Goal: Task Accomplishment & Management: Use online tool/utility

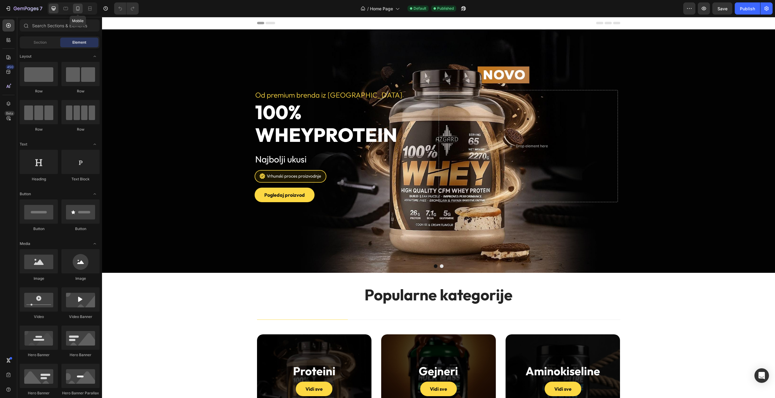
click at [80, 10] on icon at bounding box center [78, 8] width 6 height 6
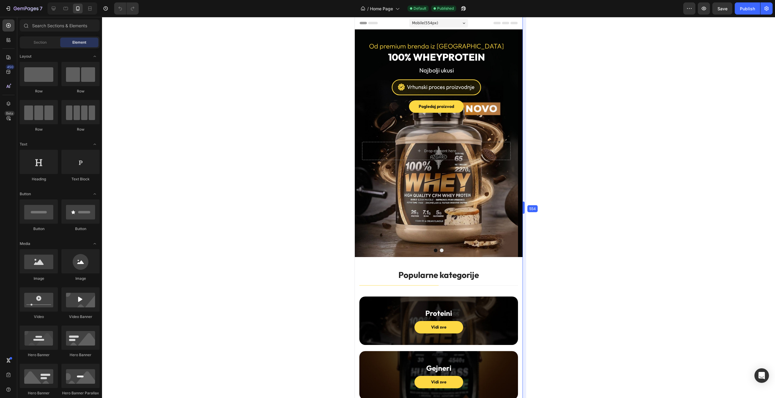
drag, startPoint x: 502, startPoint y: 171, endPoint x: 545, endPoint y: 168, distance: 42.5
click at [451, 24] on div "Mobile ( 554 px)" at bounding box center [438, 22] width 59 height 9
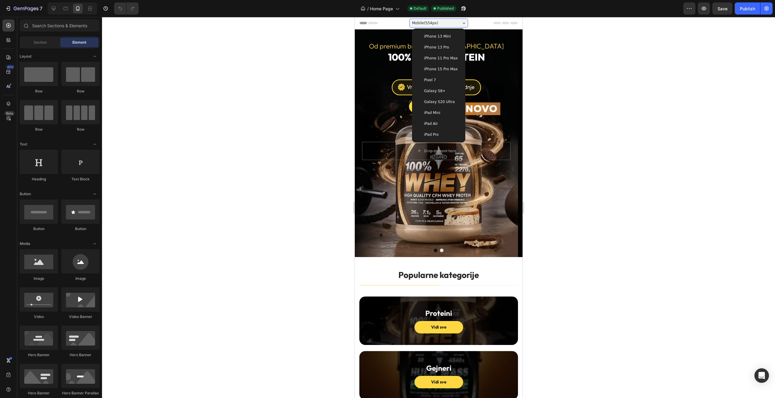
click at [439, 70] on span "iPhone 15 Pro Max" at bounding box center [441, 69] width 34 height 6
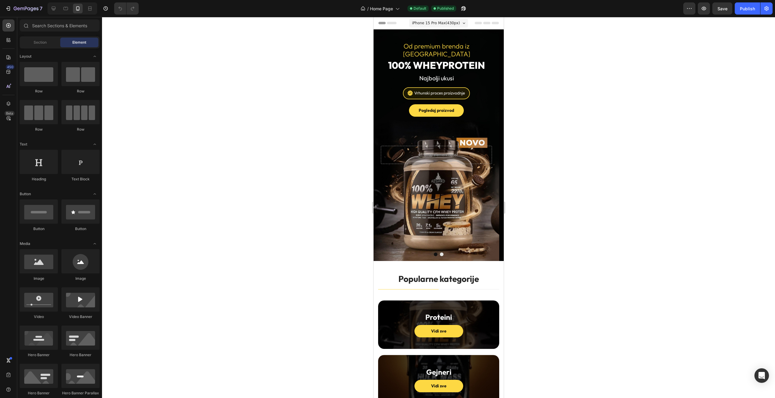
click at [435, 21] on span "iPhone 15 Pro Max ( 430 px)" at bounding box center [436, 23] width 48 height 6
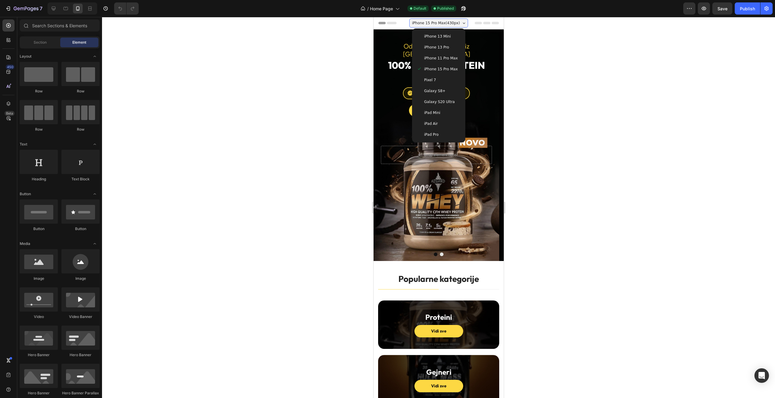
click at [443, 57] on span "iPhone 11 Pro Max" at bounding box center [441, 58] width 34 height 6
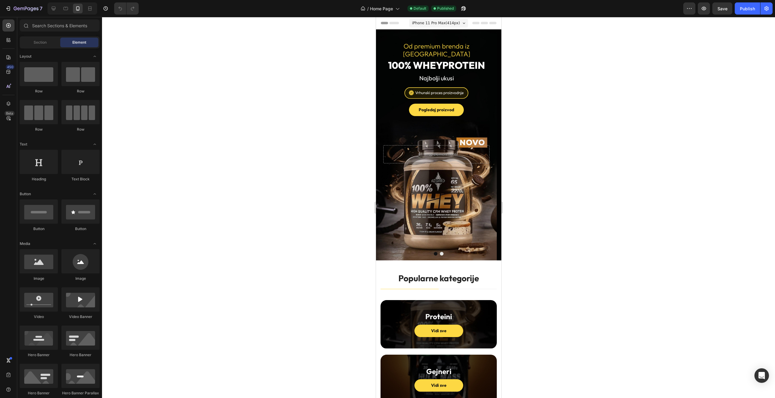
click at [431, 18] on div "iPhone 11 Pro Max ( 414 px) iPhone 13 Mini iPhone 13 Pro iPhone 11 Pro Max iPho…" at bounding box center [438, 24] width 59 height 12
click at [430, 20] on span "iPhone 11 Pro Max ( 414 px)" at bounding box center [436, 23] width 48 height 6
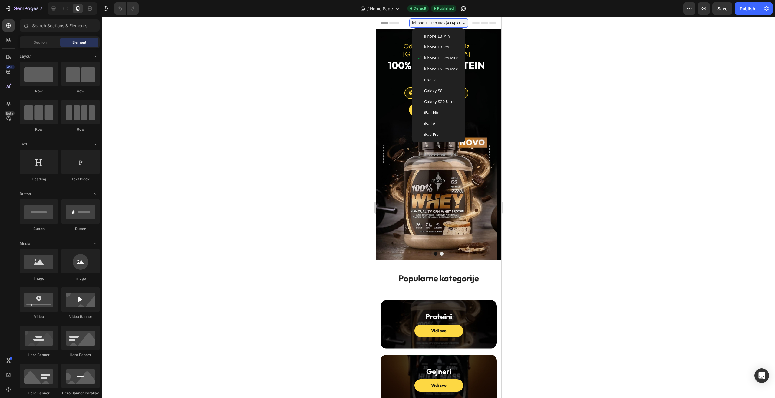
click at [435, 99] on span "Galaxy S20 Ultra" at bounding box center [439, 102] width 31 height 6
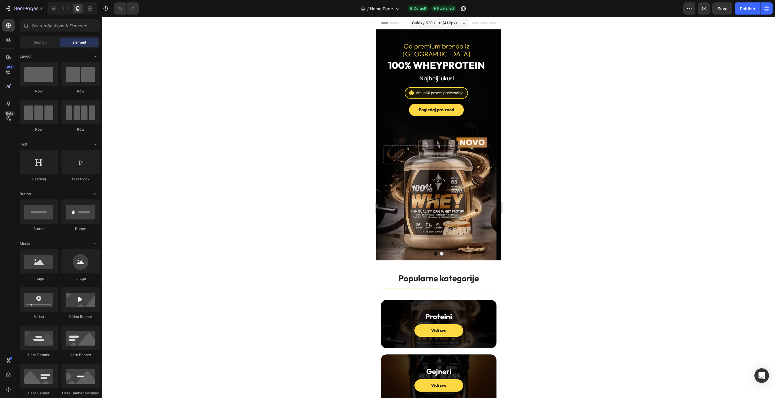
click at [435, 23] on span "Galaxy S20 Ultra ( 412 px)" at bounding box center [434, 23] width 45 height 6
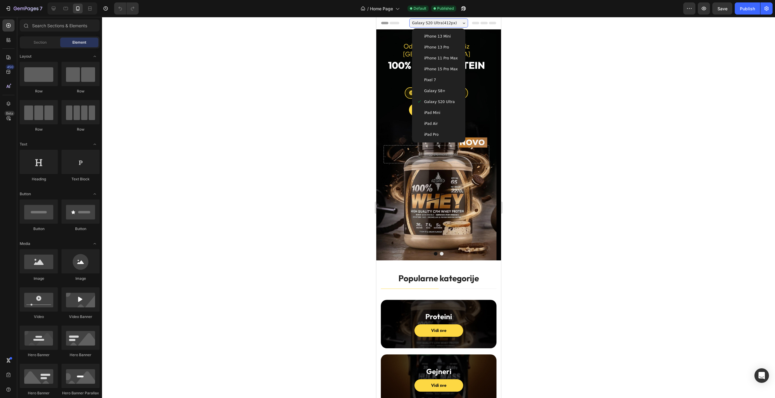
click at [440, 59] on span "iPhone 11 Pro Max" at bounding box center [441, 58] width 34 height 6
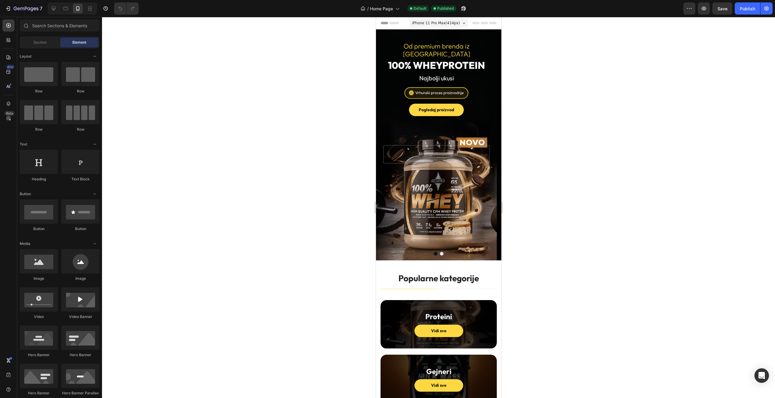
click at [435, 28] on div "iPhone 11 Pro Max ( 414 px) iPhone 13 Mini iPhone 13 Pro iPhone 11 Pro Max iPho…" at bounding box center [438, 24] width 59 height 12
click at [438, 23] on span "iPhone 11 Pro Max ( 414 px)" at bounding box center [436, 23] width 48 height 6
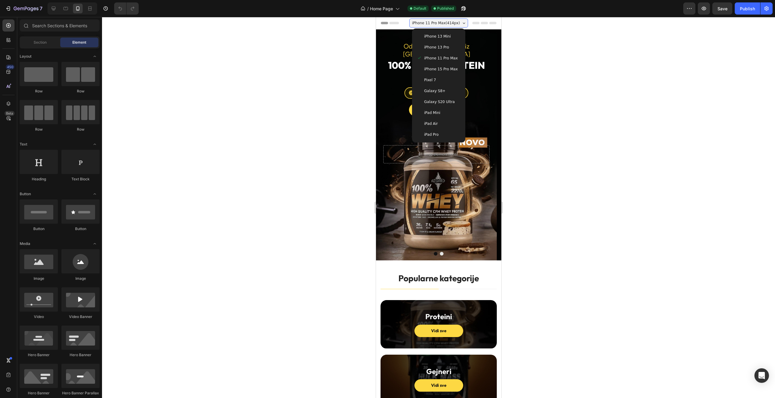
click at [436, 44] on div "iPhone 13 Pro" at bounding box center [438, 47] width 48 height 11
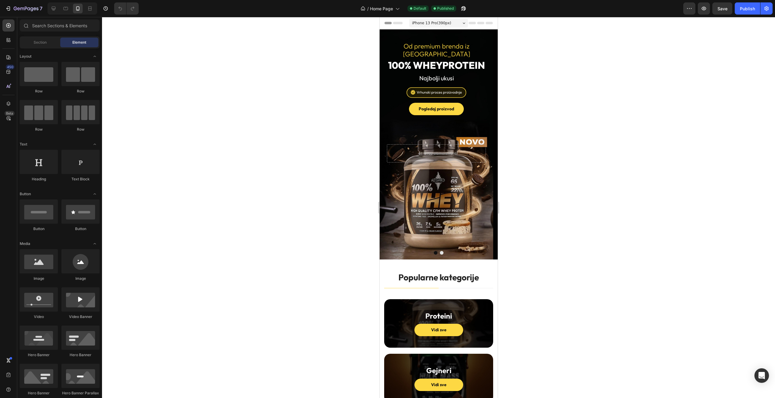
click at [436, 27] on div "iPhone 13 Pro ( 390 px)" at bounding box center [438, 22] width 59 height 9
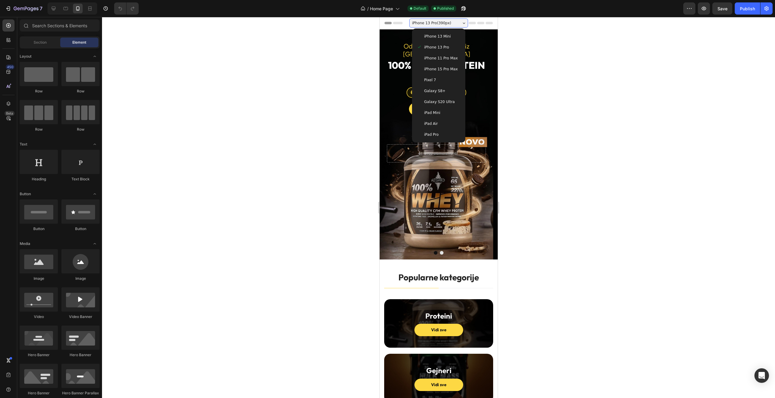
click at [433, 40] on div "iPhone 13 Mini" at bounding box center [438, 36] width 48 height 11
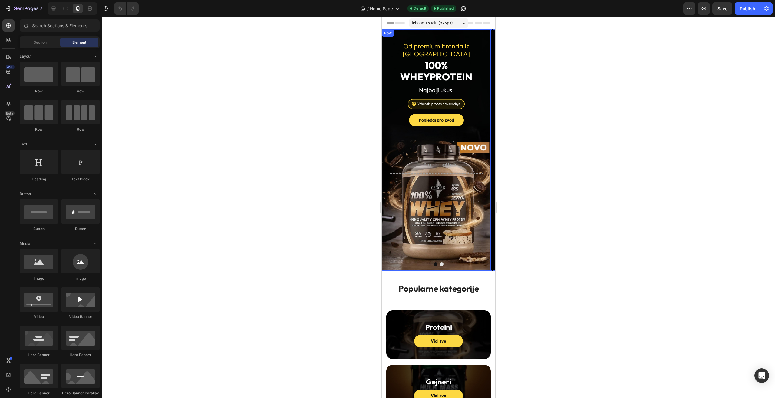
click at [438, 38] on div "Od premium brenda iz Austrije Heading 100% Whey Protein Heading Najbolji ukusi …" at bounding box center [436, 149] width 109 height 241
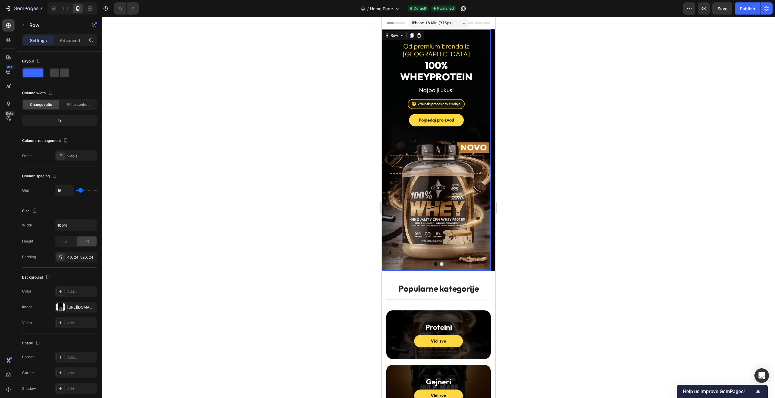
click at [439, 19] on div "iPhone 13 Mini ( 375 px)" at bounding box center [438, 22] width 59 height 9
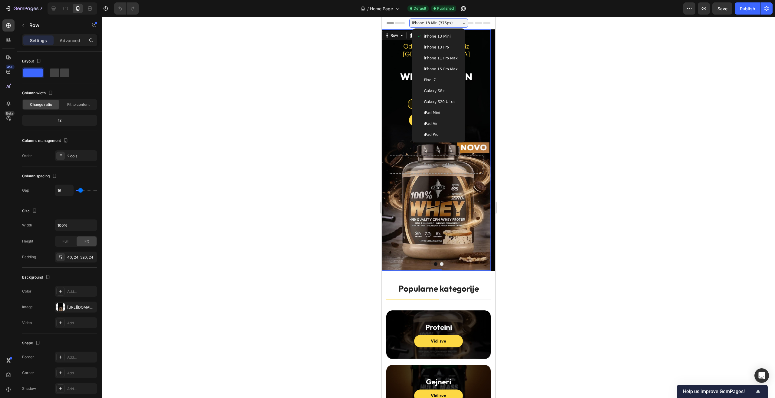
click at [439, 69] on span "iPhone 15 Pro Max" at bounding box center [441, 69] width 34 height 6
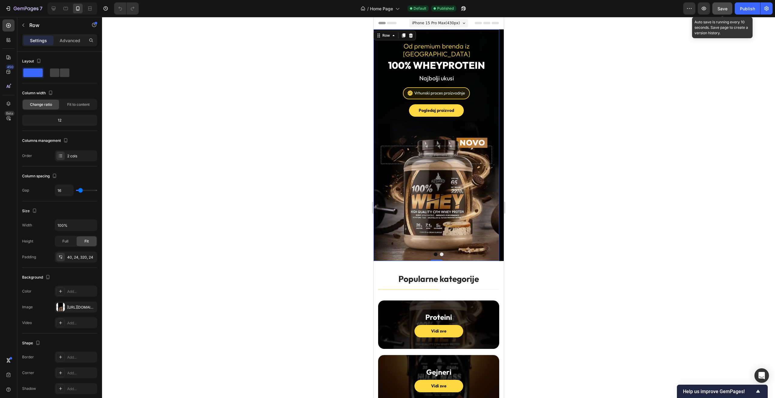
click at [721, 8] on span "Save" at bounding box center [723, 8] width 10 height 5
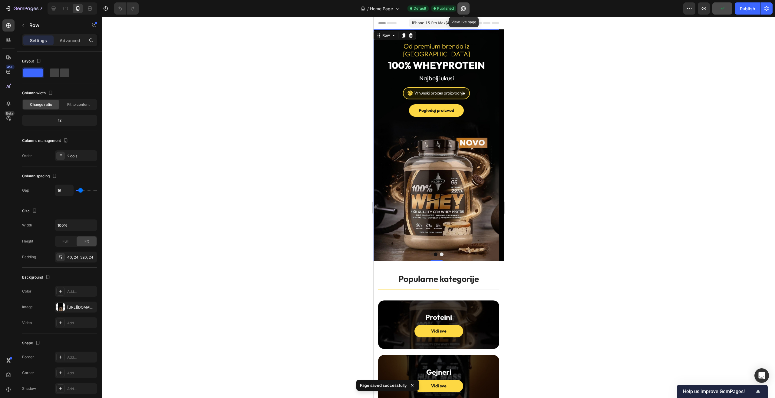
click at [465, 7] on icon "button" at bounding box center [463, 8] width 5 height 5
click at [476, 104] on div "Pogledaj proizvod Button" at bounding box center [436, 110] width 111 height 12
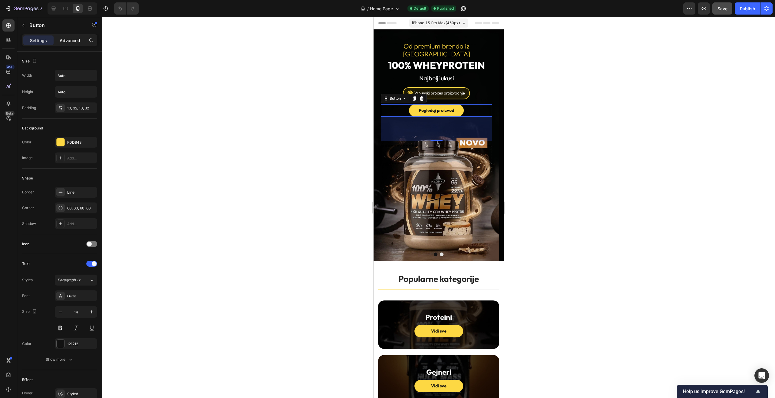
click at [72, 41] on p "Advanced" at bounding box center [70, 40] width 21 height 6
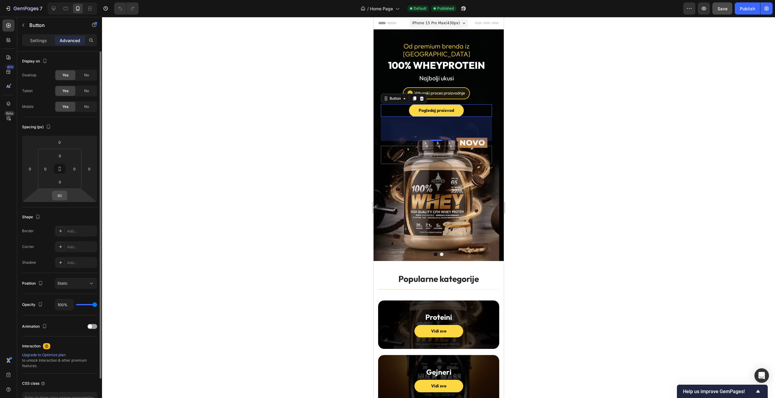
click at [64, 200] on div "80" at bounding box center [59, 195] width 15 height 10
click at [62, 198] on input "80" at bounding box center [60, 195] width 12 height 9
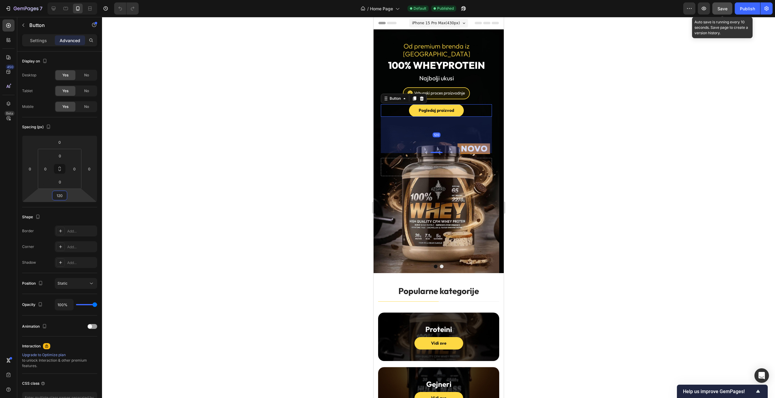
type input "120"
drag, startPoint x: 729, startPoint y: 11, endPoint x: 750, endPoint y: 9, distance: 21.0
click at [729, 11] on button "Save" at bounding box center [722, 8] width 20 height 12
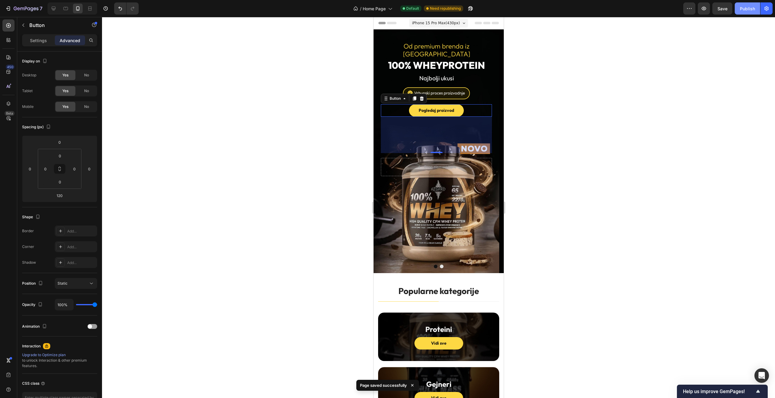
click at [747, 10] on div "Publish" at bounding box center [747, 8] width 15 height 6
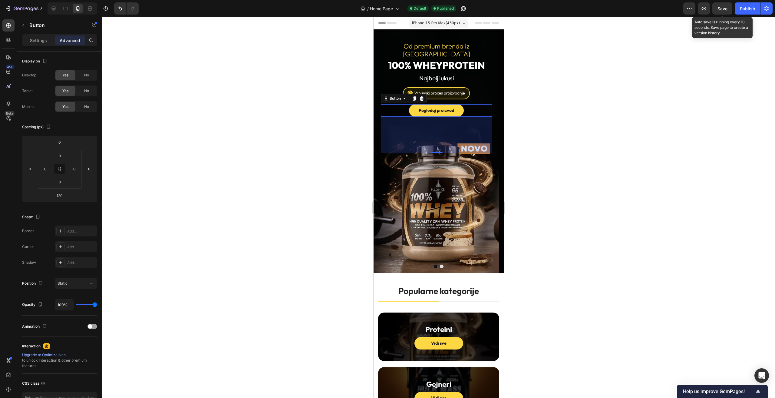
click at [721, 8] on span "Save" at bounding box center [723, 8] width 10 height 5
click at [746, 9] on div "Publish" at bounding box center [747, 8] width 15 height 6
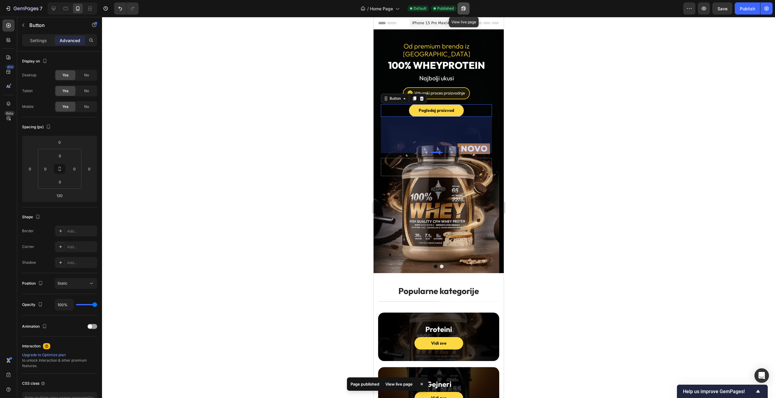
click at [464, 9] on icon "button" at bounding box center [464, 8] width 6 height 6
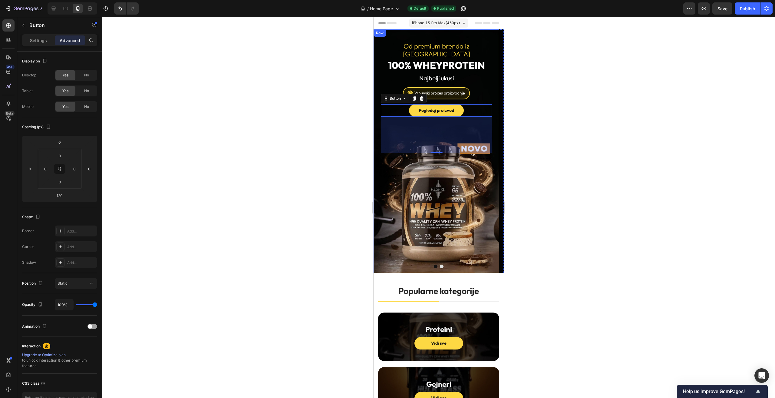
click at [378, 35] on div "Row" at bounding box center [380, 32] width 10 height 5
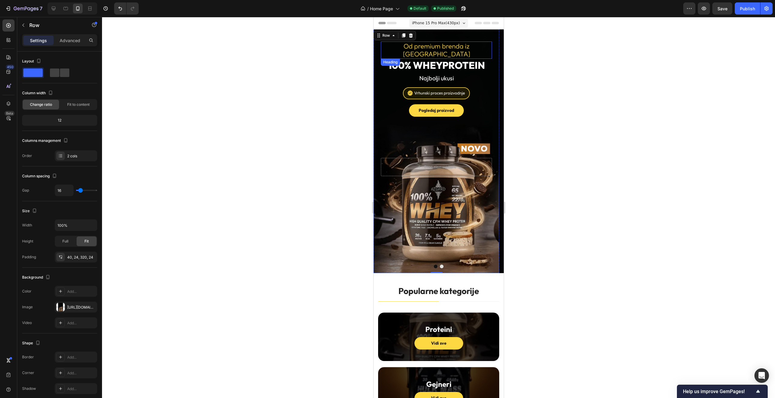
click at [385, 48] on h2 "Od premium brenda iz Austrije" at bounding box center [436, 49] width 111 height 17
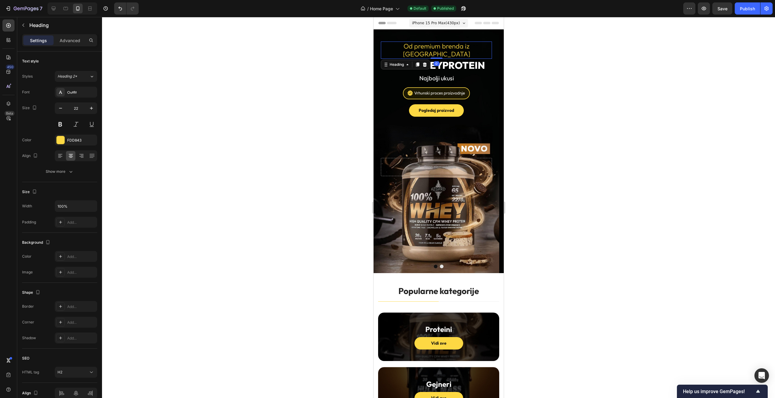
click at [381, 39] on div "Od premium brenda iz Austrije Heading 0 100% Whey Protein Heading Najbolji ukus…" at bounding box center [436, 150] width 126 height 243
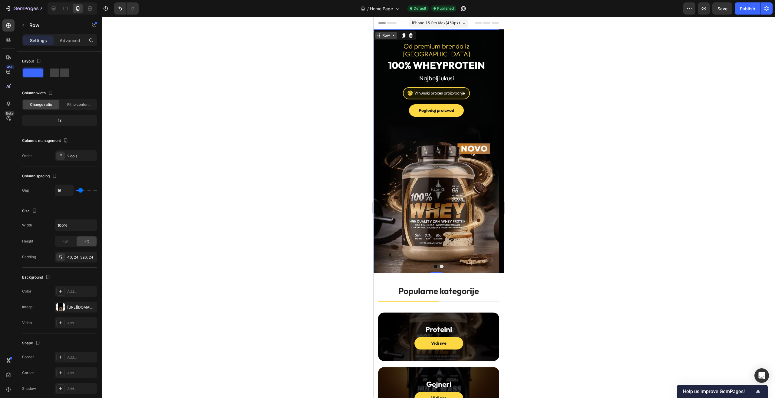
click at [386, 36] on div "Row" at bounding box center [386, 35] width 10 height 5
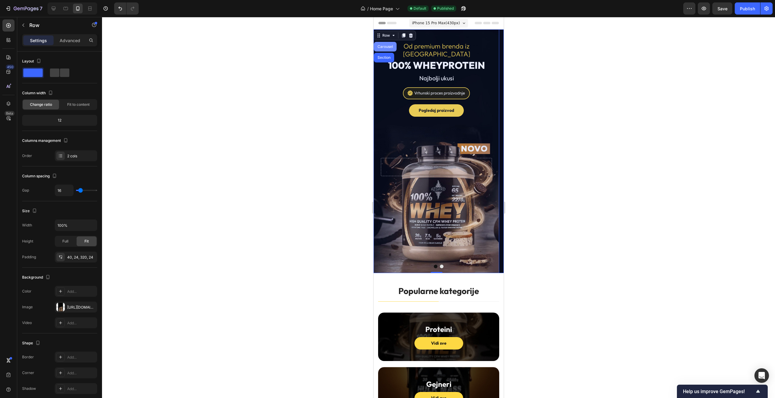
click at [385, 46] on div "Carousel" at bounding box center [385, 47] width 18 height 4
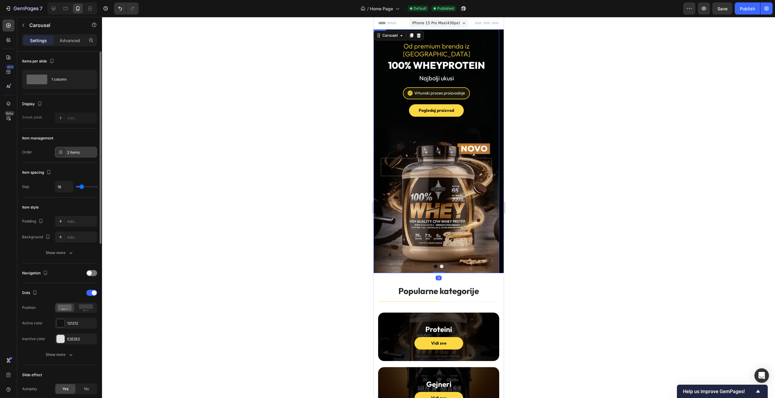
click at [65, 154] on div "2 items" at bounding box center [76, 152] width 42 height 11
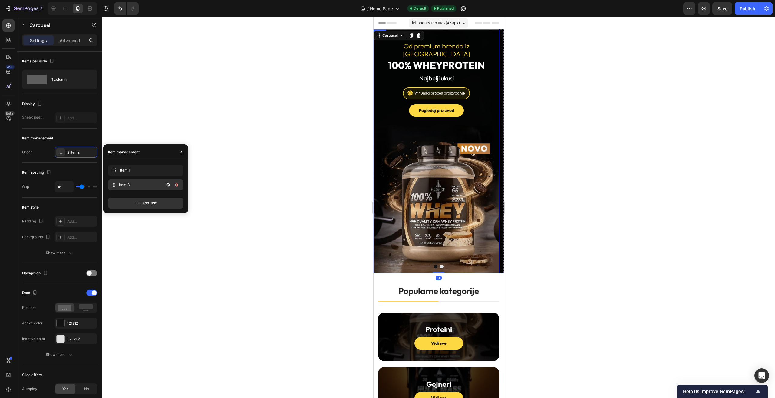
click at [141, 185] on span "Item 3" at bounding box center [141, 184] width 45 height 5
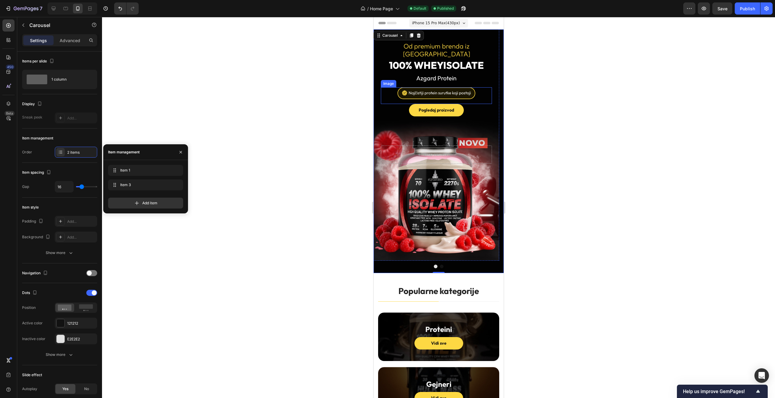
click at [477, 104] on div "Pogledaj proizvod Button" at bounding box center [436, 110] width 111 height 12
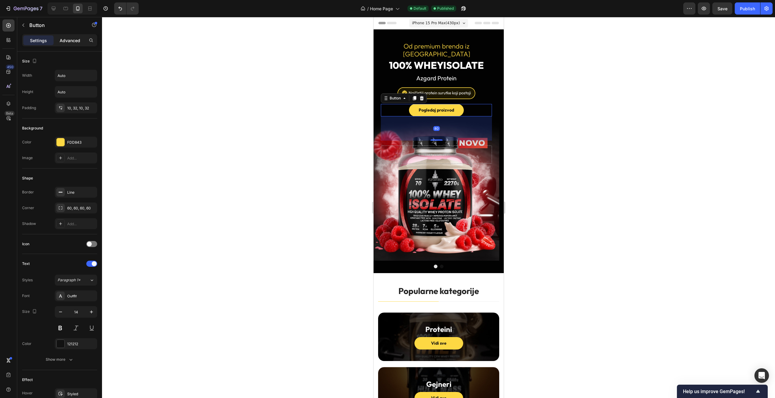
click at [68, 44] on div "Advanced" at bounding box center [70, 40] width 30 height 10
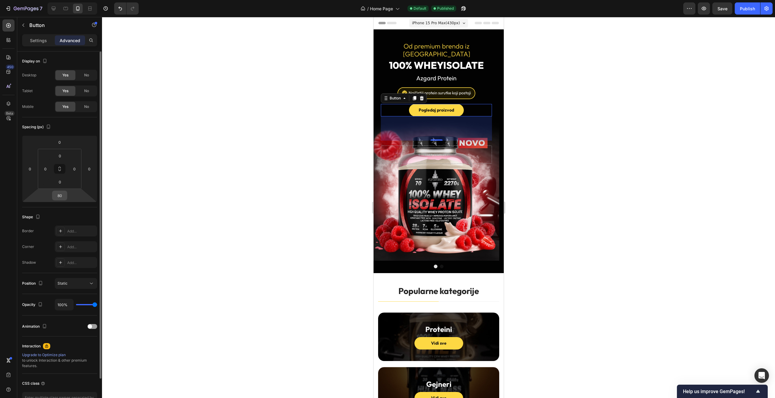
click at [66, 193] on div "80" at bounding box center [59, 195] width 15 height 10
click at [64, 193] on input "80" at bounding box center [60, 195] width 12 height 9
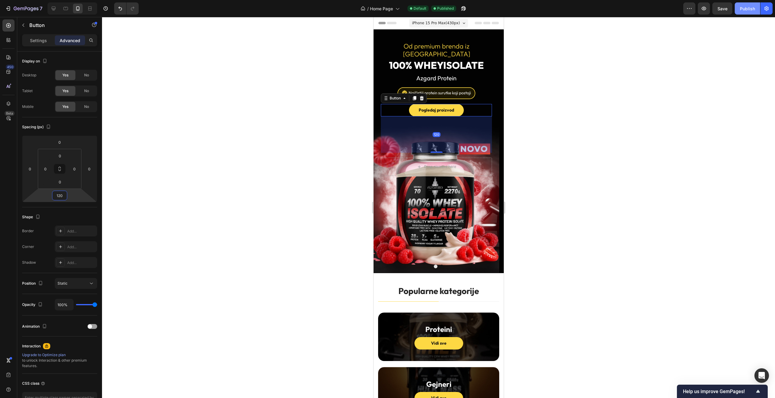
type input "120"
click at [719, 9] on span "Save" at bounding box center [723, 8] width 10 height 5
click at [749, 10] on div "Publish" at bounding box center [747, 8] width 15 height 6
click at [725, 18] on div at bounding box center [438, 207] width 673 height 381
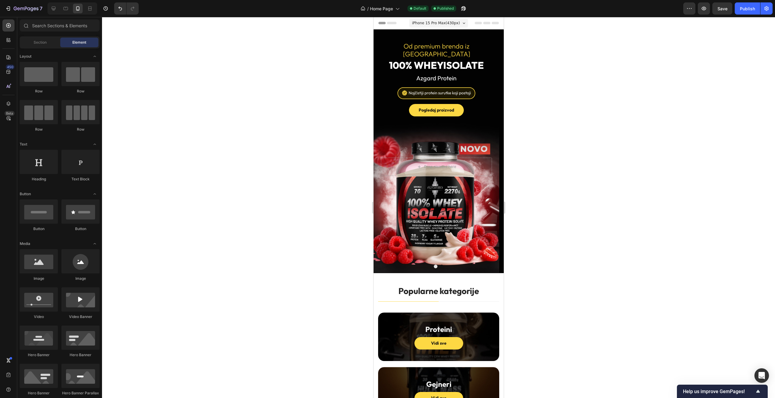
click at [722, 11] on div "Save" at bounding box center [723, 8] width 10 height 6
click at [741, 11] on div "Publish" at bounding box center [747, 8] width 15 height 6
click at [468, 9] on button "button" at bounding box center [464, 8] width 12 height 12
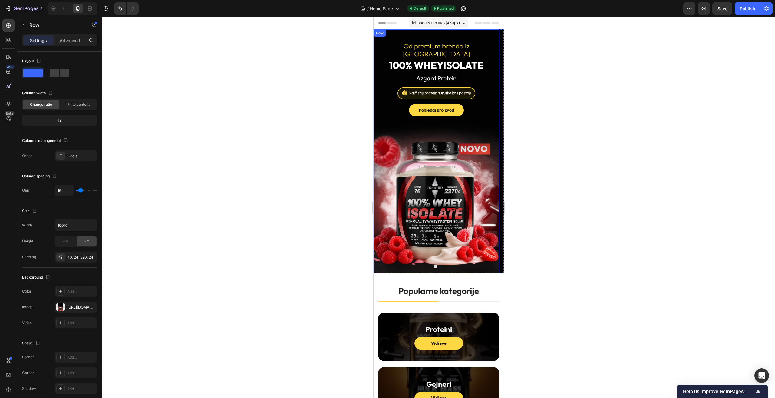
click at [382, 39] on div "Od premium brenda iz Austrije Heading 100% Whey ISOLATE Heading Azgard Protein …" at bounding box center [436, 150] width 126 height 243
click at [70, 42] on p "Advanced" at bounding box center [70, 40] width 21 height 6
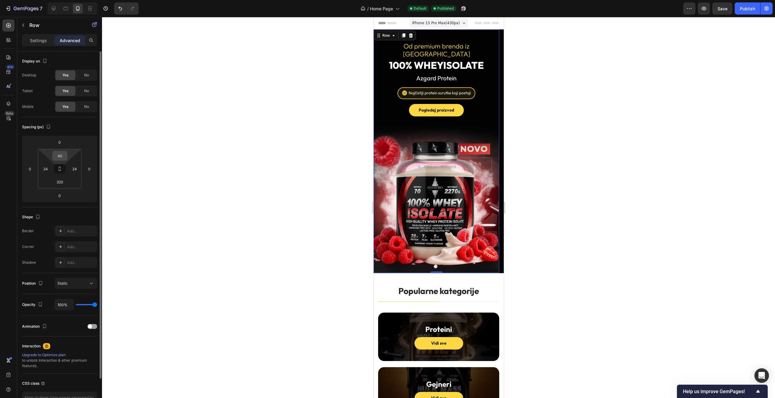
click at [62, 157] on input "40" at bounding box center [60, 155] width 12 height 9
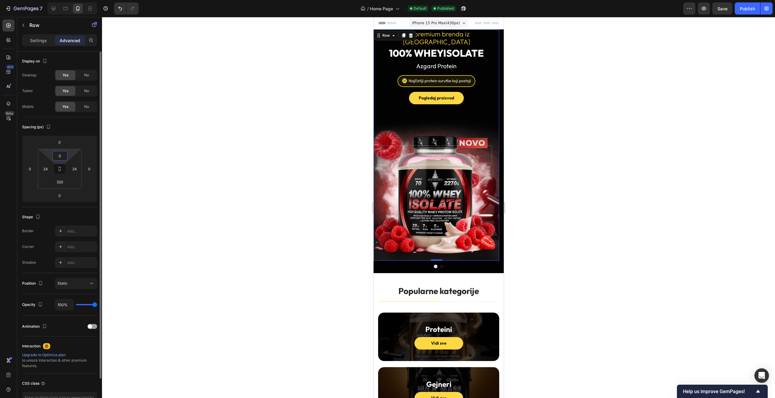
click at [62, 157] on input "0" at bounding box center [60, 155] width 12 height 9
type input "40"
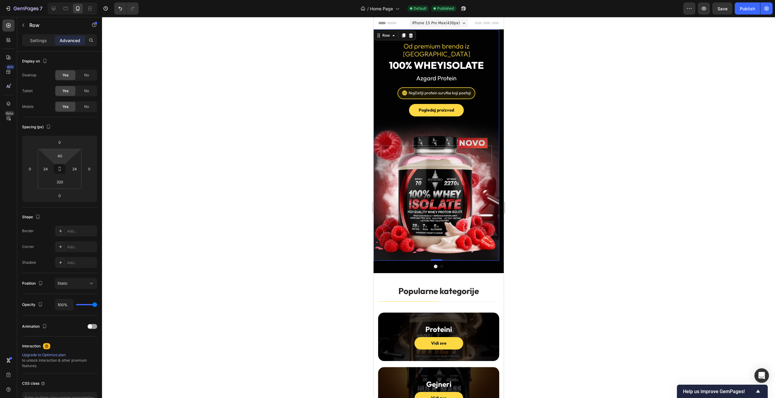
click at [583, 151] on div at bounding box center [438, 207] width 673 height 381
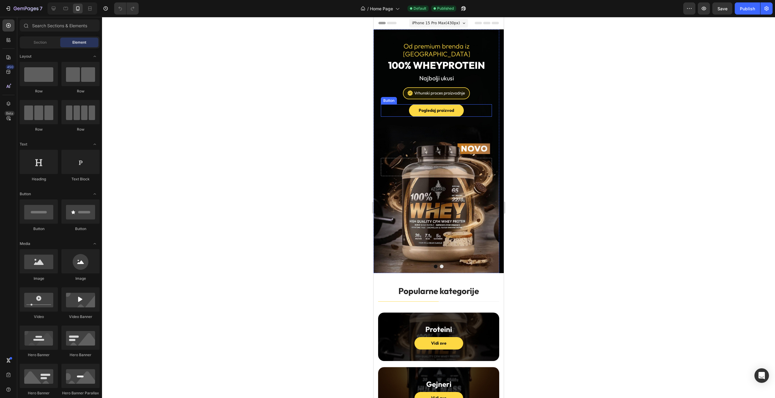
click at [466, 104] on div "Pogledaj proizvod Button" at bounding box center [436, 110] width 111 height 12
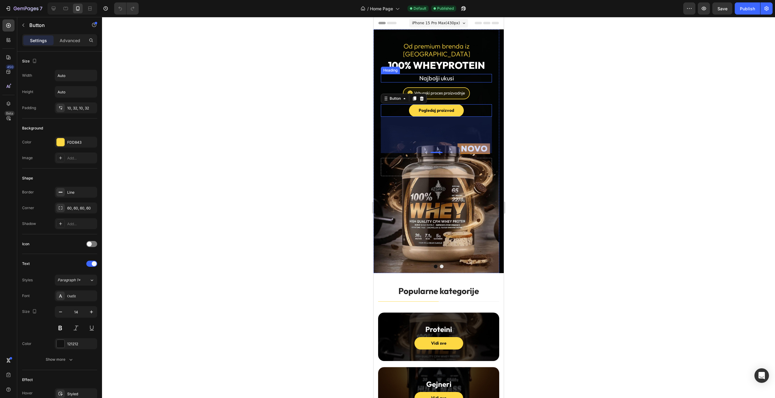
click at [455, 74] on h2 "Najbolji ukusi" at bounding box center [436, 78] width 111 height 8
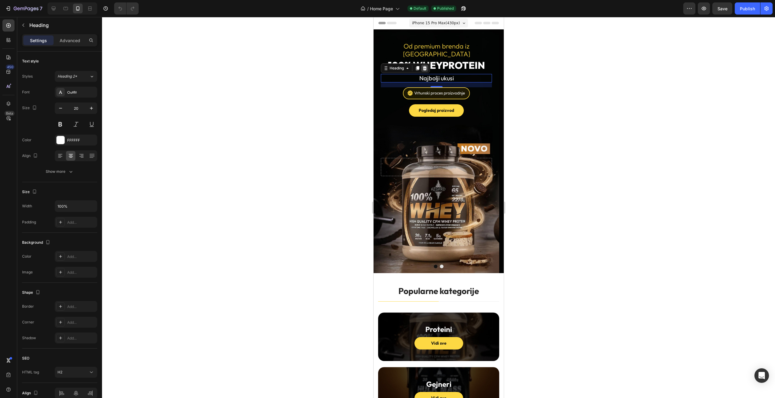
click at [424, 64] on div at bounding box center [424, 67] width 7 height 7
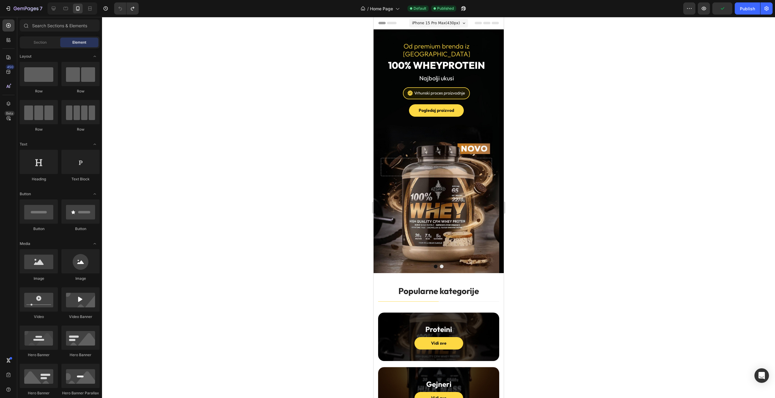
click at [382, 29] on div "Row" at bounding box center [379, 25] width 13 height 7
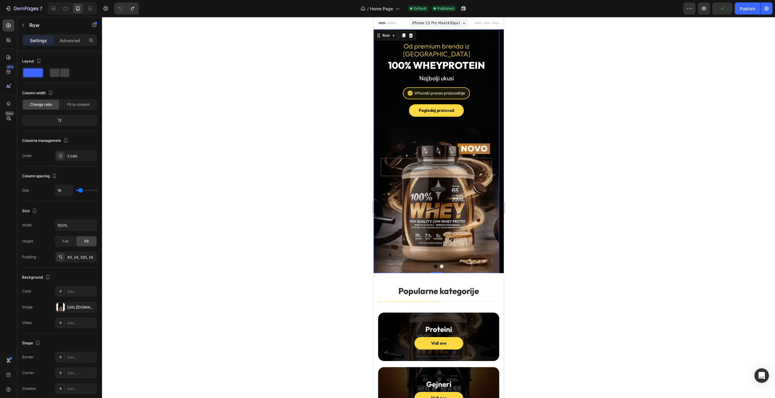
click at [384, 39] on div "Row" at bounding box center [394, 36] width 42 height 10
click at [385, 37] on div "Row" at bounding box center [386, 35] width 10 height 5
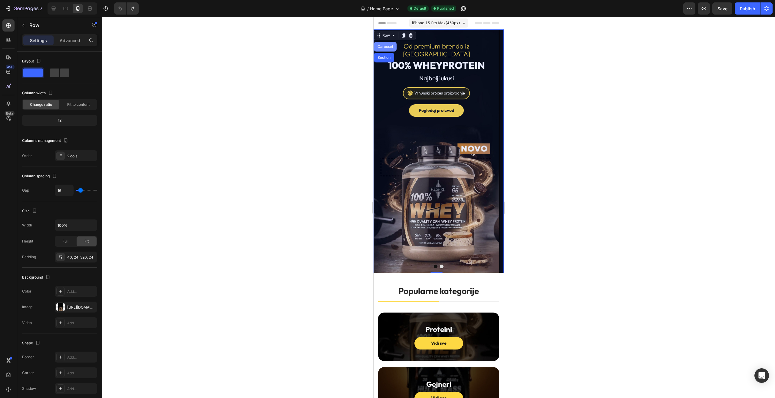
click at [385, 48] on div "Carousel" at bounding box center [385, 47] width 23 height 10
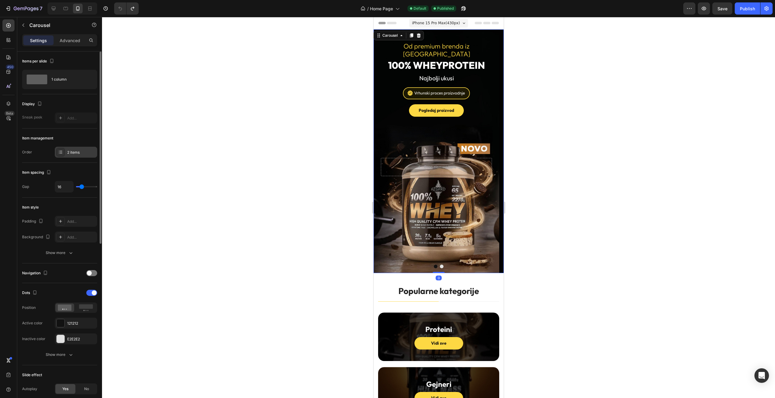
click at [78, 154] on div "2 items" at bounding box center [81, 152] width 28 height 5
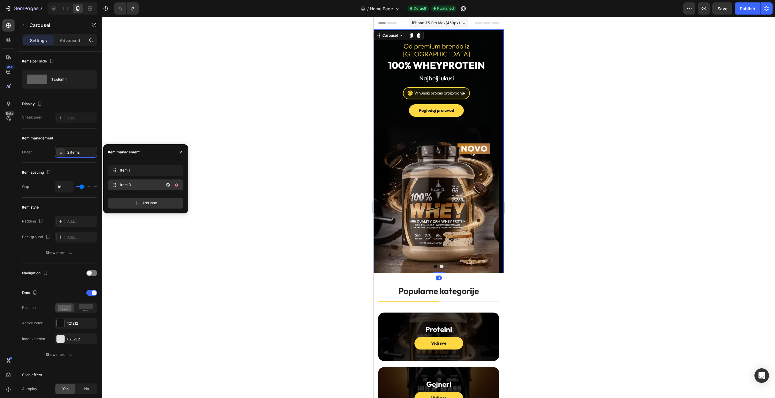
click at [158, 183] on div "Item 3 Item 3" at bounding box center [137, 184] width 53 height 8
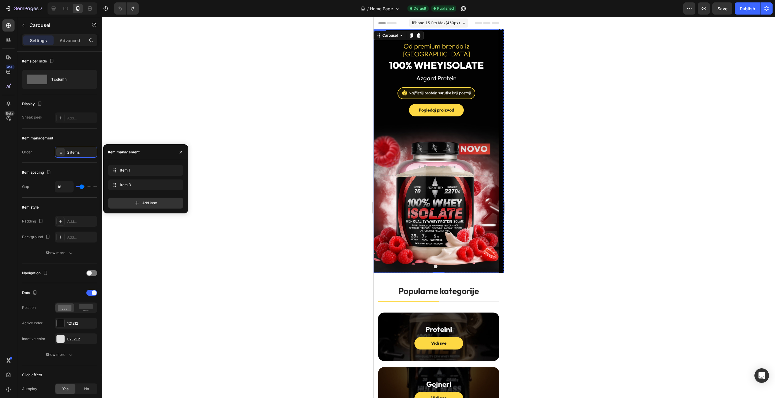
click at [442, 74] on h2 "Azgard Protein" at bounding box center [436, 78] width 111 height 8
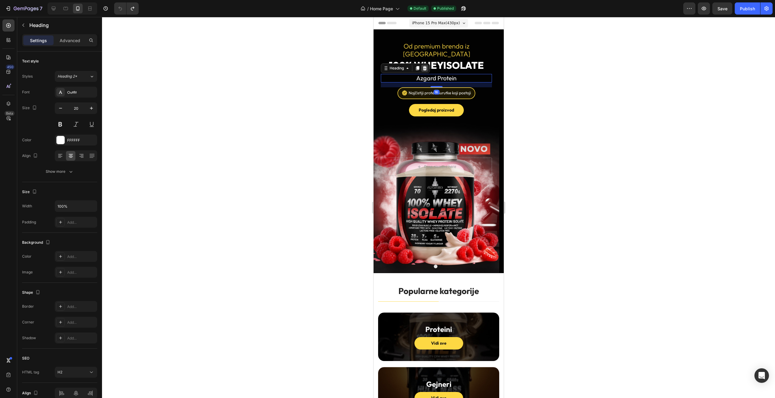
click at [425, 66] on icon at bounding box center [424, 68] width 5 height 5
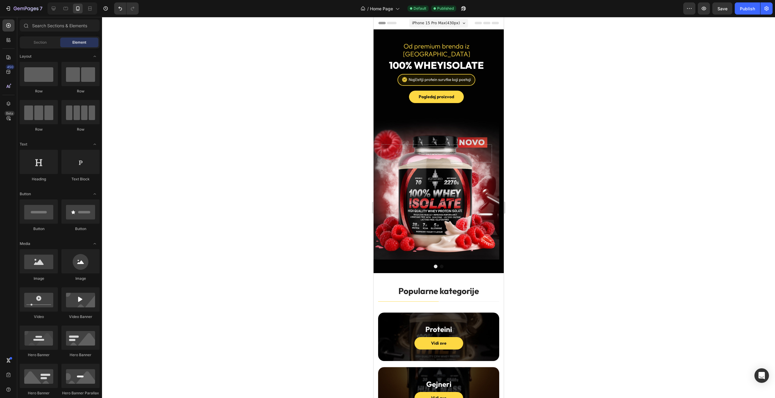
click at [592, 165] on div at bounding box center [438, 207] width 673 height 381
click at [462, 264] on div at bounding box center [438, 266] width 130 height 4
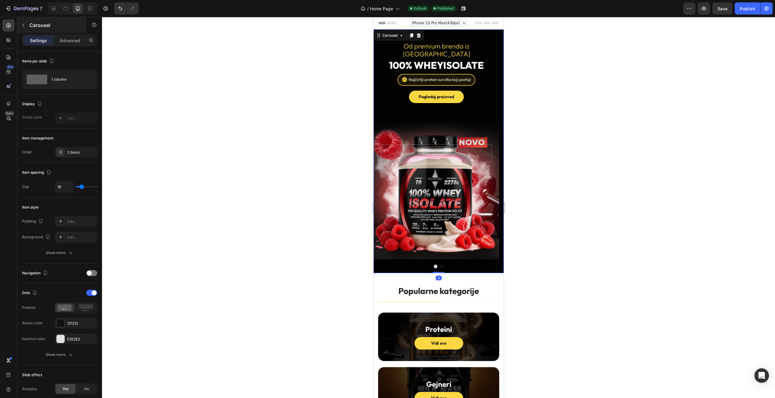
click at [62, 31] on div "Carousel" at bounding box center [51, 25] width 69 height 16
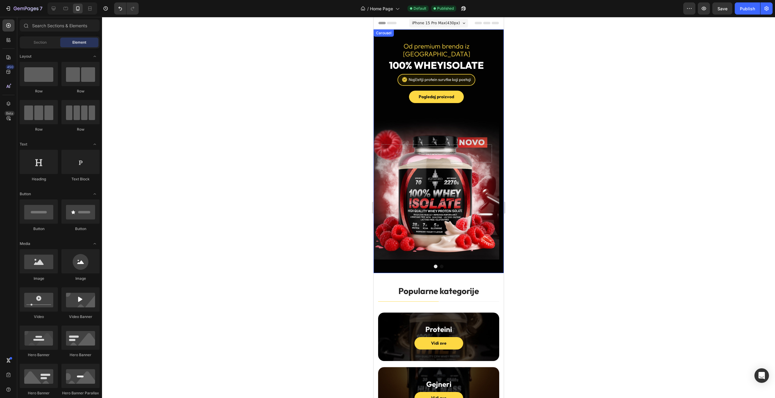
click at [405, 256] on div "Od premium brenda iz Austrije Heading 100% Whey ISOLATE Heading Image Pogledaj …" at bounding box center [436, 150] width 126 height 243
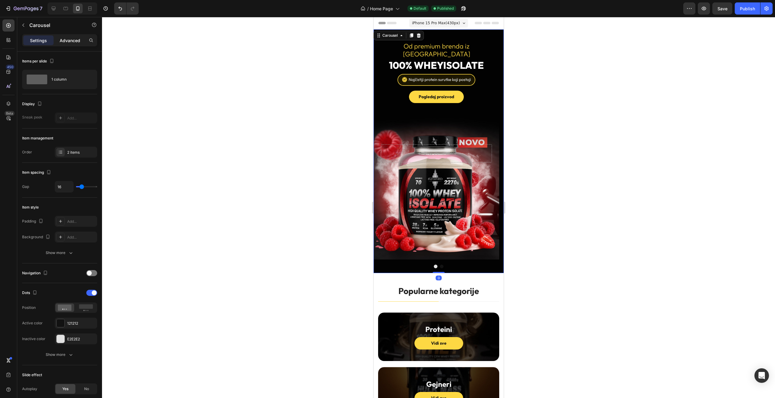
click at [59, 41] on div "Advanced" at bounding box center [70, 40] width 30 height 10
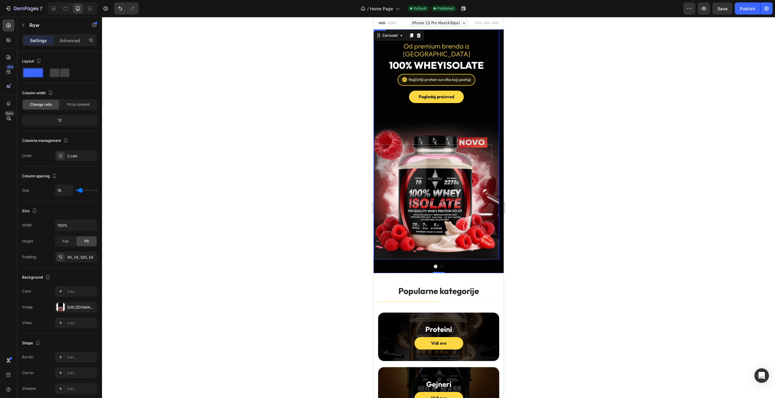
click at [378, 52] on div "Od premium brenda iz Austrije Heading 100% Whey ISOLATE Heading Image Pogledaj …" at bounding box center [436, 144] width 126 height 230
click at [69, 40] on p "Advanced" at bounding box center [70, 40] width 21 height 6
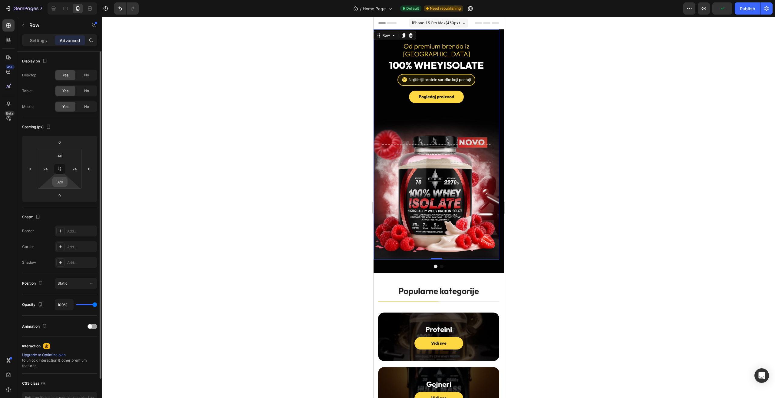
click at [59, 179] on input "320" at bounding box center [60, 181] width 12 height 9
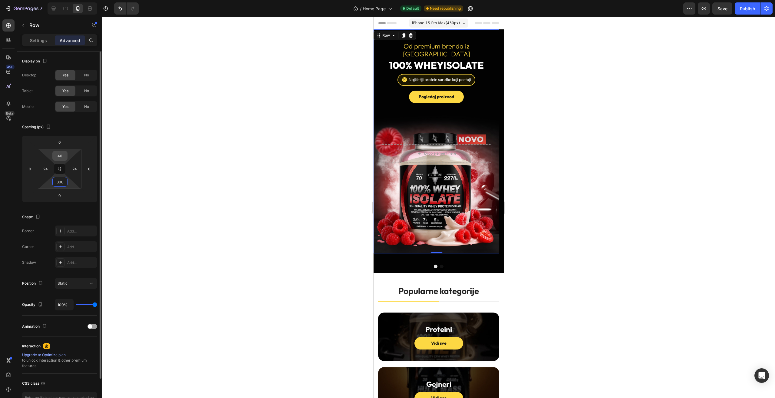
type input "300"
click at [59, 154] on input "40" at bounding box center [60, 155] width 12 height 9
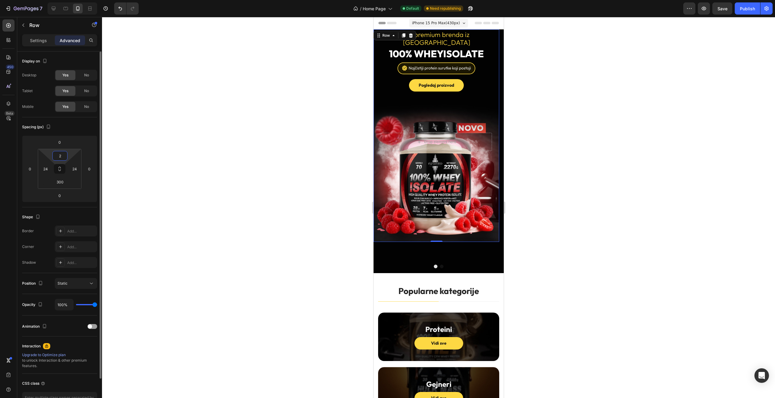
type input "20"
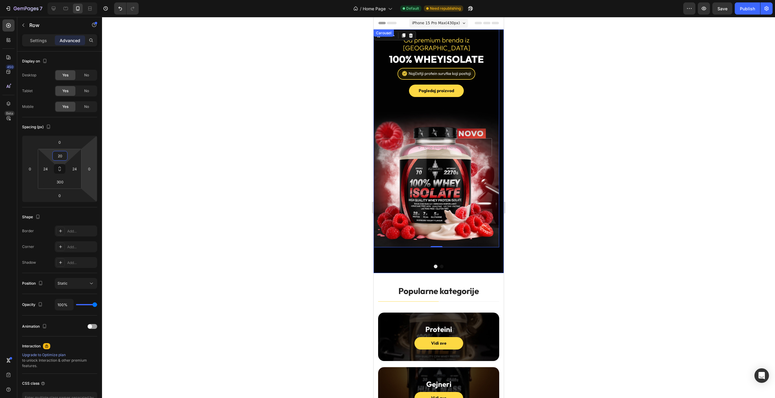
click at [495, 255] on div "Od premium brenda iz Austrije Heading 100% Whey ISOLATE Heading Image Pogledaj …" at bounding box center [436, 150] width 126 height 243
click at [404, 253] on div "Od premium brenda iz Austrije Heading 100% Whey ISOLATE Heading Image Pogledaj …" at bounding box center [436, 150] width 126 height 243
click at [32, 41] on p "Settings" at bounding box center [38, 40] width 17 height 6
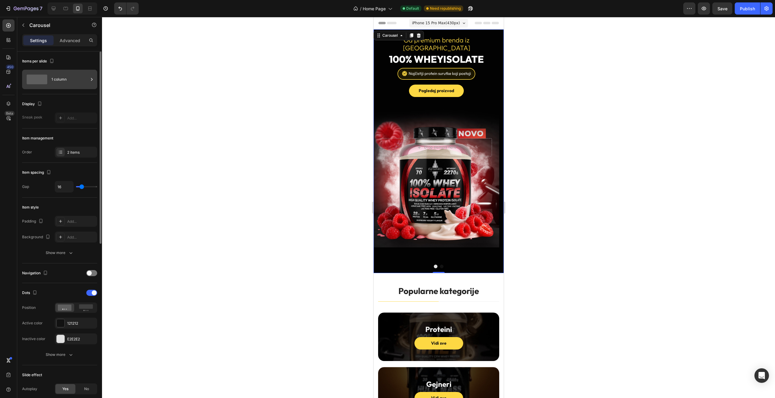
click at [77, 80] on div "1 column" at bounding box center [69, 79] width 37 height 14
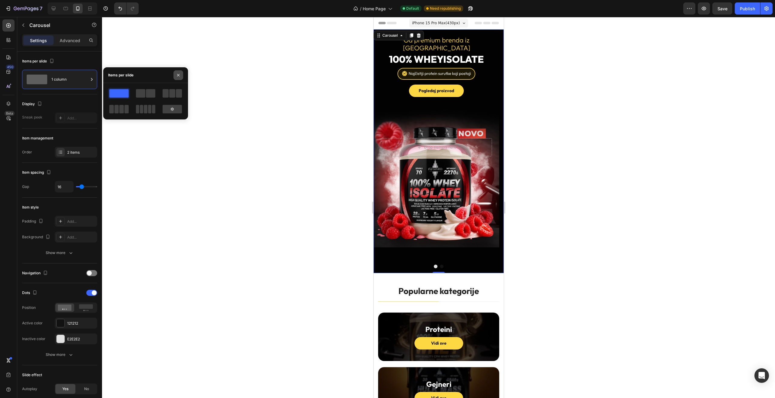
click at [177, 75] on icon "button" at bounding box center [178, 75] width 5 height 5
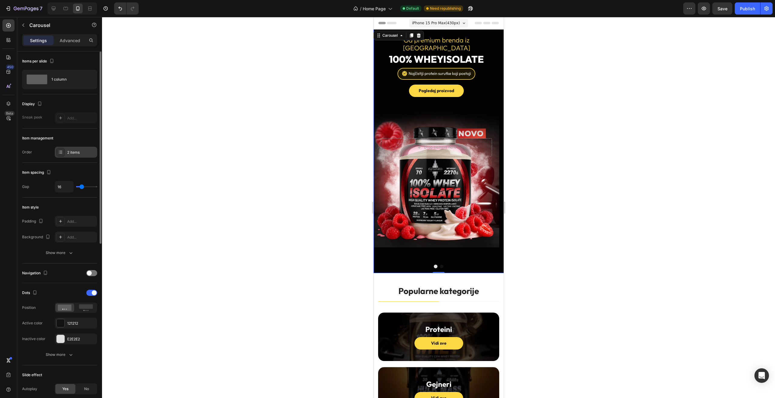
click at [73, 151] on div "2 items" at bounding box center [81, 152] width 28 height 5
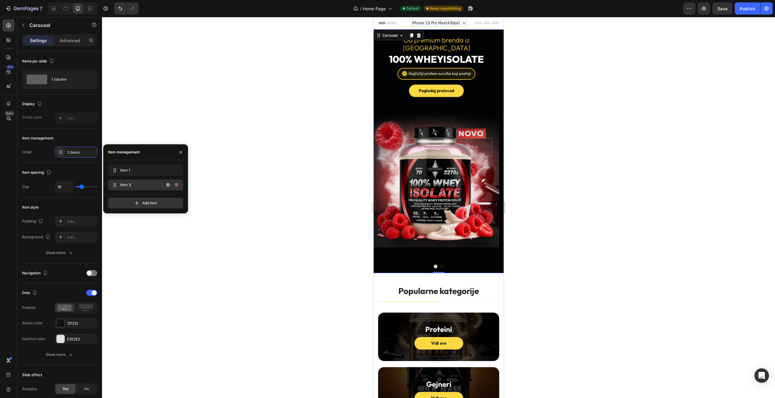
click at [151, 186] on span "Item 3" at bounding box center [137, 184] width 34 height 5
click at [147, 166] on div "Item 1 Item 1" at bounding box center [145, 170] width 75 height 11
click at [147, 170] on span "Item 1" at bounding box center [141, 169] width 45 height 5
click at [148, 178] on div "Item 1 Item 1" at bounding box center [145, 171] width 75 height 13
click at [144, 184] on span "Item 3" at bounding box center [137, 184] width 34 height 5
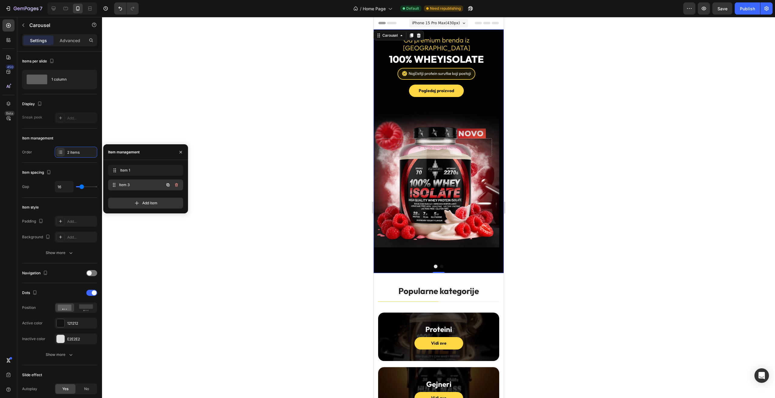
click at [141, 186] on span "Item 3" at bounding box center [141, 184] width 45 height 5
click at [379, 59] on div "Od premium brenda iz Austrije Heading 100% Whey ISOLATE Heading Image Pogledaj …" at bounding box center [436, 138] width 126 height 218
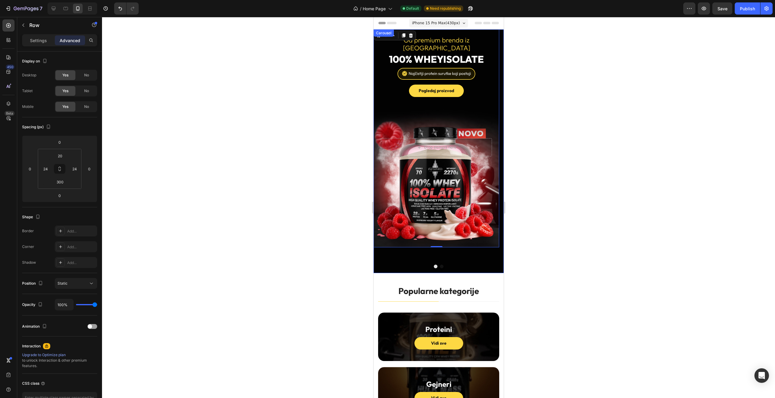
click at [385, 250] on div "Od premium brenda iz Austrije Heading 100% Whey ISOLATE Heading Image Pogledaj …" at bounding box center [436, 150] width 126 height 243
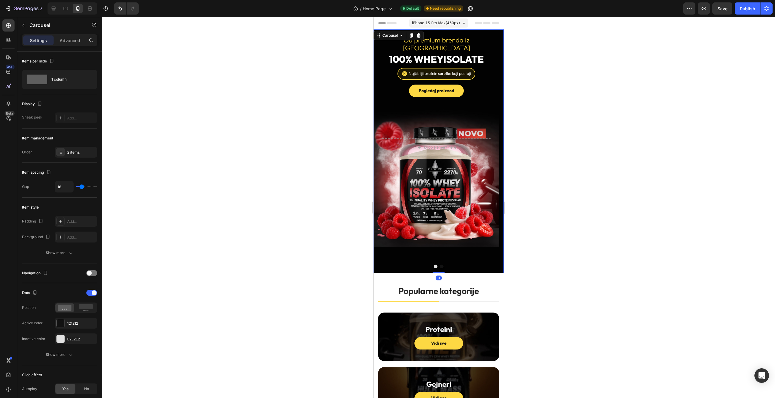
click at [440, 264] on button "Dot" at bounding box center [442, 266] width 4 height 4
drag, startPoint x: 463, startPoint y: 251, endPoint x: 381, endPoint y: 246, distance: 81.9
click at [382, 246] on div "Od premium brenda iz Austrije Heading 100% Whey ISOLATE Heading Image Pogledaj …" at bounding box center [436, 150] width 126 height 243
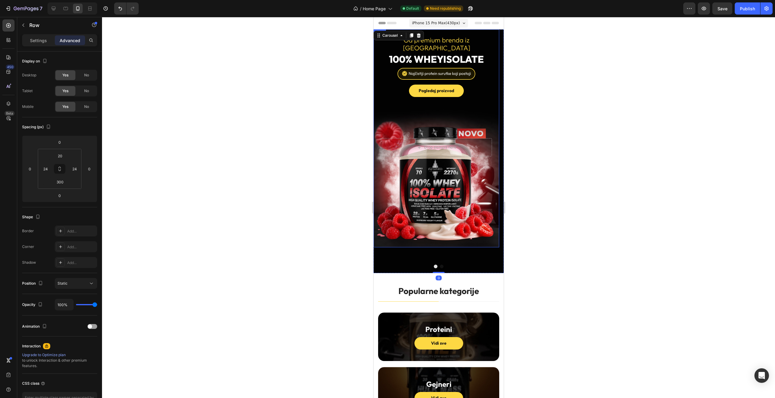
drag, startPoint x: 395, startPoint y: 220, endPoint x: 364, endPoint y: 218, distance: 31.2
click at [448, 242] on div "Od premium brenda iz Austrije Heading 100% Whey ISOLATE Heading Image Pogledaj …" at bounding box center [436, 150] width 126 height 243
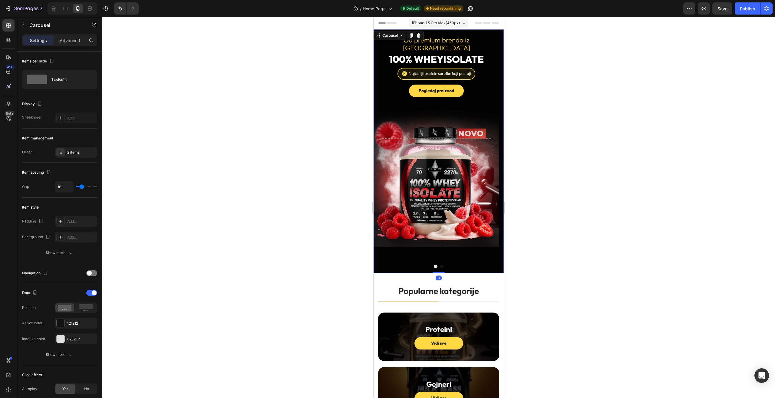
click at [452, 251] on div "Od premium brenda iz Austrije Heading 100% Whey ISOLATE Heading Image Pogledaj …" at bounding box center [436, 150] width 126 height 243
click at [421, 251] on div "Od premium brenda iz Austrije Heading 100% Whey ISOLATE Heading Image Pogledaj …" at bounding box center [436, 150] width 126 height 243
click at [71, 43] on p "Advanced" at bounding box center [70, 40] width 21 height 6
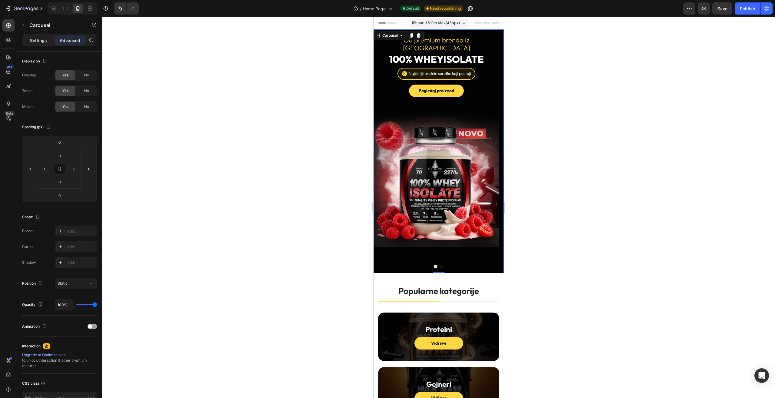
click at [44, 41] on p "Settings" at bounding box center [38, 40] width 17 height 6
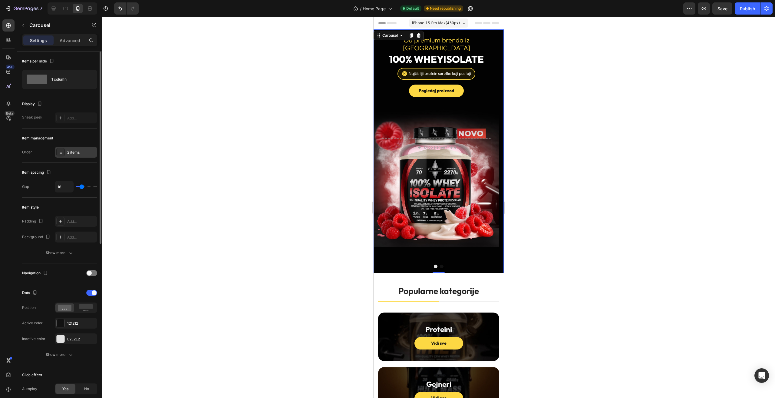
click at [75, 148] on div "2 items" at bounding box center [76, 152] width 42 height 11
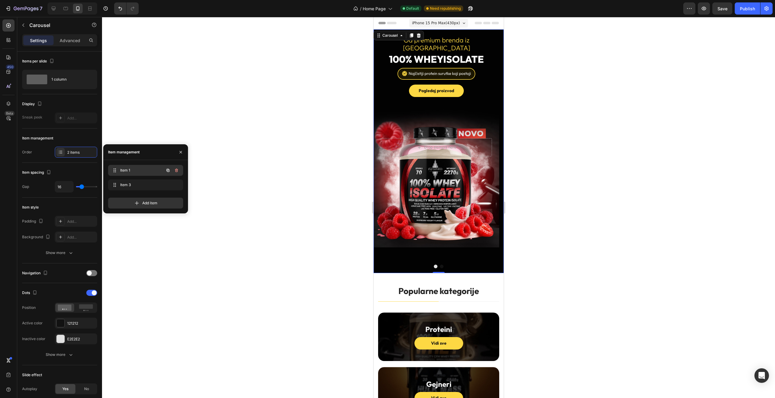
click at [162, 170] on div "Item 1 Item 1" at bounding box center [137, 170] width 53 height 8
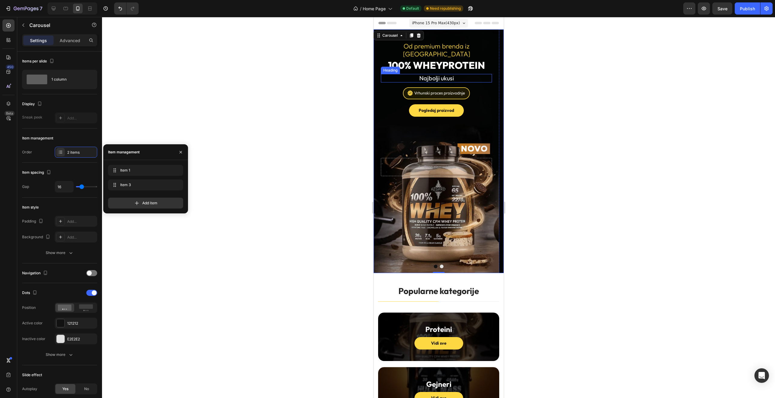
click at [449, 74] on h2 "Najbolji ukusi" at bounding box center [436, 78] width 111 height 8
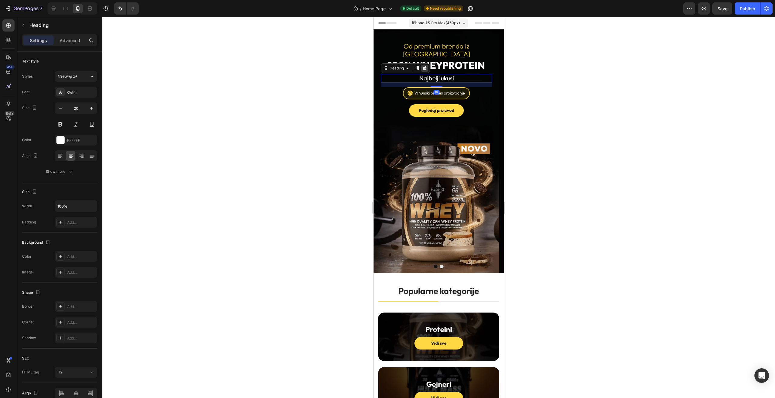
click at [426, 64] on div at bounding box center [424, 67] width 7 height 7
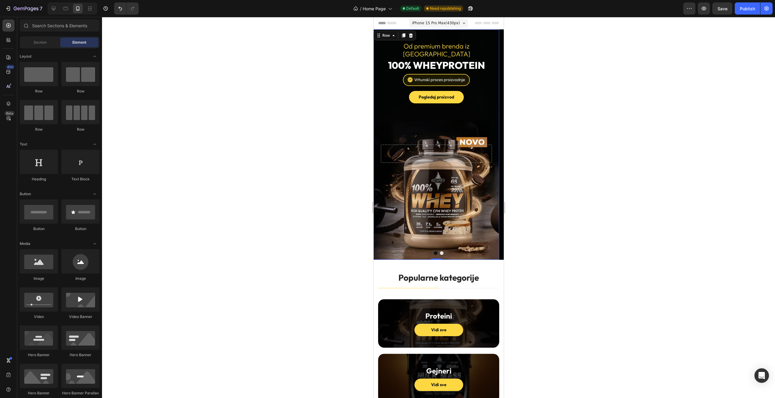
click at [385, 96] on div "Pogledaj proizvod Button" at bounding box center [436, 115] width 111 height 49
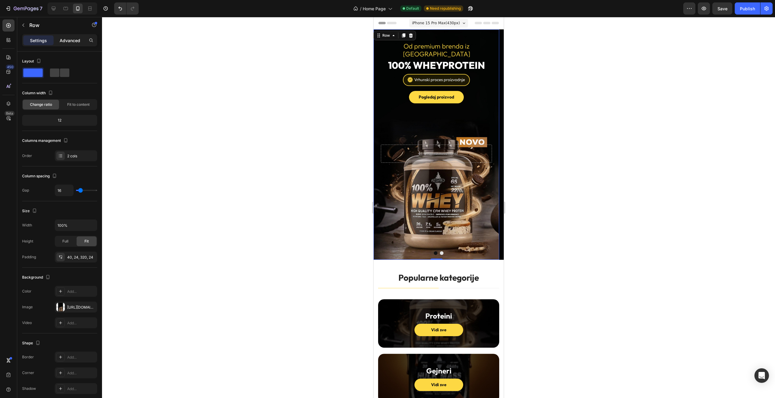
click at [72, 44] on div "Advanced" at bounding box center [70, 40] width 30 height 10
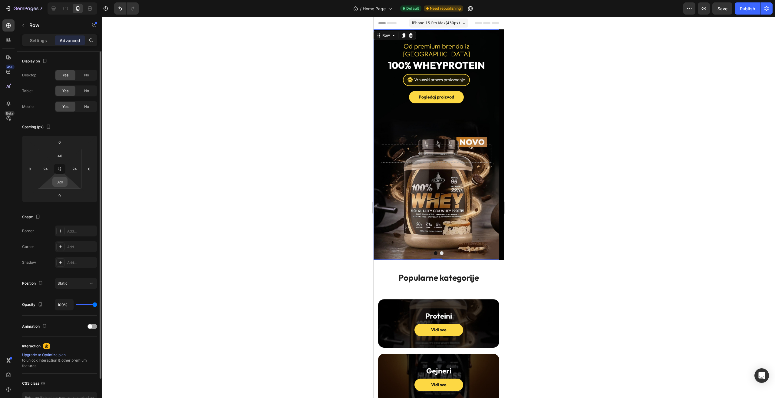
click at [64, 183] on input "320" at bounding box center [60, 181] width 12 height 9
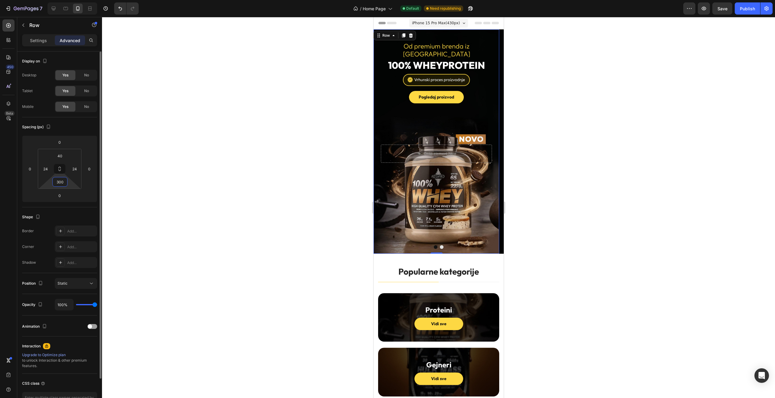
click at [62, 179] on input "300" at bounding box center [60, 181] width 12 height 9
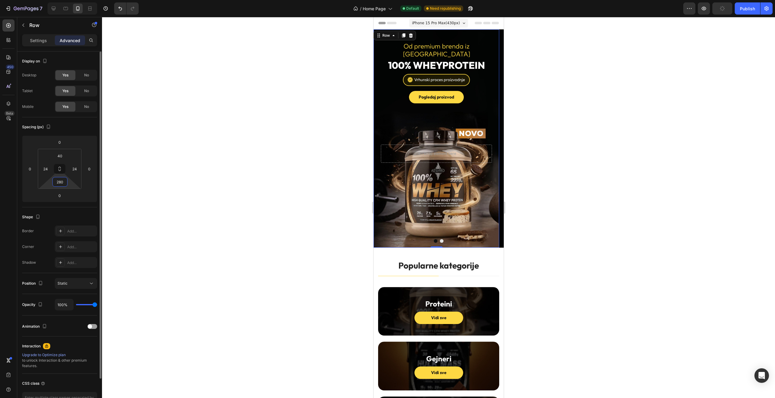
click at [62, 179] on input "280" at bounding box center [60, 181] width 12 height 9
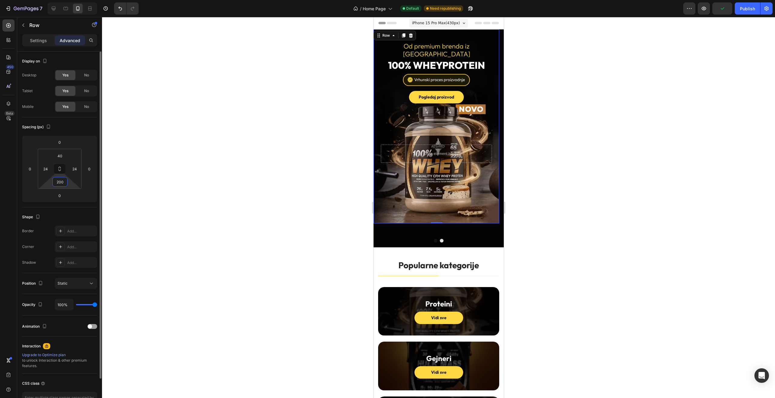
click at [62, 180] on input "200" at bounding box center [60, 181] width 12 height 9
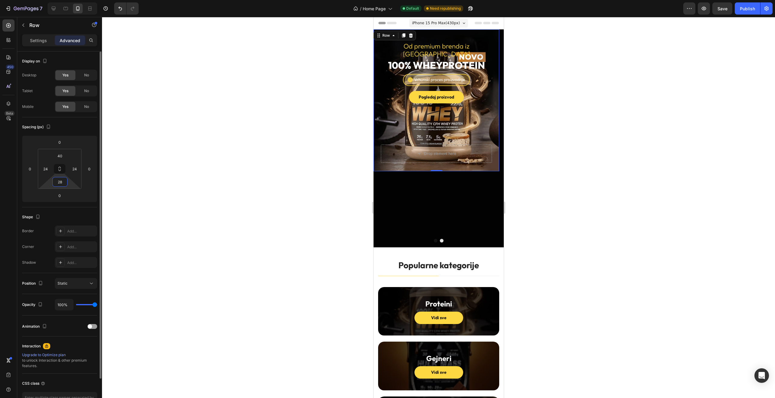
type input "280"
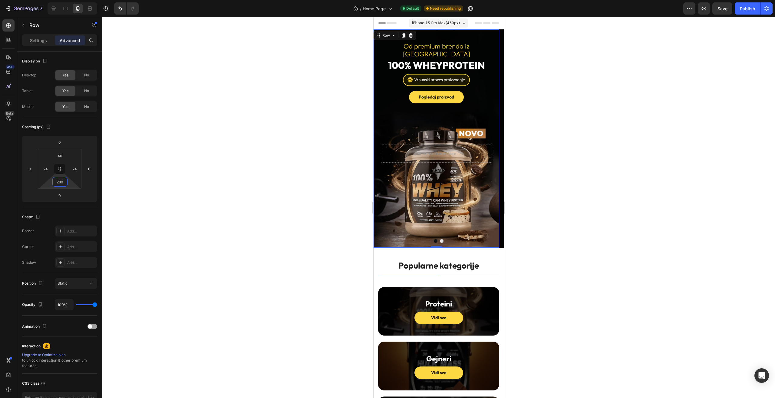
click at [534, 159] on div at bounding box center [438, 207] width 673 height 381
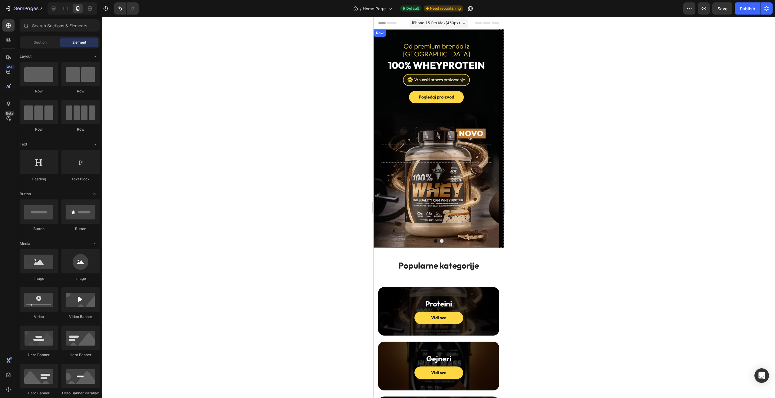
click at [379, 35] on div "Row" at bounding box center [380, 32] width 10 height 5
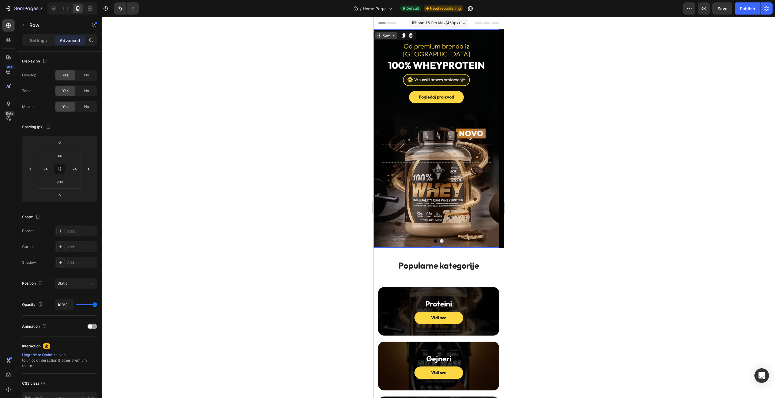
click at [392, 33] on div "Row" at bounding box center [386, 35] width 22 height 7
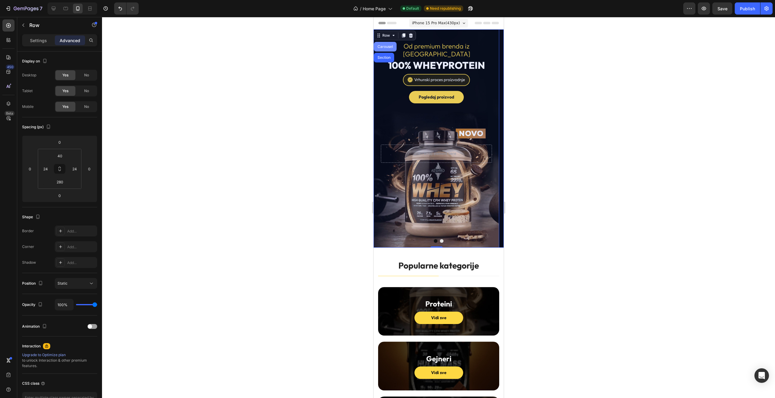
click at [383, 43] on div "Carousel" at bounding box center [385, 47] width 23 height 10
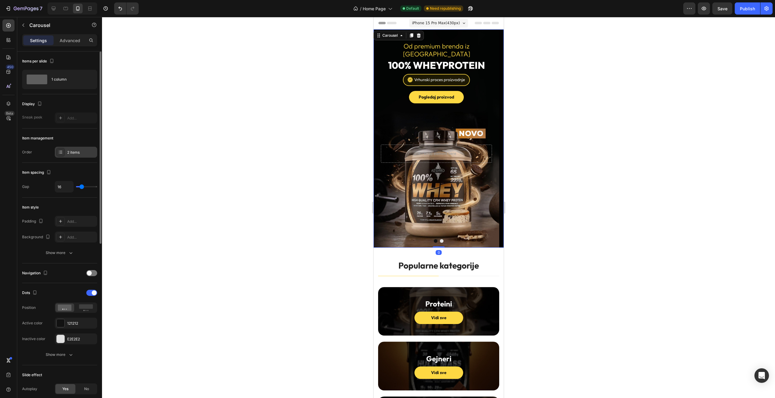
click at [68, 150] on div "2 items" at bounding box center [81, 152] width 28 height 5
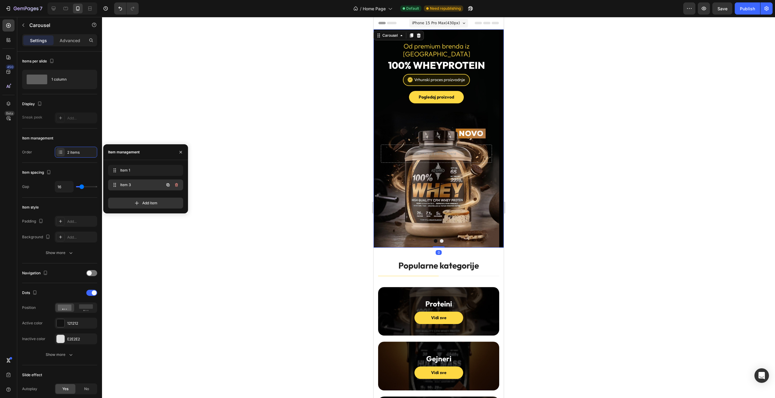
click at [154, 184] on span "Item 3" at bounding box center [137, 184] width 34 height 5
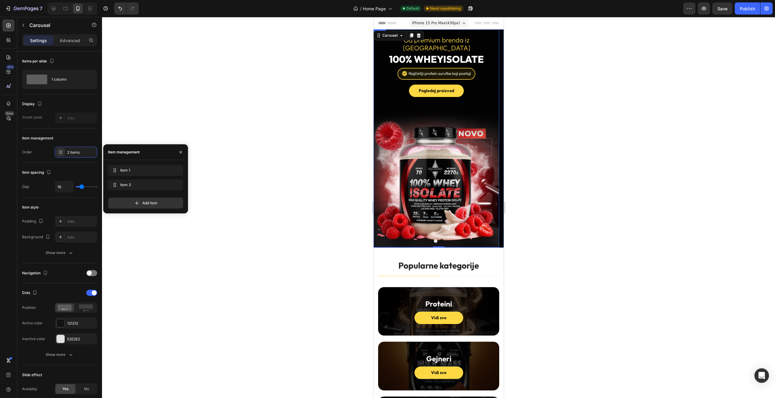
click at [379, 86] on div "Od premium brenda iz Austrije Heading 100% Whey ISOLATE Heading Image Pogledaj …" at bounding box center [436, 138] width 126 height 218
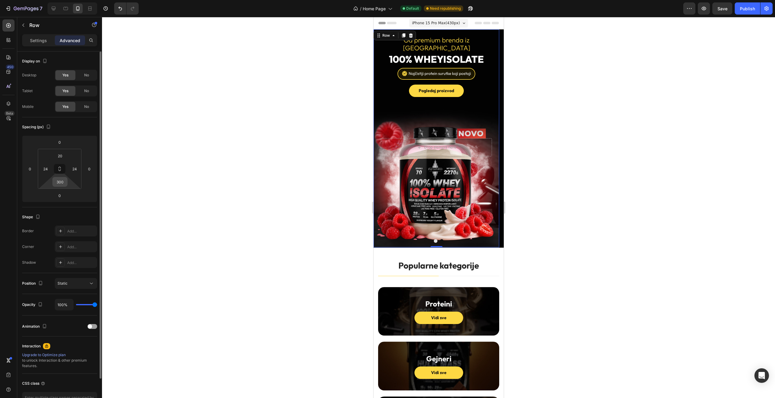
click at [58, 181] on input "300" at bounding box center [60, 181] width 12 height 9
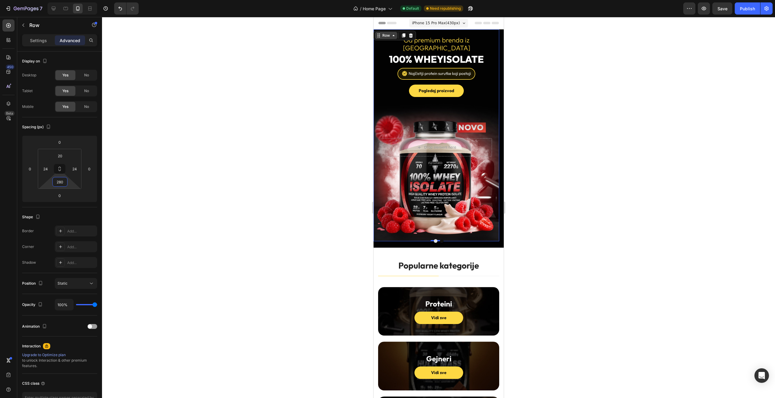
type input "280"
click at [392, 34] on icon at bounding box center [393, 35] width 5 height 5
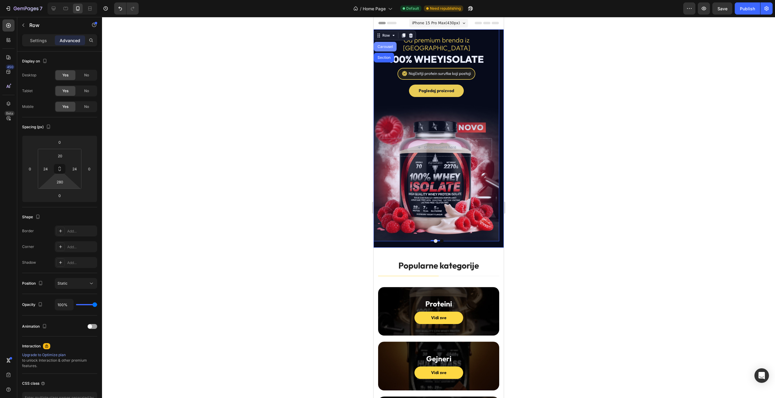
click at [385, 45] on div "Carousel" at bounding box center [385, 47] width 18 height 4
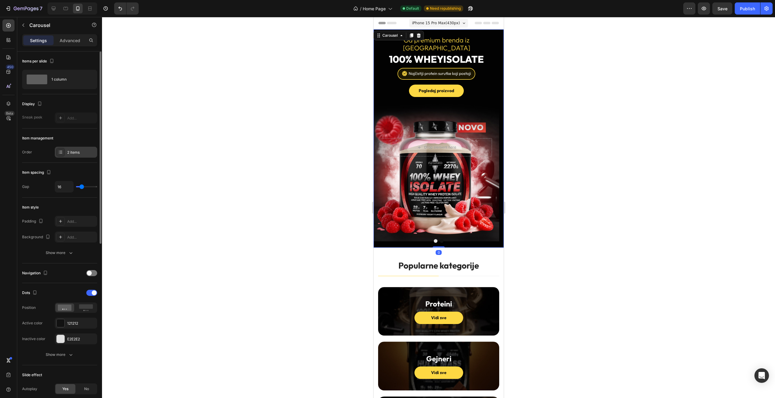
click at [78, 155] on div "2 items" at bounding box center [76, 152] width 42 height 11
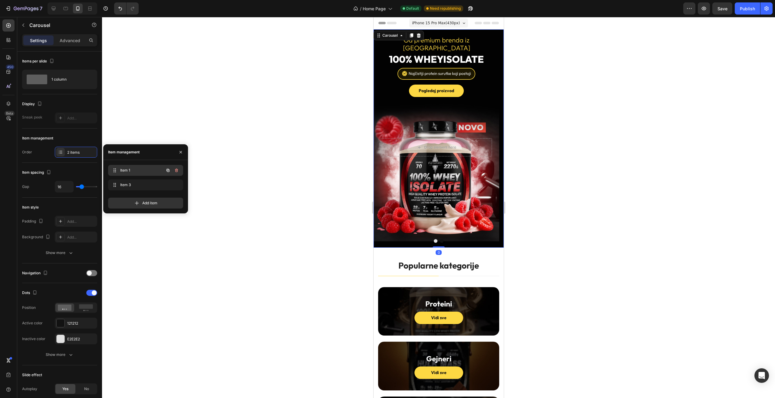
click at [149, 169] on span "Item 1" at bounding box center [137, 169] width 34 height 5
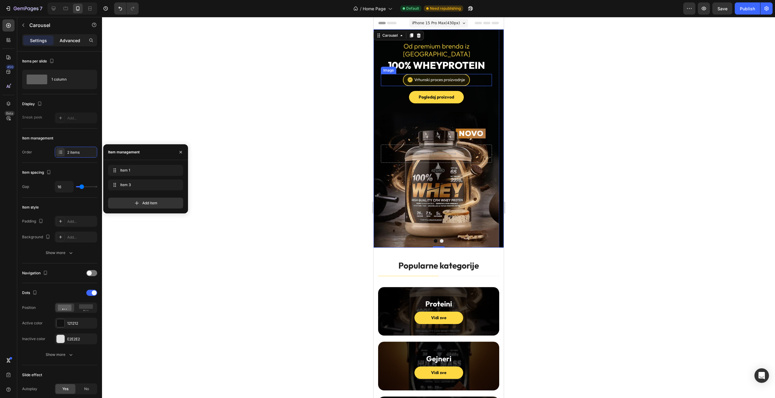
click at [68, 38] on p "Advanced" at bounding box center [70, 40] width 21 height 6
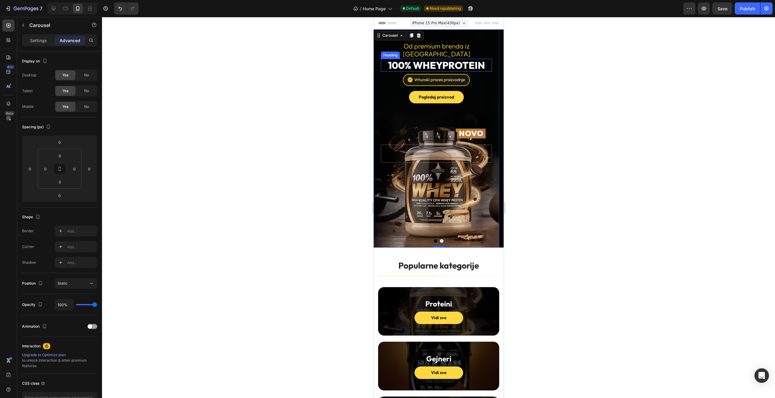
click at [463, 38] on div "Od premium brenda iz Austrije Heading 100% Whey Protein Heading Image Pogledaj …" at bounding box center [436, 138] width 126 height 218
click at [383, 38] on div "Row" at bounding box center [386, 35] width 10 height 5
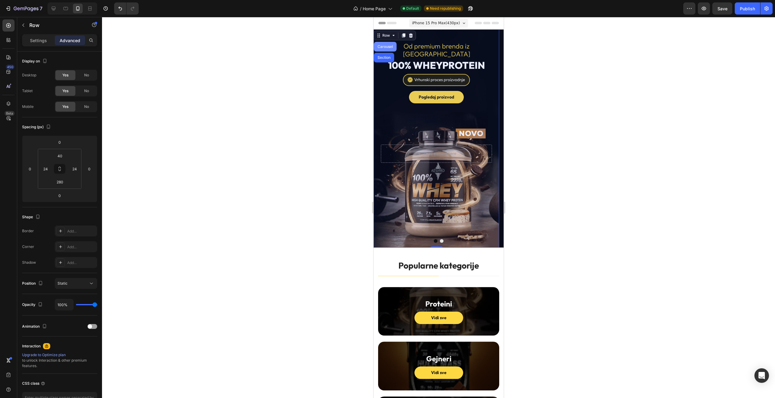
click at [385, 45] on div "Carousel" at bounding box center [385, 47] width 18 height 4
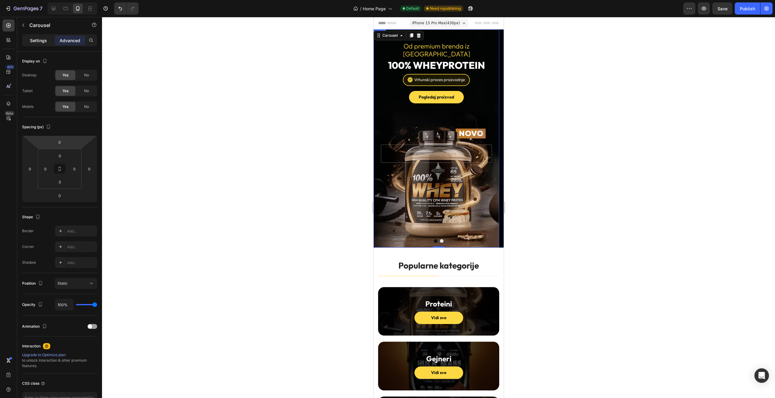
click at [38, 41] on p "Settings" at bounding box center [38, 40] width 17 height 6
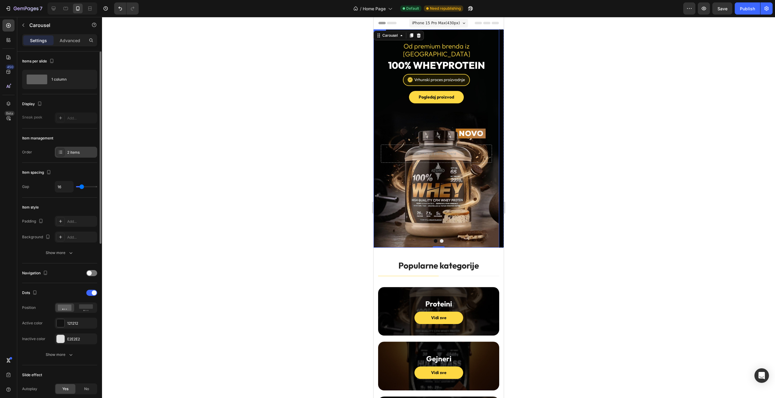
click at [76, 154] on div "2 items" at bounding box center [81, 152] width 28 height 5
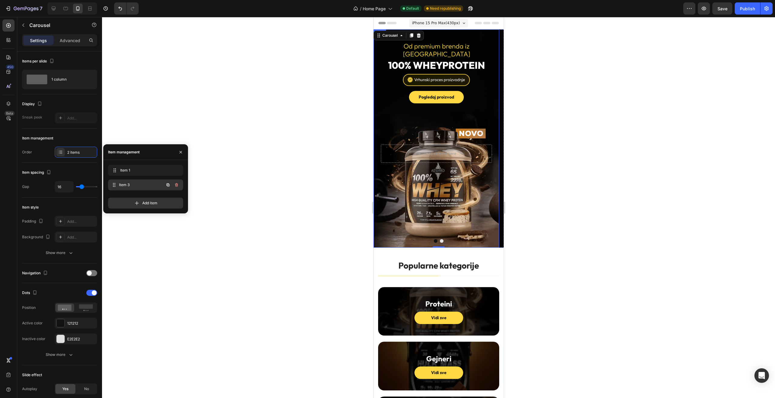
click at [147, 186] on span "Item 3" at bounding box center [141, 184] width 45 height 5
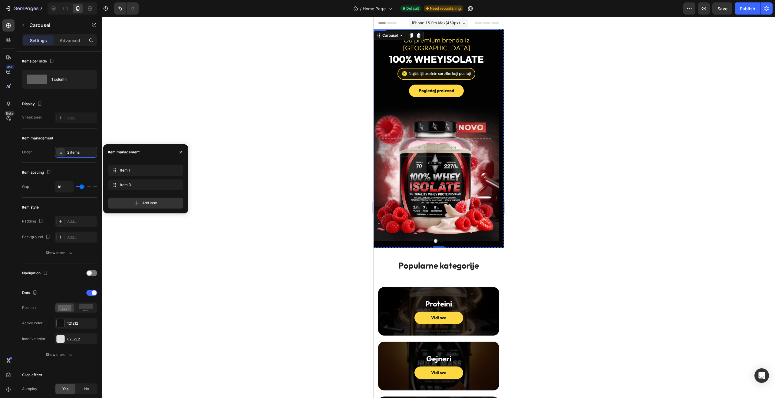
click at [375, 55] on div "Od premium brenda iz Austrije Heading 100% Whey ISOLATE Heading Image Pogledaj …" at bounding box center [436, 135] width 126 height 212
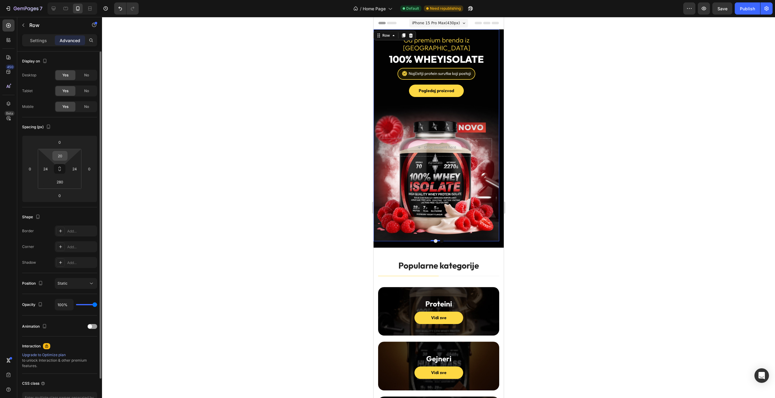
click at [59, 157] on input "20" at bounding box center [60, 155] width 12 height 9
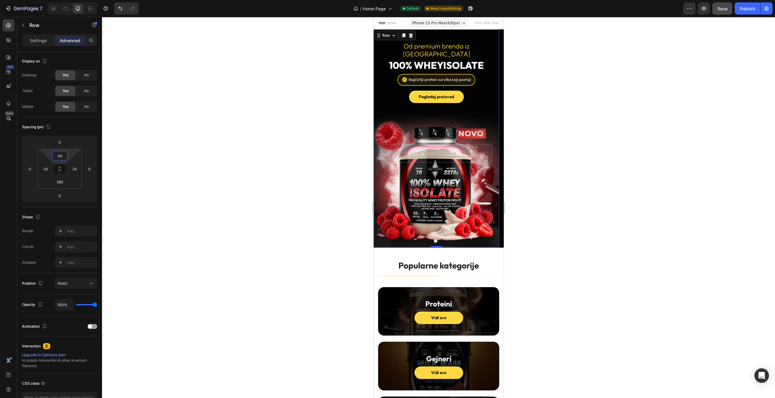
type input "40"
click at [724, 13] on button "Save" at bounding box center [722, 8] width 20 height 12
click at [740, 13] on button "Publish" at bounding box center [747, 8] width 25 height 12
click at [461, 11] on icon "button" at bounding box center [464, 8] width 6 height 6
click at [406, 91] on div "Pogledaj proizvod Button" at bounding box center [436, 97] width 111 height 12
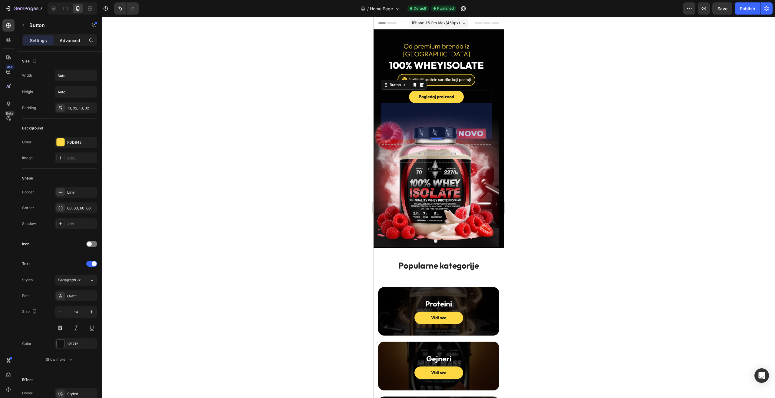
click at [62, 43] on p "Advanced" at bounding box center [70, 40] width 21 height 6
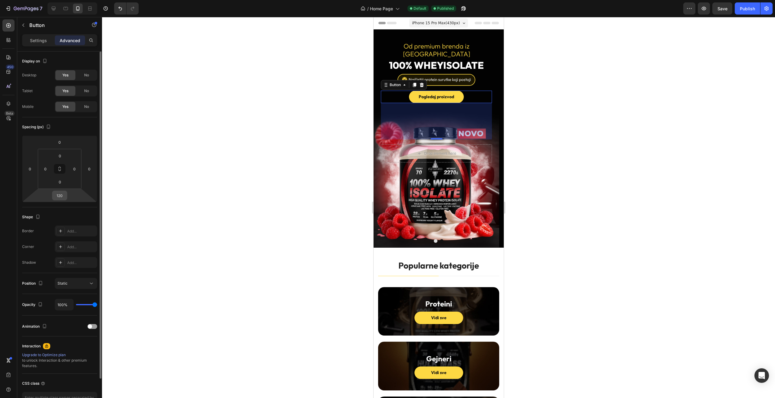
click at [61, 196] on input "120" at bounding box center [60, 195] width 12 height 9
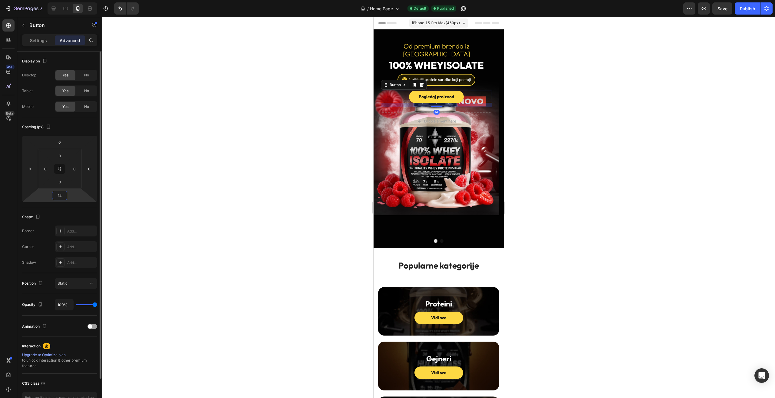
type input "140"
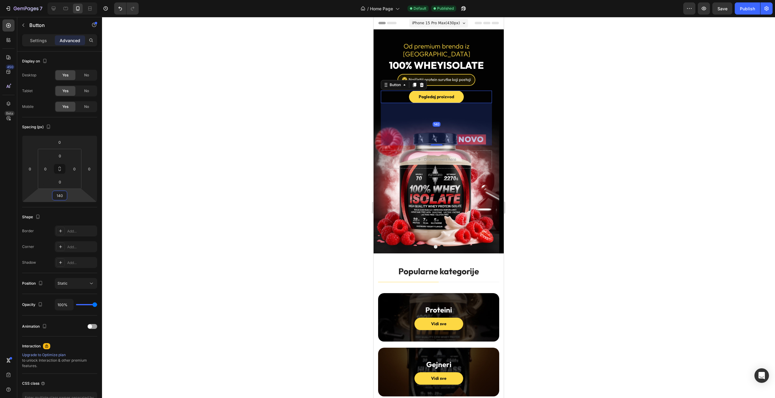
click at [535, 169] on div at bounding box center [438, 207] width 673 height 381
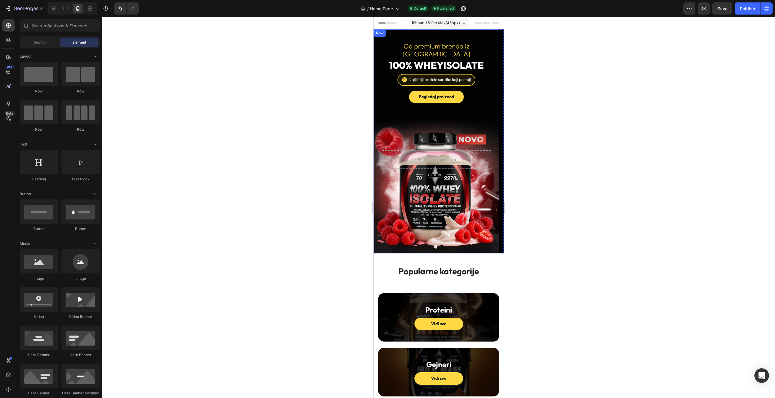
click at [384, 35] on div "Row" at bounding box center [380, 32] width 10 height 5
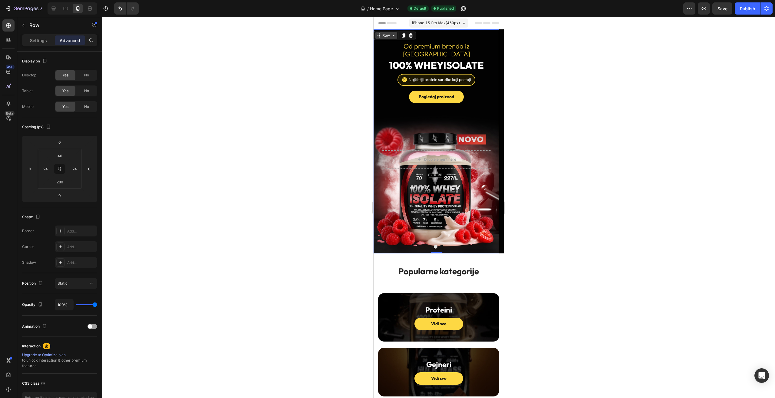
click at [385, 35] on div "Row" at bounding box center [386, 35] width 10 height 5
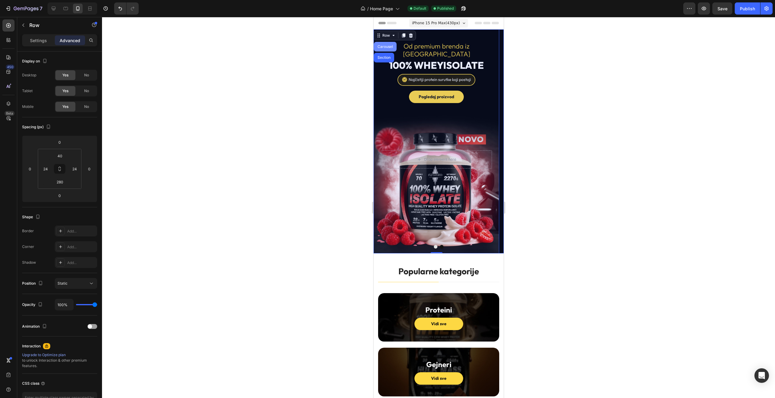
click at [391, 48] on div "Carousel" at bounding box center [385, 47] width 18 height 4
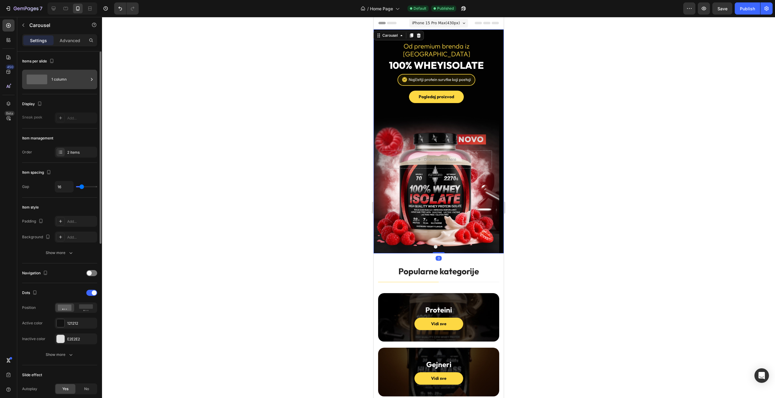
click at [62, 78] on div "1 column" at bounding box center [69, 79] width 37 height 14
click at [83, 152] on div "2 items" at bounding box center [81, 152] width 28 height 5
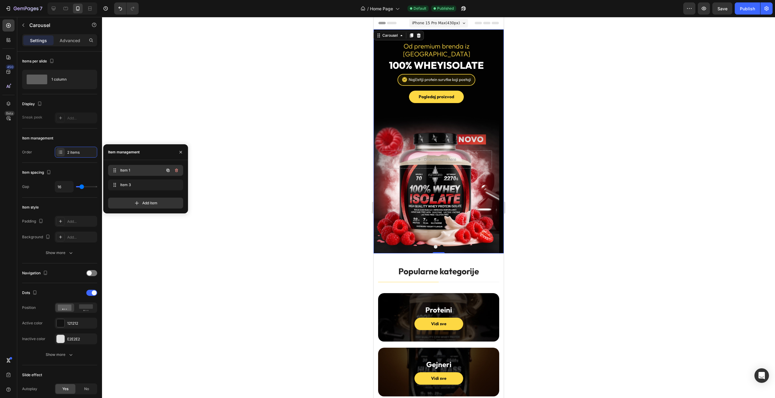
click at [158, 169] on div "Item 1 Item 1" at bounding box center [137, 170] width 53 height 8
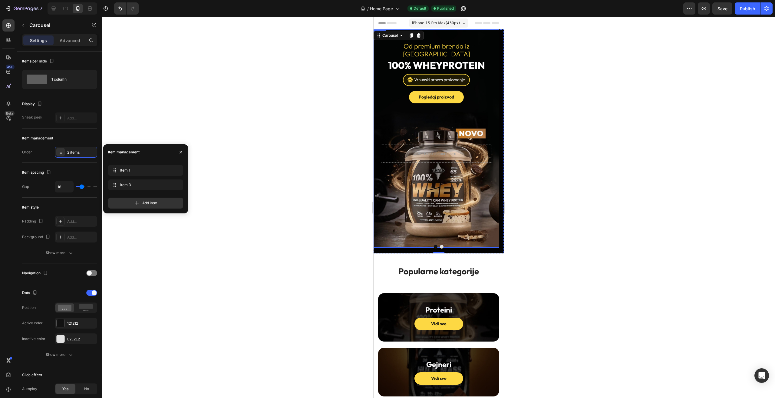
click at [376, 59] on div "Od premium brenda iz Austrije Heading 100% Whey Protein Heading Image Pogledaj …" at bounding box center [436, 138] width 126 height 218
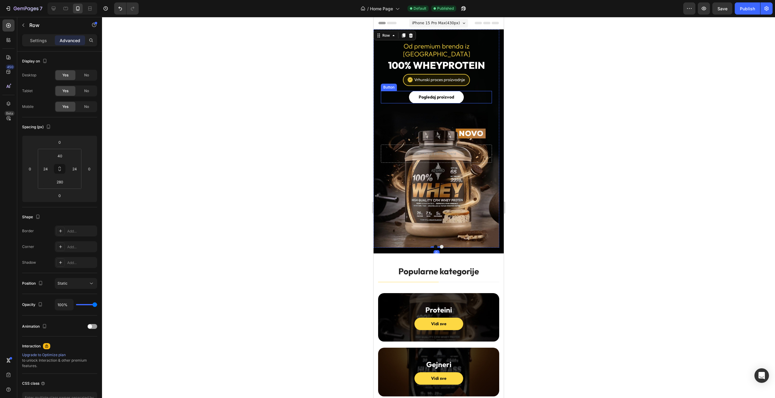
click at [410, 91] on link "Pogledaj proizvod" at bounding box center [436, 97] width 55 height 12
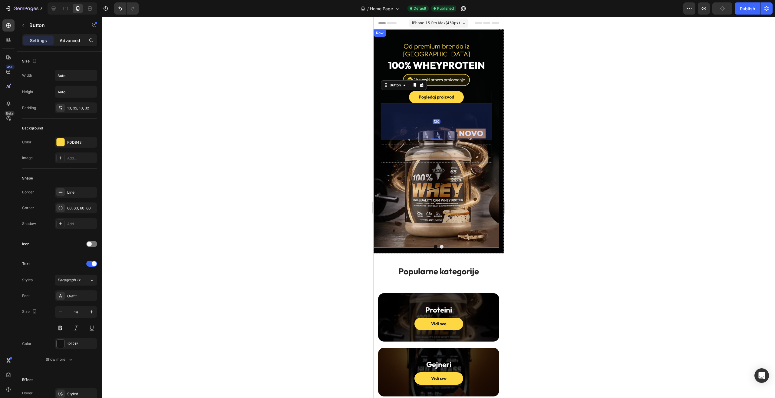
click at [68, 44] on div "Advanced" at bounding box center [70, 40] width 30 height 10
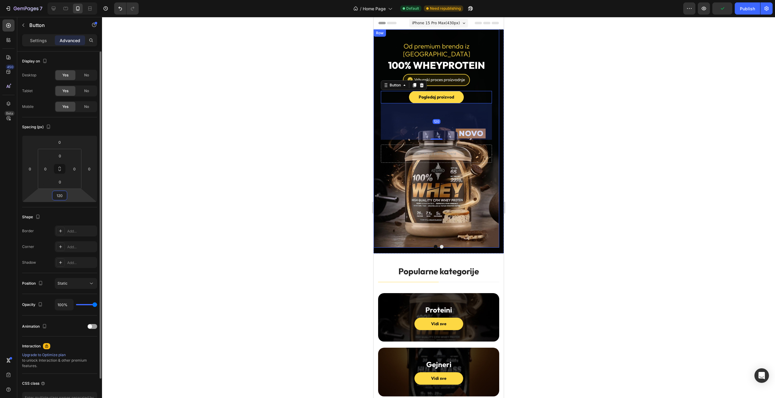
click at [60, 194] on input "120" at bounding box center [60, 195] width 12 height 9
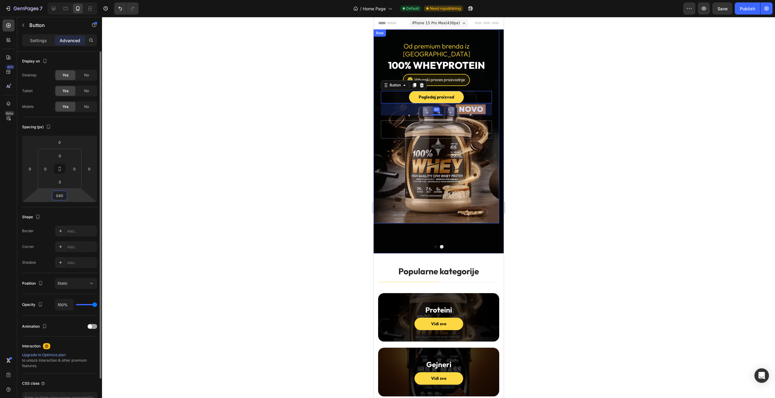
click at [60, 195] on input "040" at bounding box center [60, 195] width 12 height 9
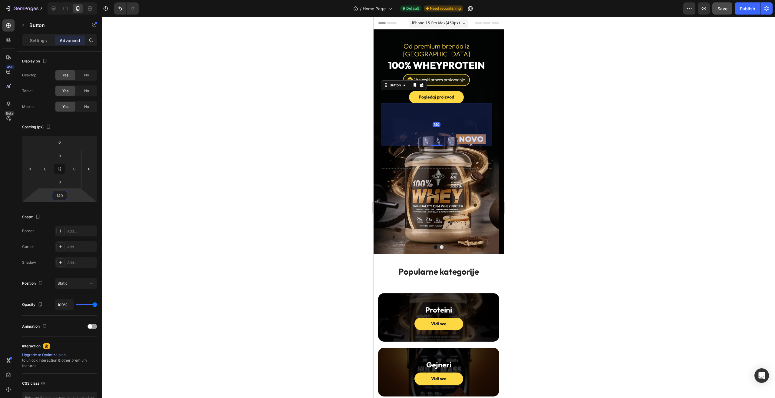
type input "140"
click at [726, 9] on span "Save" at bounding box center [723, 8] width 10 height 5
click at [754, 9] on div "Publish" at bounding box center [747, 8] width 15 height 6
click at [464, 9] on icon "button" at bounding box center [463, 8] width 5 height 5
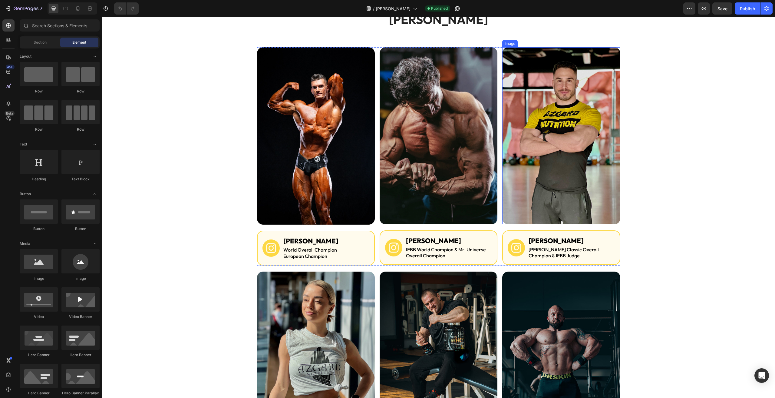
scroll to position [30, 0]
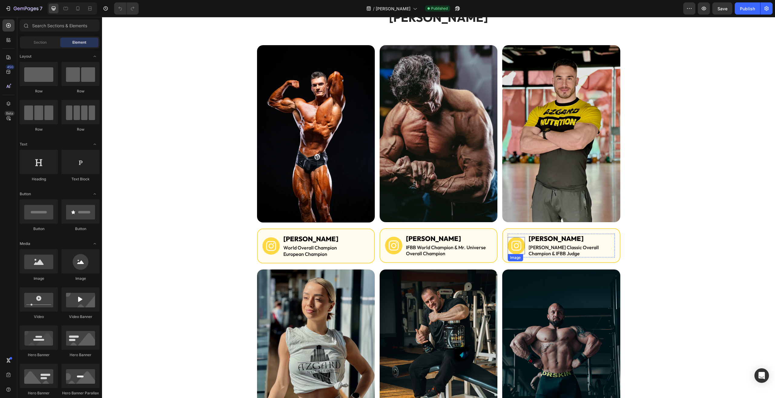
click at [517, 244] on img at bounding box center [516, 245] width 17 height 17
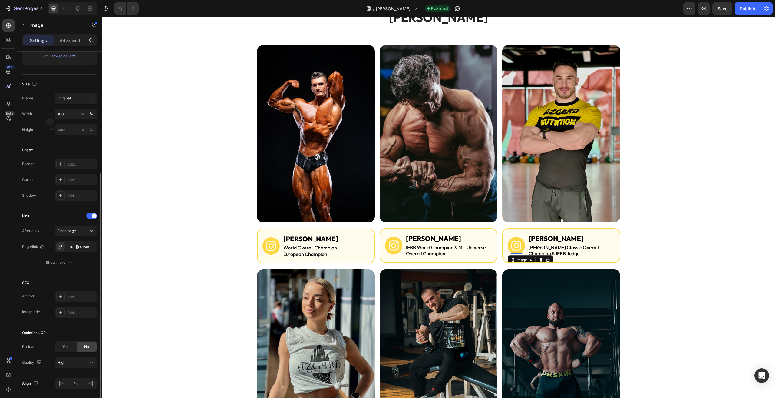
scroll to position [141, 0]
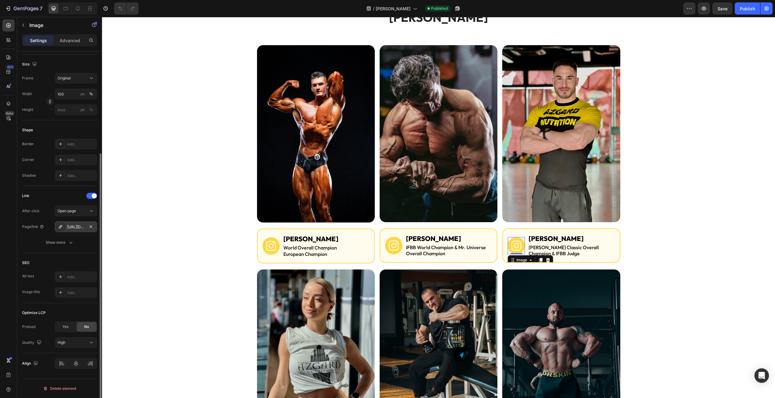
click at [76, 225] on div "https://www.instagram.com/filipdropulic/" at bounding box center [76, 226] width 18 height 5
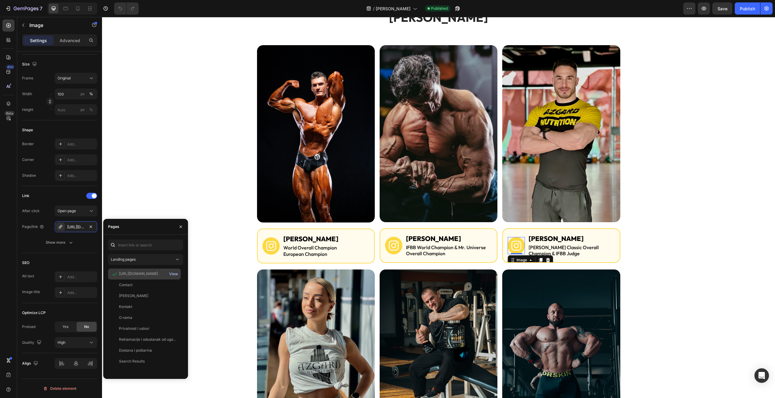
click at [173, 271] on div "View" at bounding box center [173, 273] width 9 height 5
click at [556, 237] on p "Damjan Radovanović" at bounding box center [571, 238] width 85 height 9
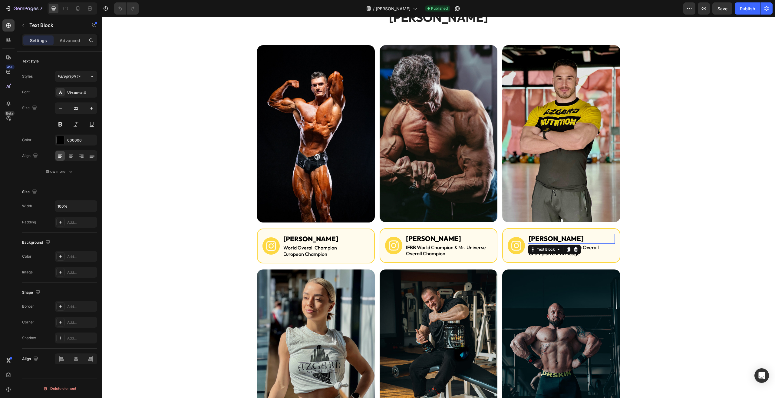
scroll to position [0, 0]
click at [556, 237] on p "Damjan Radovanović" at bounding box center [571, 238] width 85 height 9
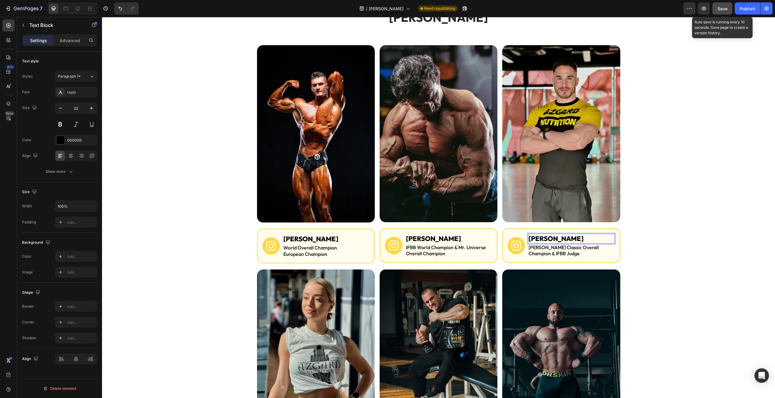
click at [723, 7] on span "Save" at bounding box center [723, 8] width 10 height 5
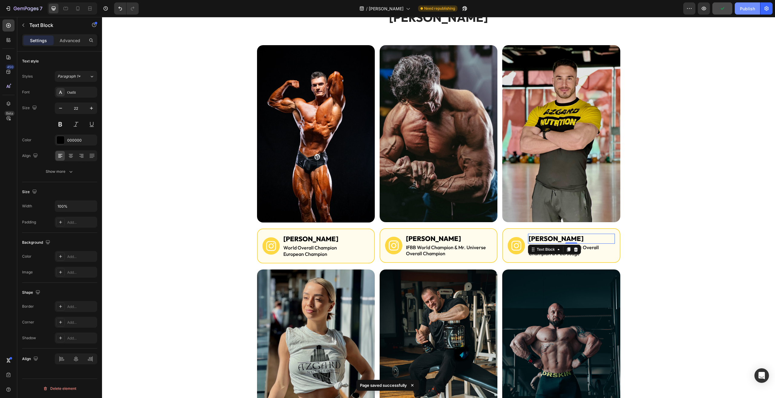
click at [742, 9] on div "Publish" at bounding box center [747, 8] width 15 height 6
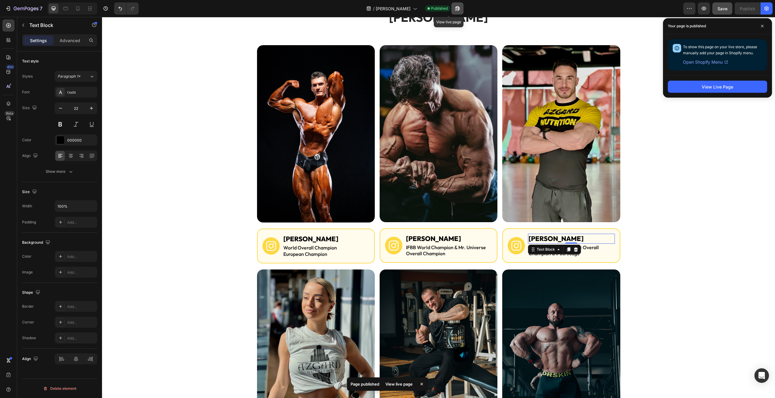
click at [454, 11] on icon "button" at bounding box center [457, 8] width 6 height 6
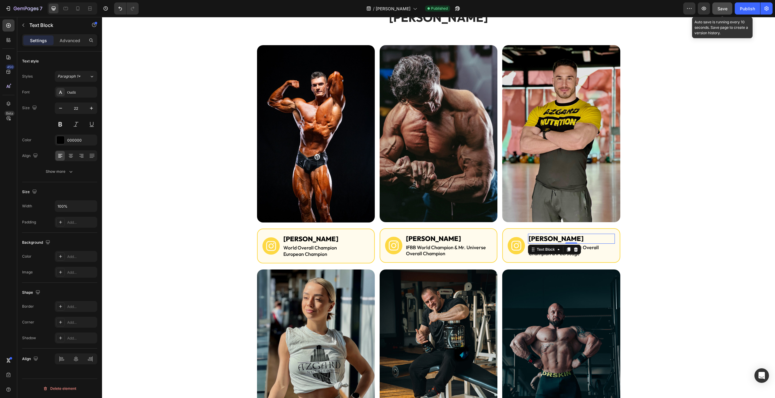
click at [717, 8] on button "Save" at bounding box center [722, 8] width 20 height 12
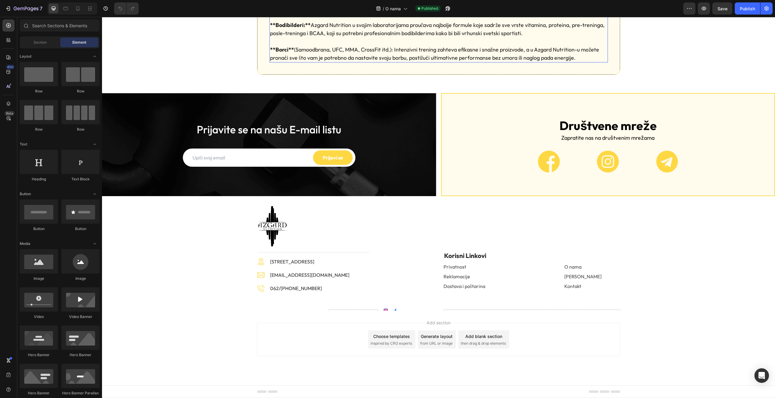
scroll to position [597, 0]
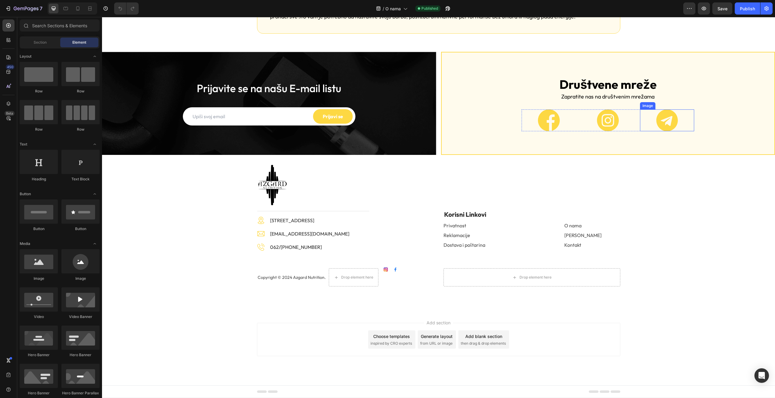
click at [651, 131] on link at bounding box center [667, 120] width 54 height 22
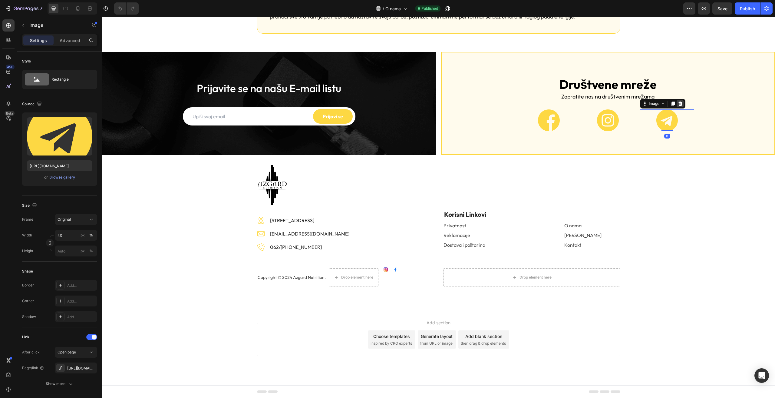
click at [678, 106] on icon at bounding box center [680, 103] width 5 height 5
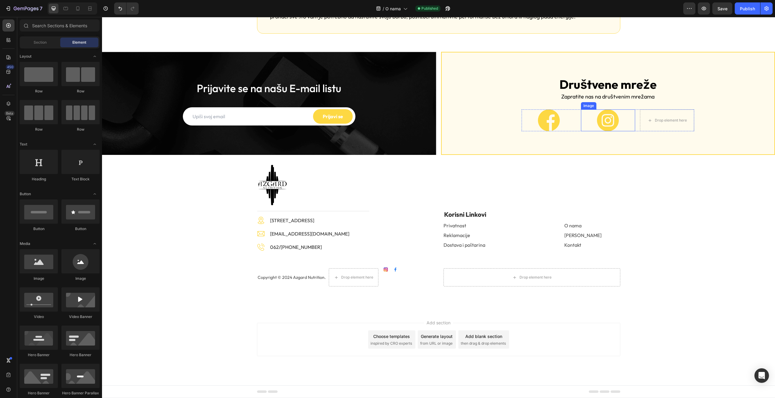
click at [630, 131] on link at bounding box center [608, 120] width 54 height 22
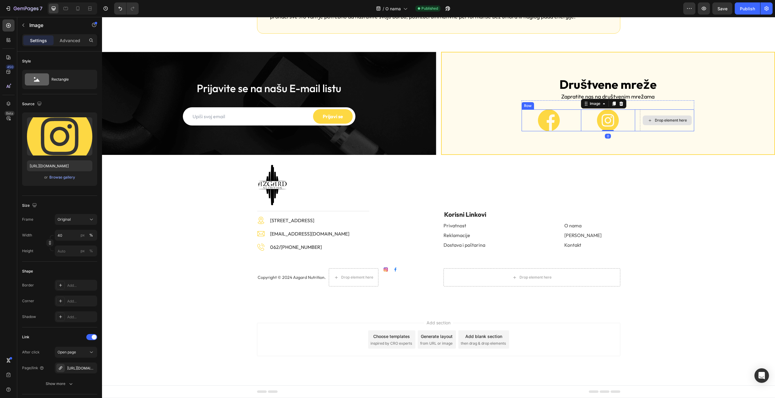
click at [640, 131] on div "Drop element here" at bounding box center [667, 120] width 54 height 22
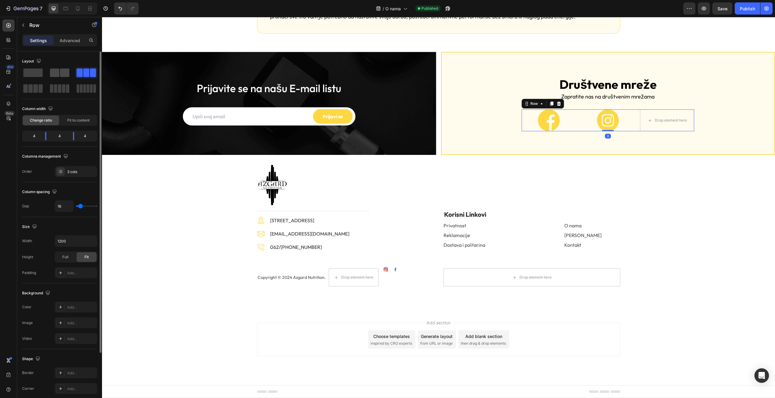
click at [60, 74] on span at bounding box center [64, 72] width 9 height 8
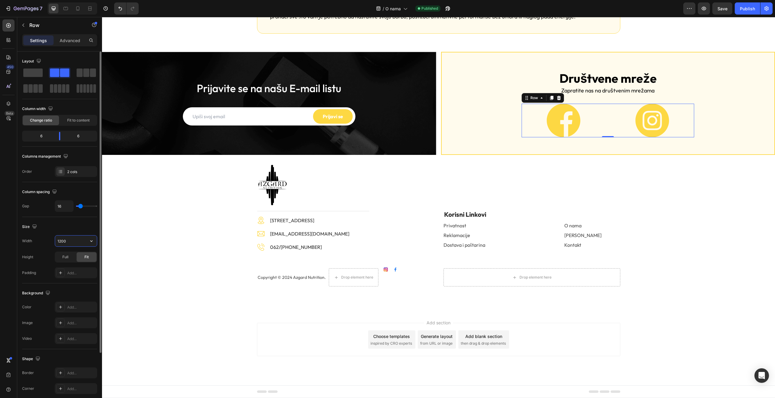
click at [73, 241] on input "1200" at bounding box center [76, 240] width 42 height 11
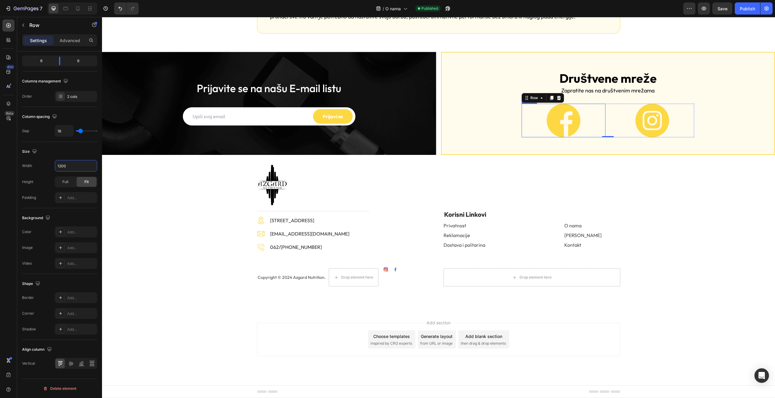
click at [537, 137] on link at bounding box center [564, 121] width 84 height 34
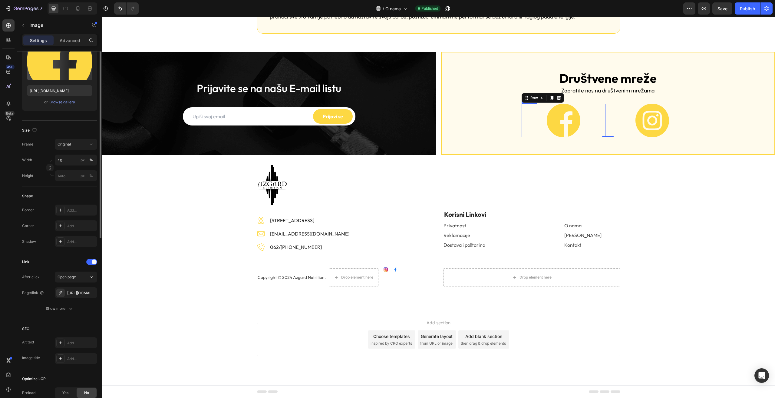
scroll to position [0, 0]
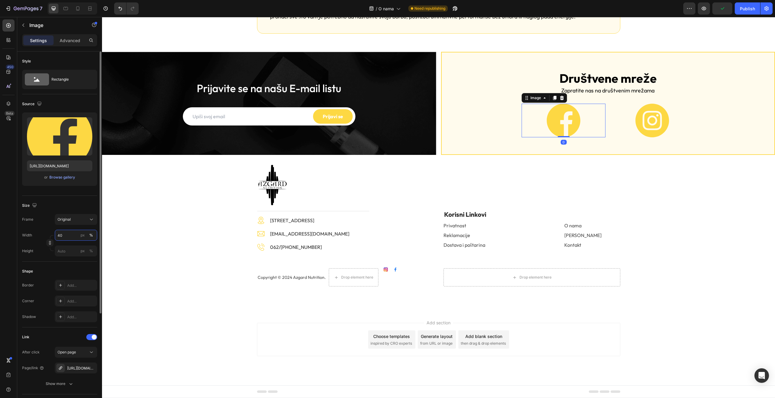
click at [61, 236] on input "40" at bounding box center [76, 235] width 42 height 11
type input "20"
click at [613, 137] on link at bounding box center [652, 121] width 84 height 34
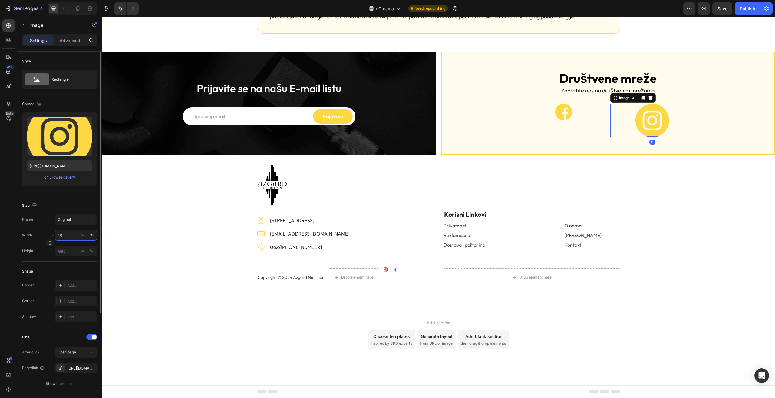
click at [66, 232] on input "40" at bounding box center [76, 235] width 42 height 11
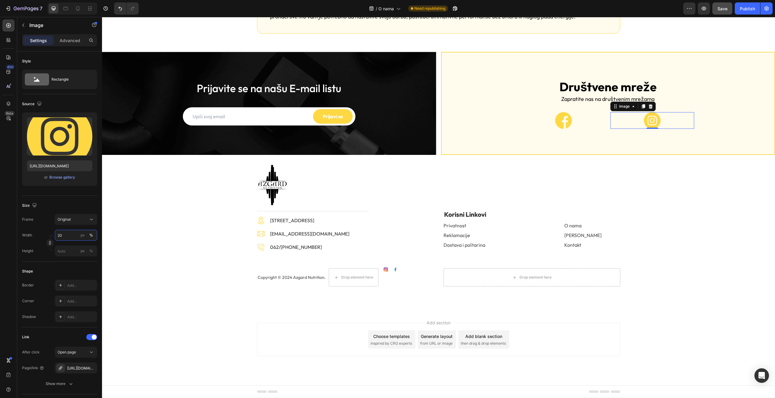
type input "20"
click at [717, 4] on button "Save" at bounding box center [722, 8] width 20 height 12
click at [748, 11] on div "Publish" at bounding box center [747, 8] width 15 height 6
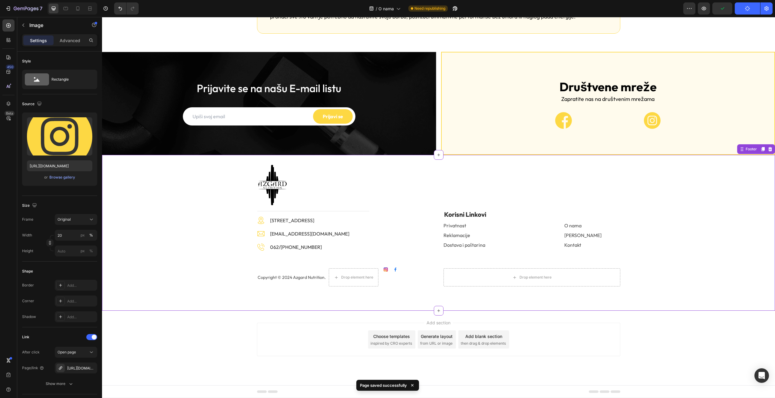
click at [720, 222] on div "Image Title Line Image [STREET_ADDRESS] Text block Image [EMAIL_ADDRESS][DOMAIN…" at bounding box center [439, 225] width 664 height 122
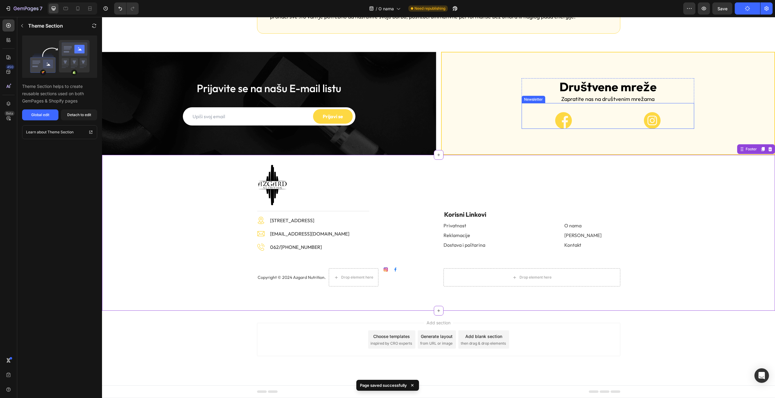
click at [673, 129] on div "Image Image Row Newsletter" at bounding box center [608, 116] width 173 height 26
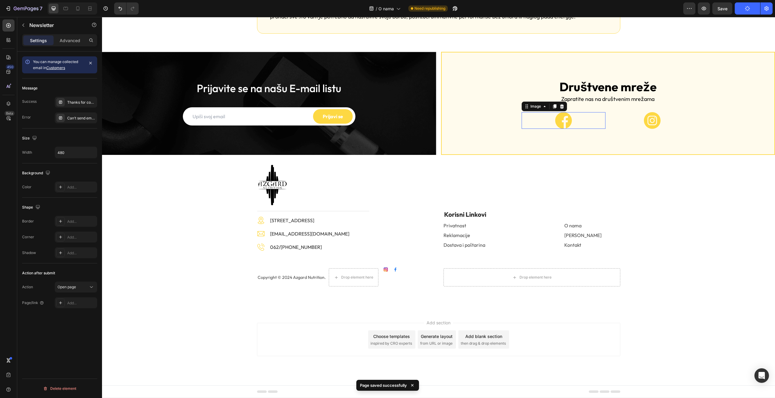
click at [555, 129] on img at bounding box center [563, 120] width 17 height 17
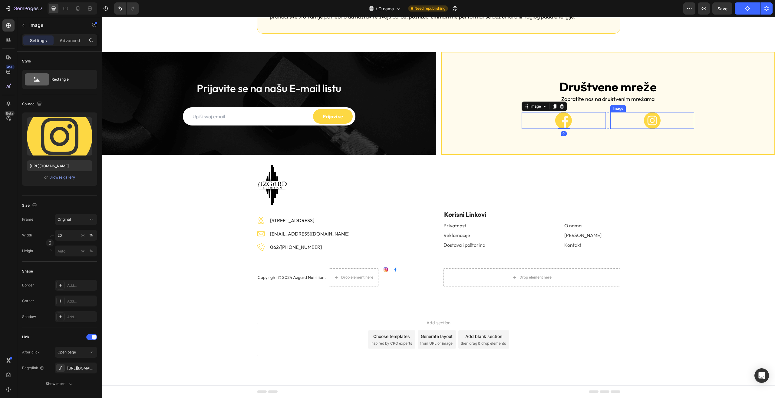
click at [631, 129] on link at bounding box center [652, 120] width 84 height 17
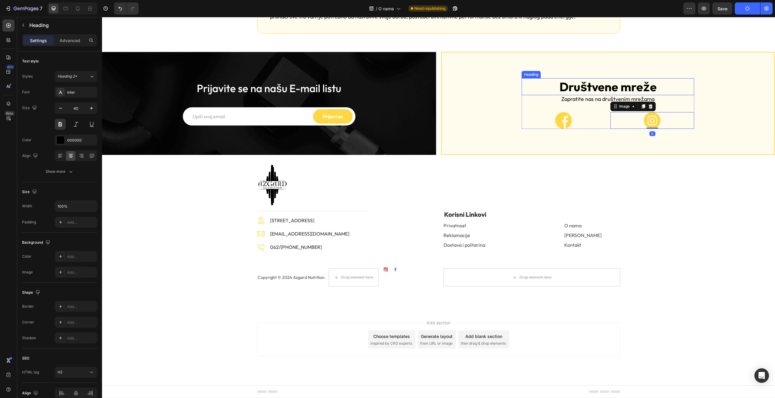
click at [645, 95] on h2 "Društvene mreže" at bounding box center [608, 86] width 173 height 17
click at [642, 103] on h2 "Zapratite nas na društvenim mrežama" at bounding box center [608, 99] width 173 height 8
click at [68, 44] on div "Advanced" at bounding box center [70, 40] width 30 height 10
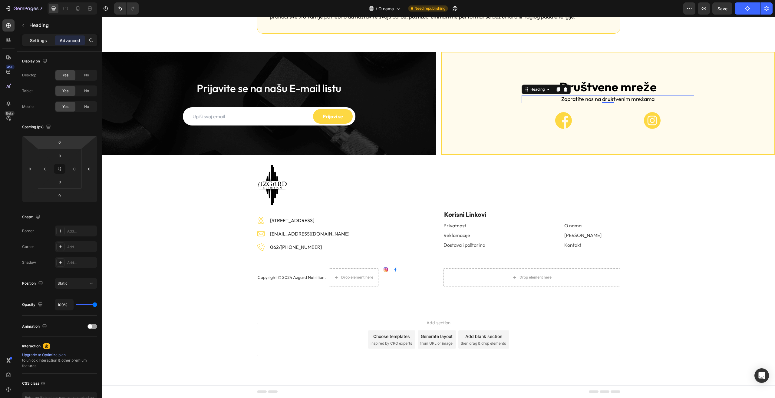
click at [33, 40] on p "Settings" at bounding box center [38, 40] width 17 height 6
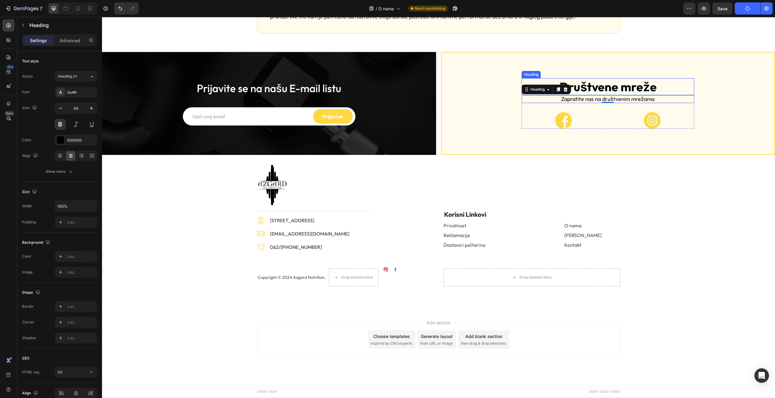
click at [673, 95] on h2 "Društvene mreže" at bounding box center [608, 86] width 173 height 17
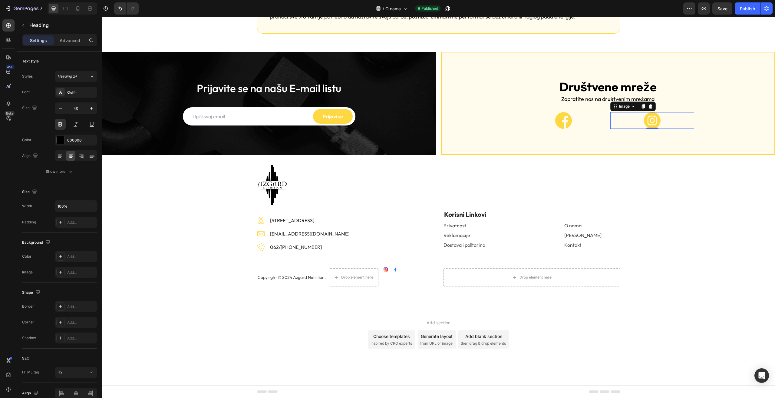
click at [635, 129] on link at bounding box center [652, 120] width 84 height 17
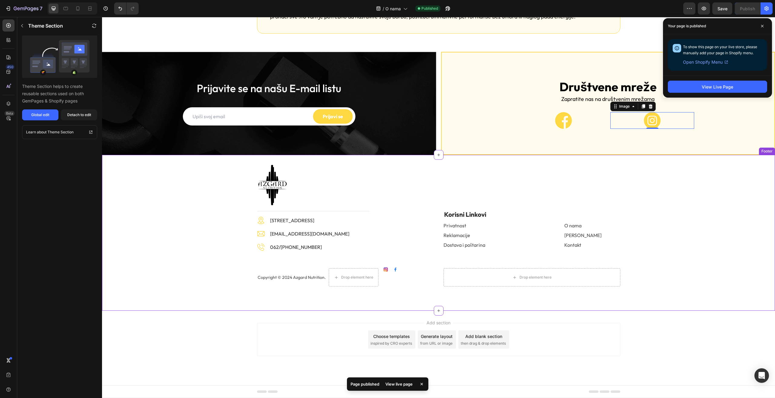
click at [657, 220] on div "Image Title Line Image [STREET_ADDRESS] Text block Image [EMAIL_ADDRESS][DOMAIN…" at bounding box center [439, 225] width 664 height 122
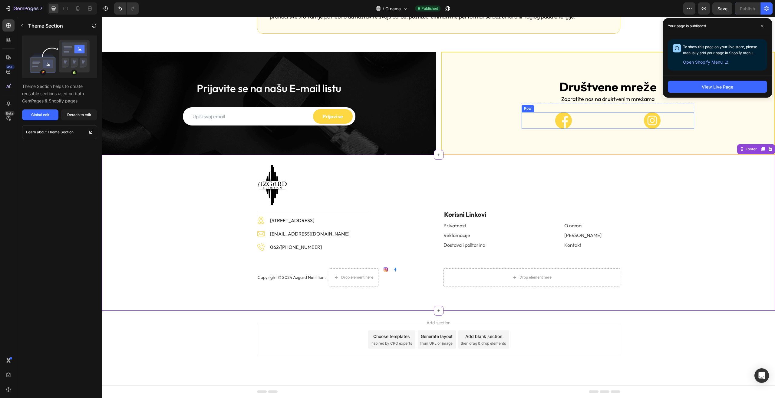
click at [603, 129] on div "Image Image Row" at bounding box center [608, 120] width 173 height 17
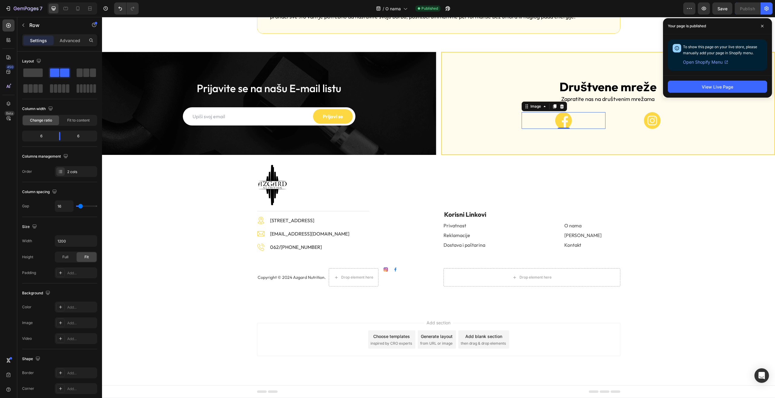
click at [595, 129] on link at bounding box center [564, 120] width 84 height 17
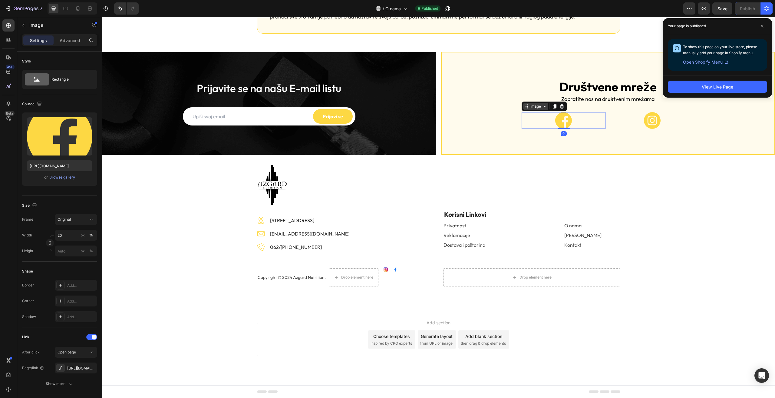
click at [529, 109] on div "Image" at bounding box center [535, 106] width 13 height 5
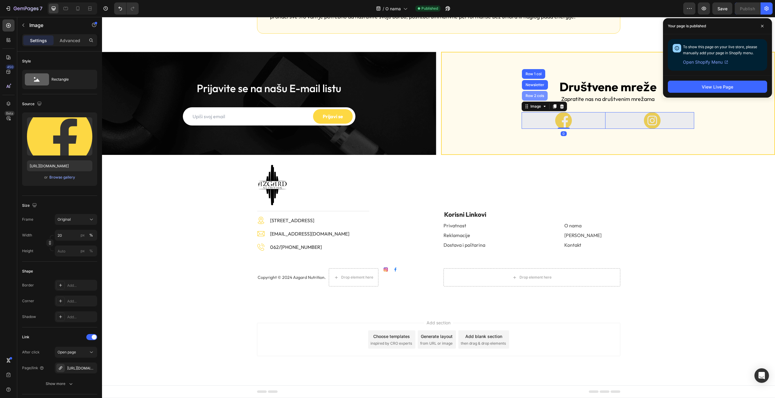
click at [531, 97] on div "Row 2 cols" at bounding box center [534, 96] width 21 height 4
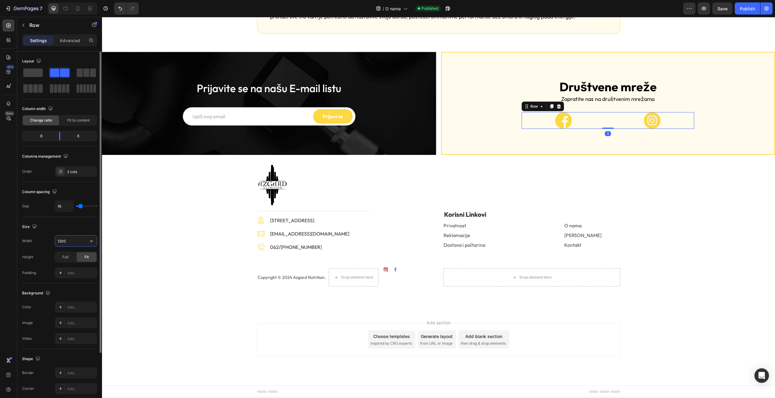
click at [71, 241] on input "1200" at bounding box center [76, 240] width 42 height 11
click at [71, 241] on input "600" at bounding box center [76, 240] width 42 height 11
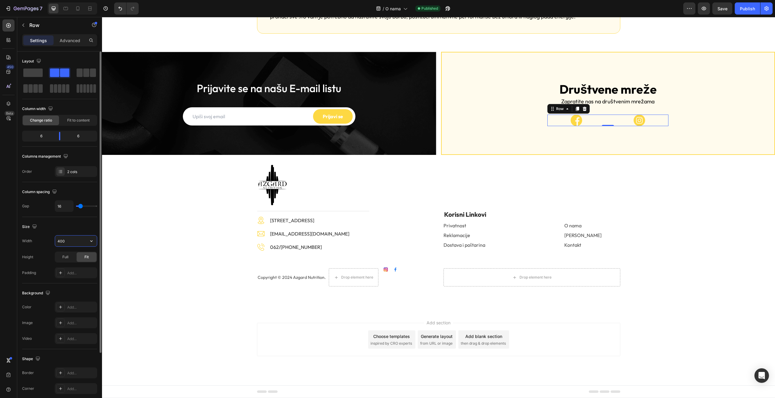
click at [71, 241] on input "400" at bounding box center [76, 240] width 42 height 11
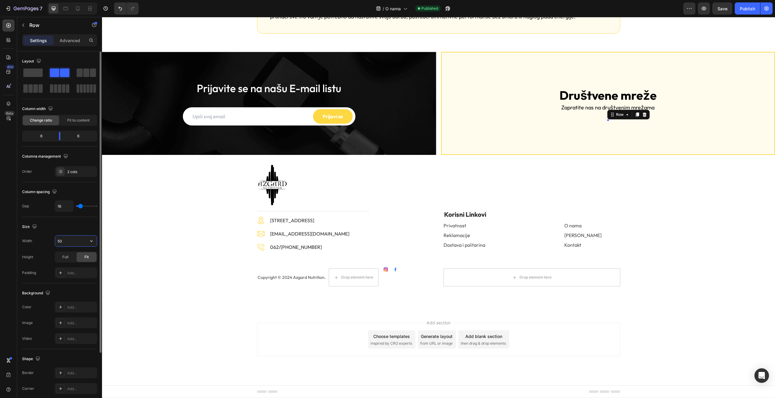
type input "500"
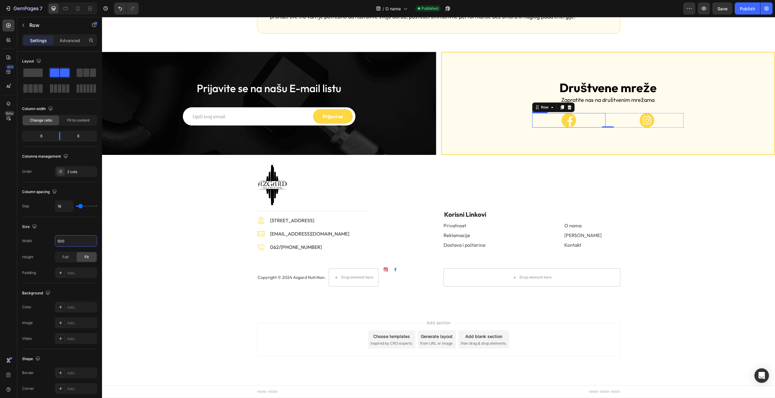
click at [572, 127] on img at bounding box center [569, 120] width 15 height 15
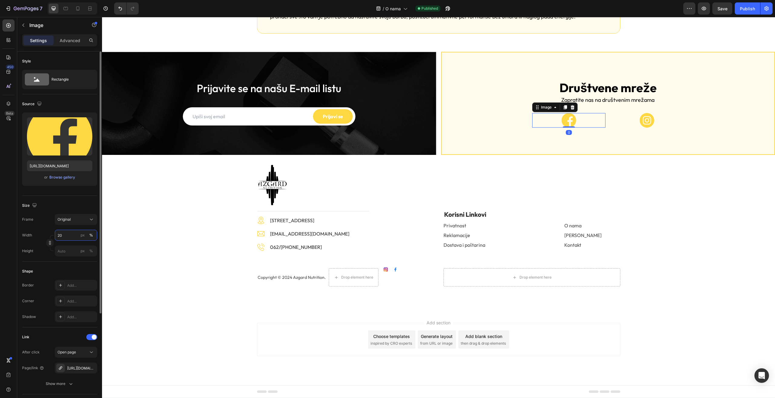
click at [75, 235] on input "20" at bounding box center [76, 235] width 42 height 11
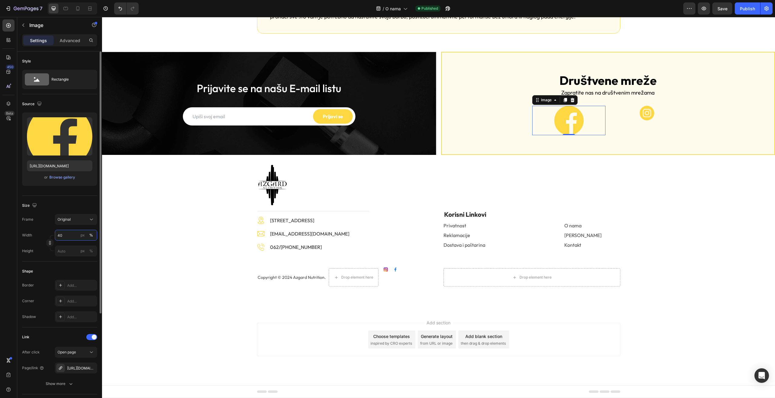
click at [75, 235] on input "40" at bounding box center [76, 235] width 42 height 11
type input "30"
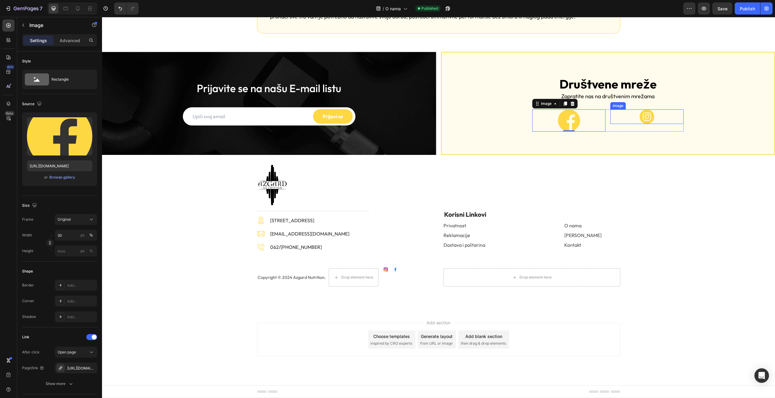
click at [632, 124] on link at bounding box center [646, 116] width 73 height 15
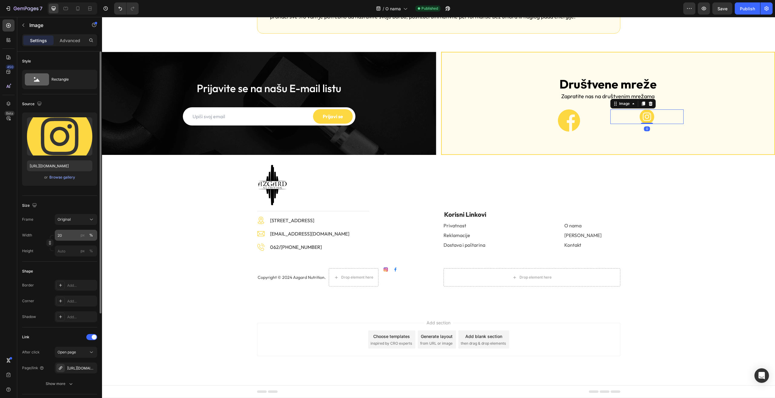
click at [67, 235] on input "20" at bounding box center [76, 235] width 42 height 11
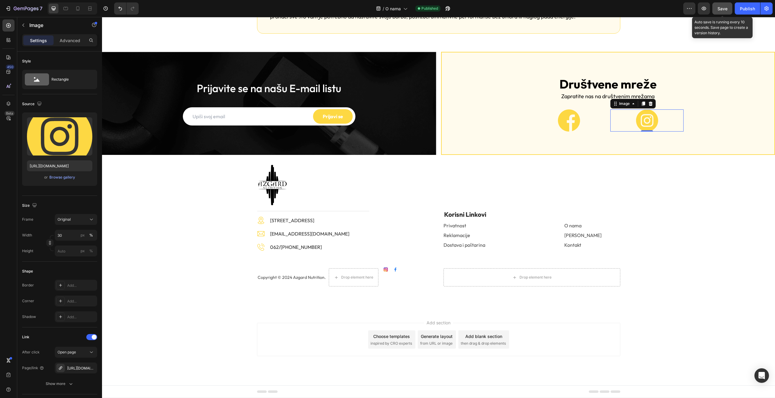
type input "30"
click at [718, 8] on span "Save" at bounding box center [723, 8] width 10 height 5
click at [739, 10] on button "Publish" at bounding box center [747, 8] width 25 height 12
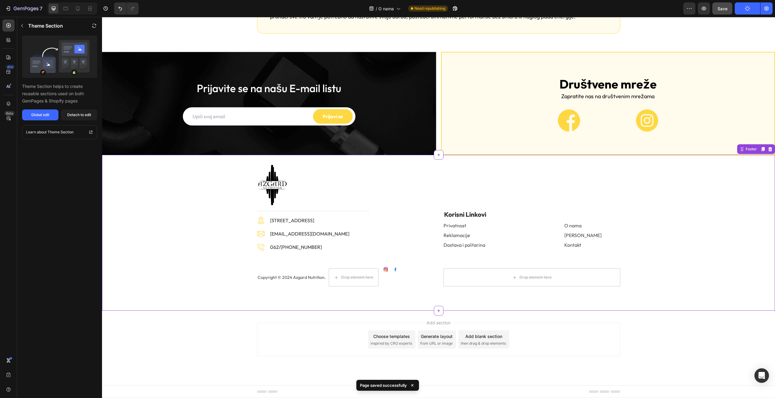
click at [671, 214] on div "Image Title Line Image [STREET_ADDRESS] Text block Image [EMAIL_ADDRESS][DOMAIN…" at bounding box center [439, 225] width 664 height 122
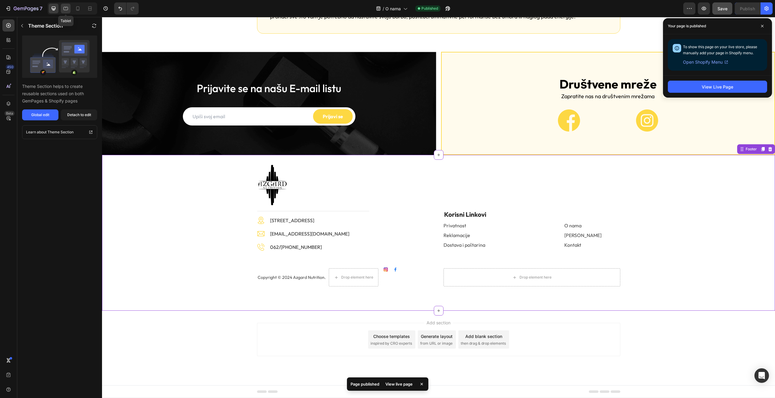
click at [67, 10] on icon at bounding box center [66, 8] width 5 height 3
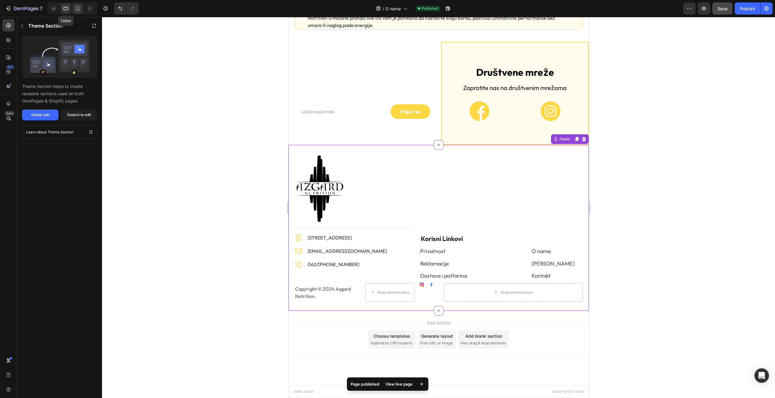
scroll to position [516, 0]
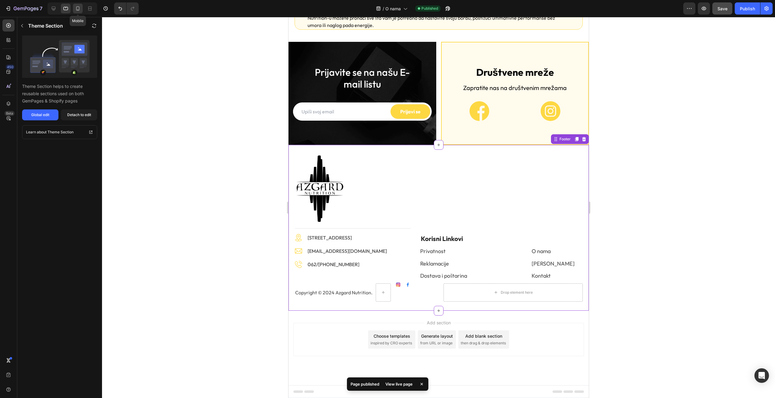
click at [82, 10] on div at bounding box center [78, 9] width 10 height 10
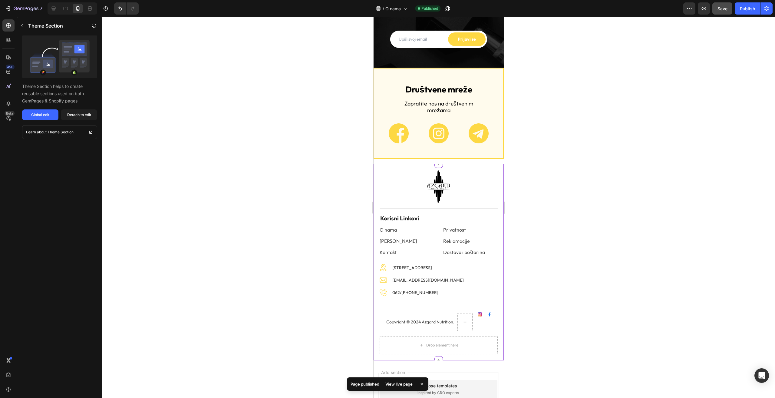
scroll to position [934, 0]
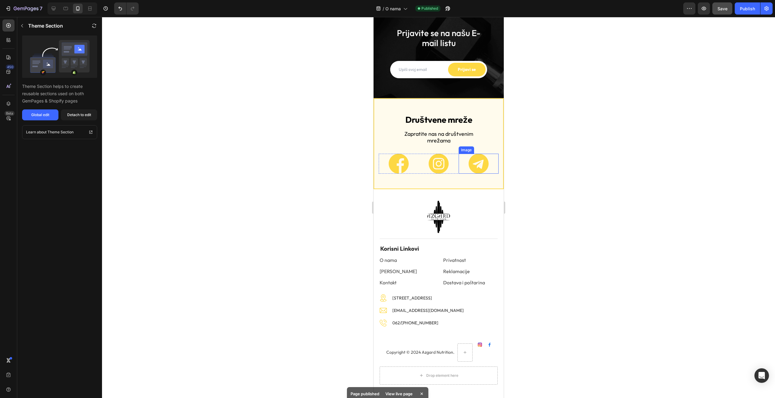
click at [468, 161] on img at bounding box center [478, 164] width 20 height 20
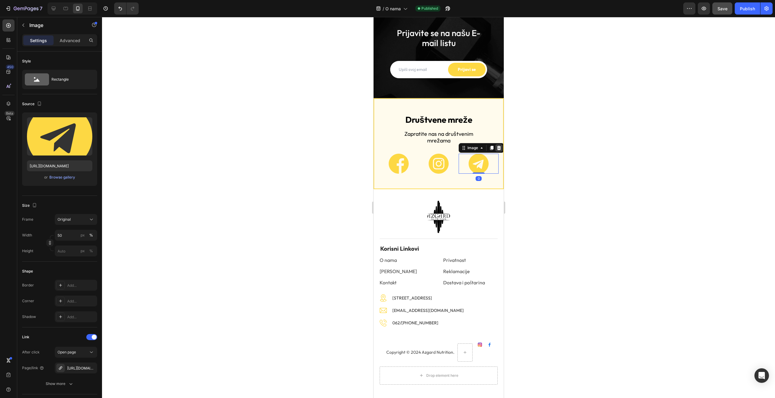
click at [497, 149] on icon at bounding box center [499, 147] width 4 height 4
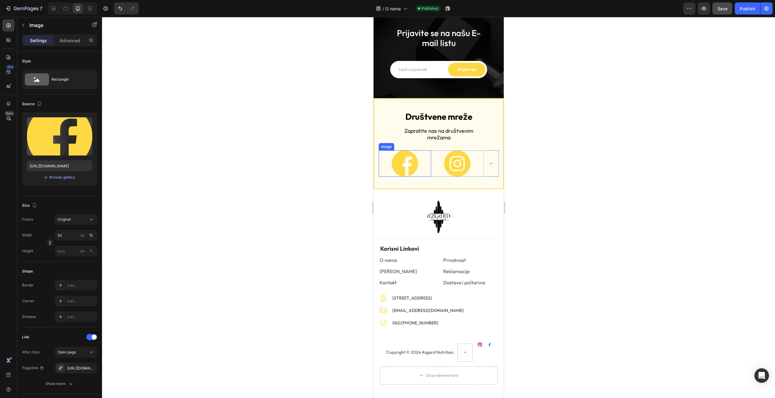
click at [379, 157] on link at bounding box center [404, 163] width 52 height 26
click at [392, 146] on div "Image" at bounding box center [392, 144] width 13 height 5
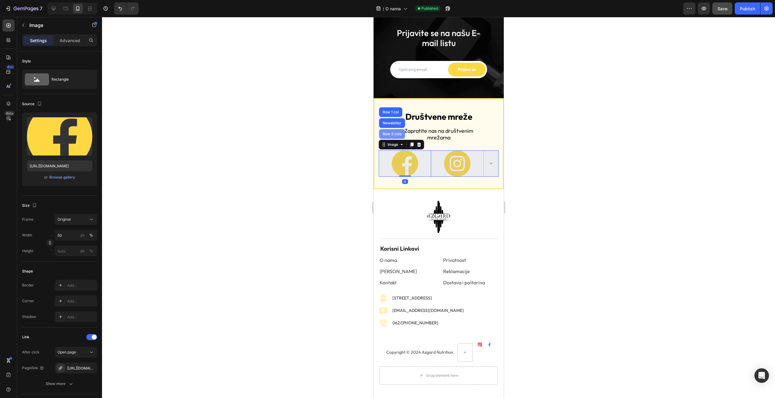
click at [392, 136] on div "Row 3 cols" at bounding box center [391, 134] width 21 height 4
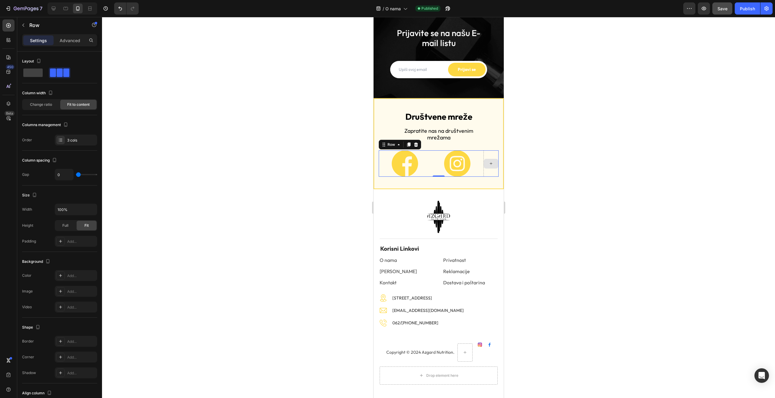
click at [484, 154] on div at bounding box center [490, 163] width 15 height 26
click at [30, 71] on span at bounding box center [32, 72] width 19 height 8
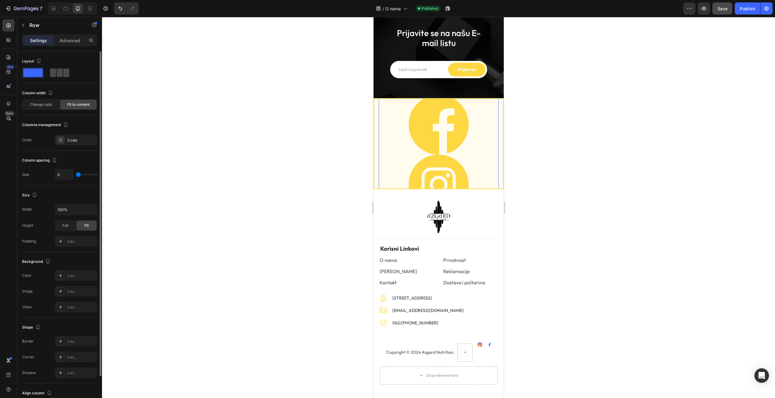
click at [55, 71] on span at bounding box center [53, 72] width 6 height 8
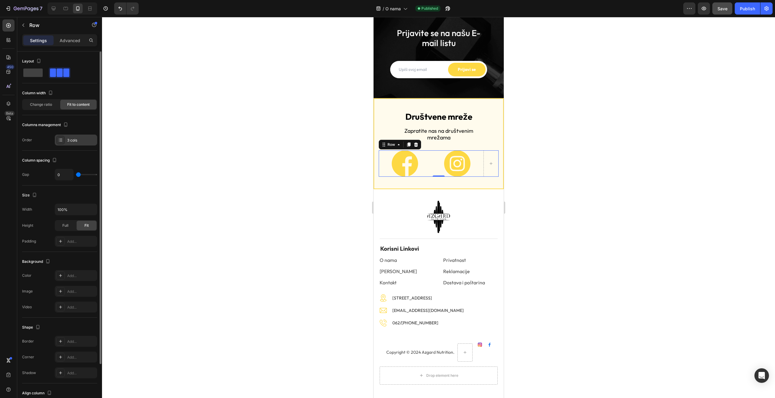
click at [77, 139] on div "3 cols" at bounding box center [81, 139] width 28 height 5
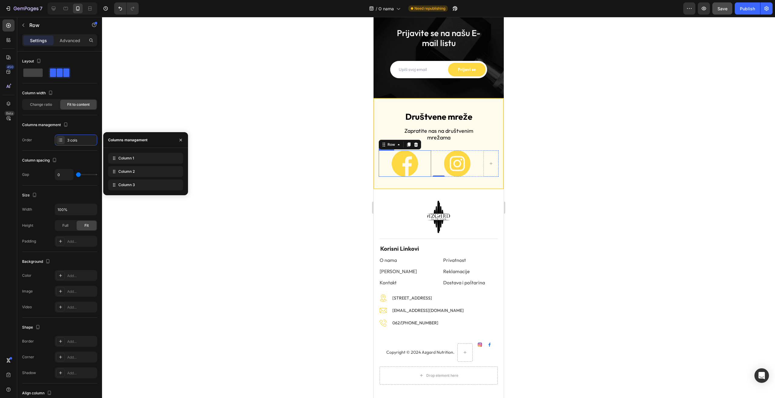
click at [382, 156] on link at bounding box center [404, 163] width 52 height 26
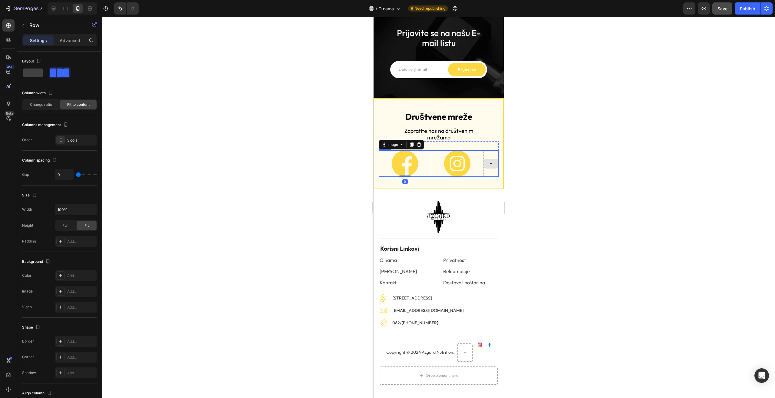
click at [487, 155] on div at bounding box center [490, 163] width 15 height 26
click at [70, 38] on p "Advanced" at bounding box center [70, 40] width 21 height 6
click at [71, 46] on div "Settings Advanced" at bounding box center [59, 40] width 75 height 12
click at [69, 42] on p "Advanced" at bounding box center [70, 40] width 21 height 6
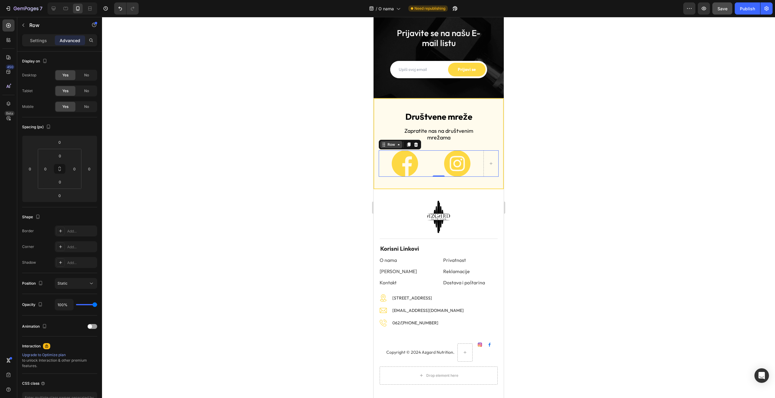
click at [392, 144] on div "Row" at bounding box center [391, 144] width 10 height 5
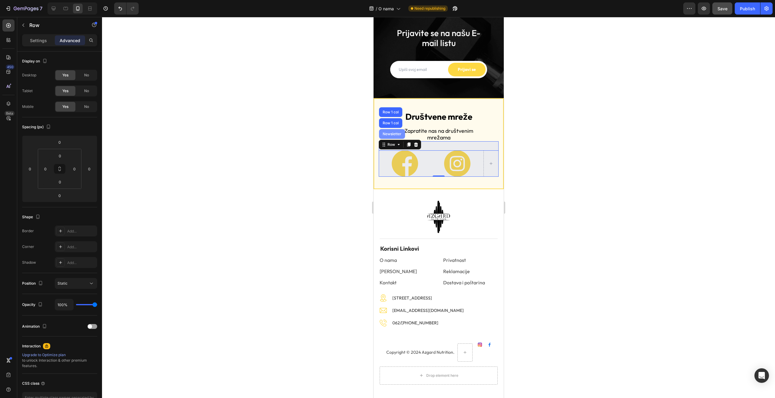
click at [394, 134] on div "Newsletter" at bounding box center [391, 134] width 21 height 4
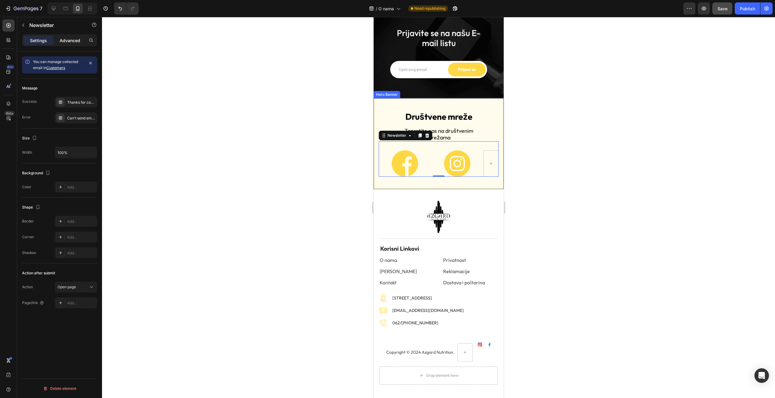
click at [64, 38] on p "Advanced" at bounding box center [70, 40] width 21 height 6
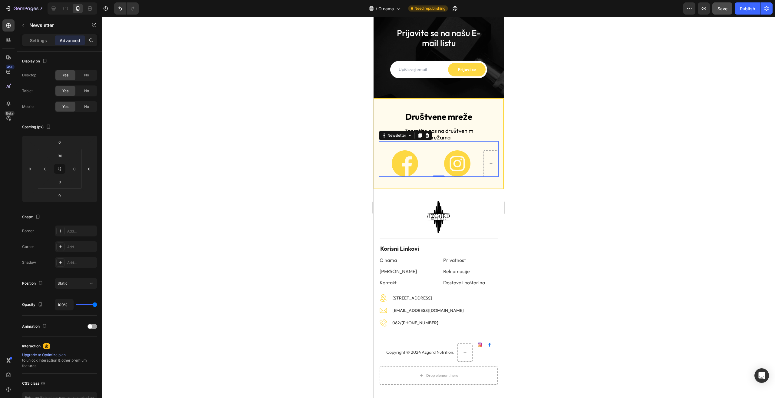
click at [561, 167] on div at bounding box center [438, 207] width 673 height 381
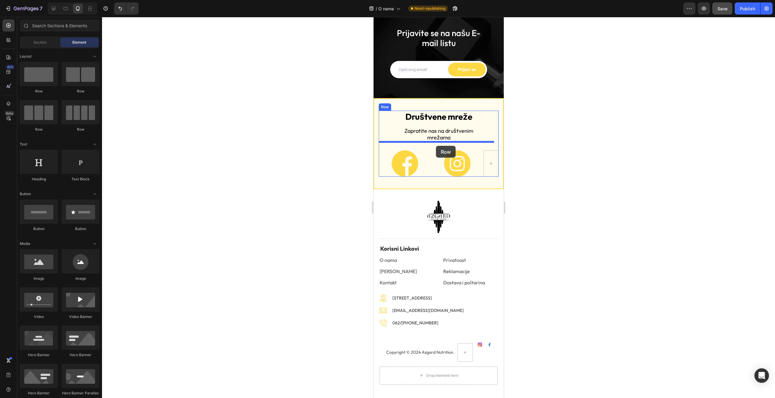
drag, startPoint x: 454, startPoint y: 94, endPoint x: 436, endPoint y: 146, distance: 55.2
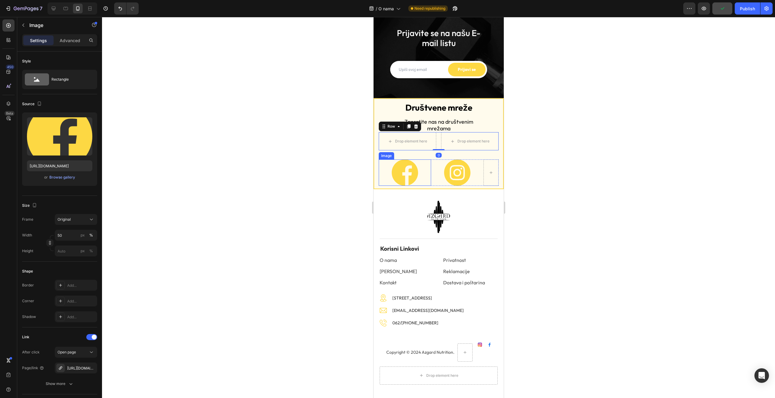
click at [404, 173] on img at bounding box center [405, 172] width 26 height 26
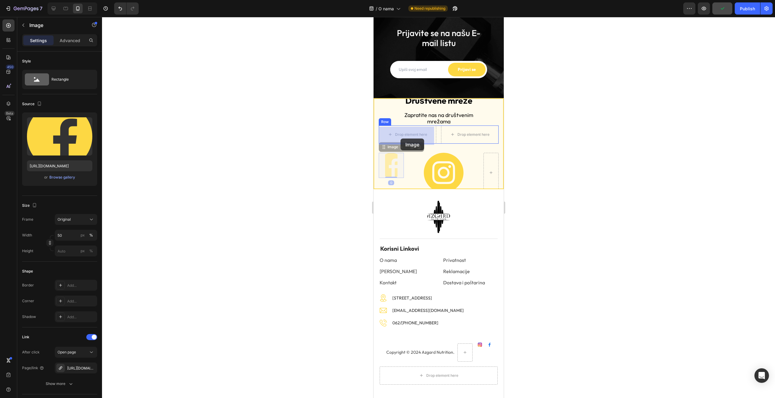
drag, startPoint x: 387, startPoint y: 156, endPoint x: 400, endPoint y: 138, distance: 22.1
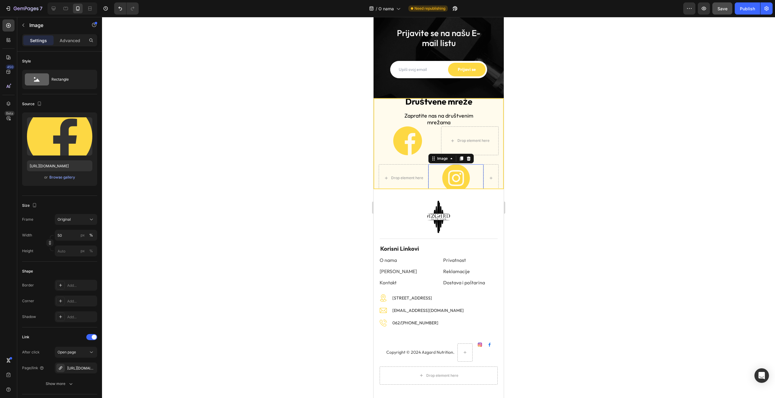
click at [458, 175] on img at bounding box center [456, 178] width 28 height 28
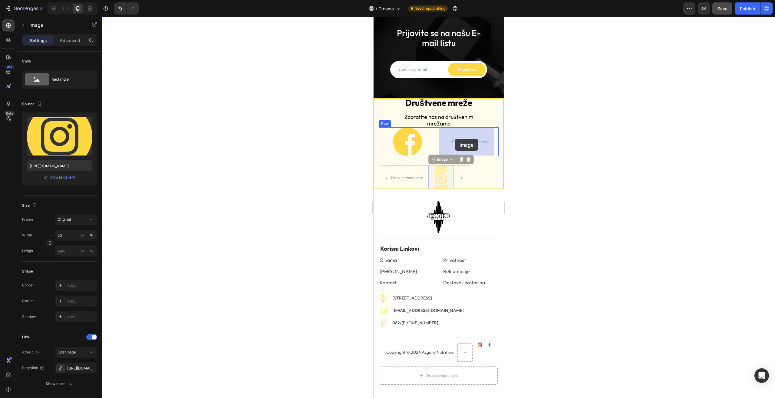
drag, startPoint x: 441, startPoint y: 160, endPoint x: 454, endPoint y: 140, distance: 24.2
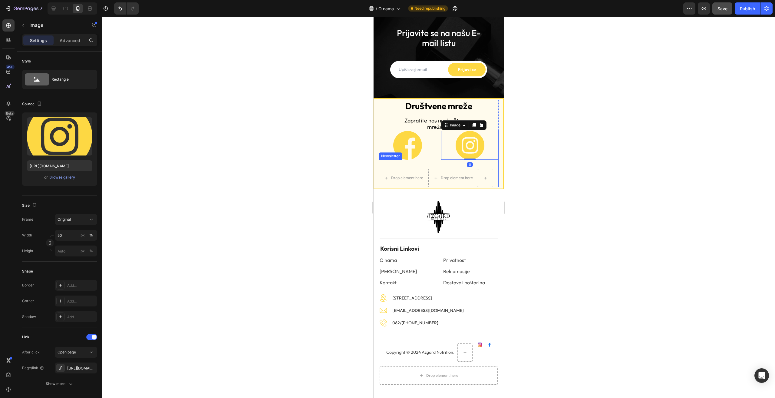
click at [425, 164] on div "Drop element here Drop element here Row Newsletter" at bounding box center [438, 173] width 120 height 27
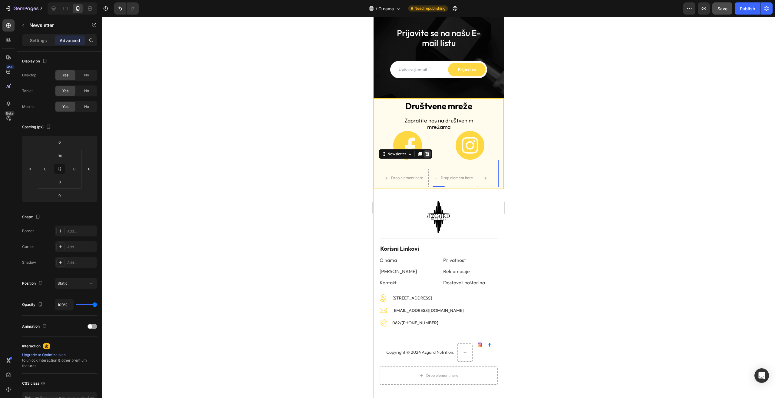
click at [428, 152] on icon at bounding box center [427, 153] width 5 height 5
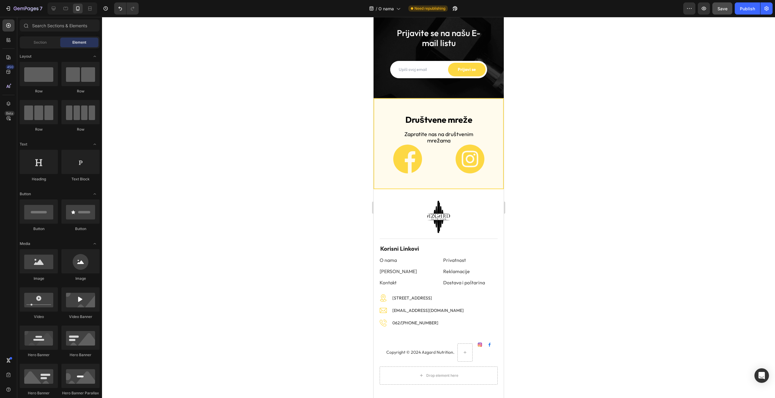
click at [539, 175] on div at bounding box center [438, 207] width 673 height 381
click at [448, 165] on link at bounding box center [470, 158] width 58 height 29
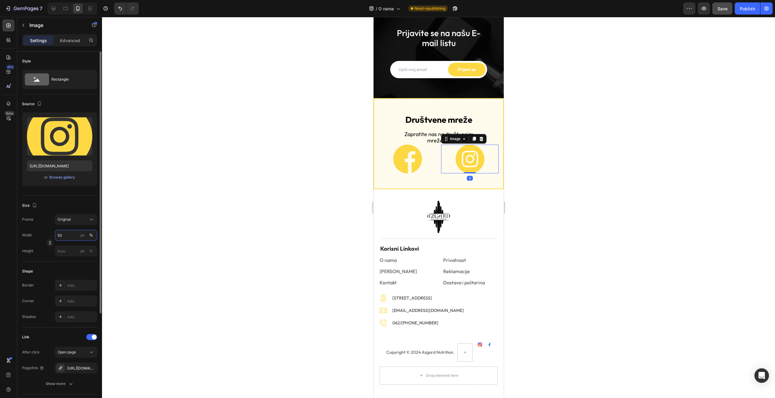
click at [64, 235] on input "50" at bounding box center [76, 235] width 42 height 11
type input "40"
click at [425, 166] on link at bounding box center [407, 158] width 58 height 29
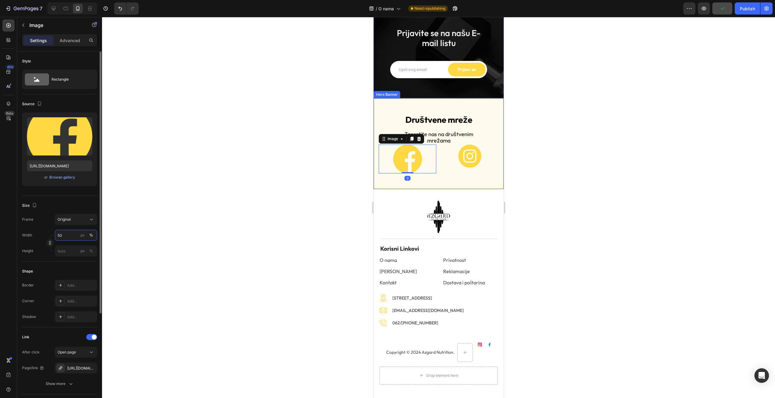
click at [67, 234] on input "50" at bounding box center [76, 235] width 42 height 11
type input "40"
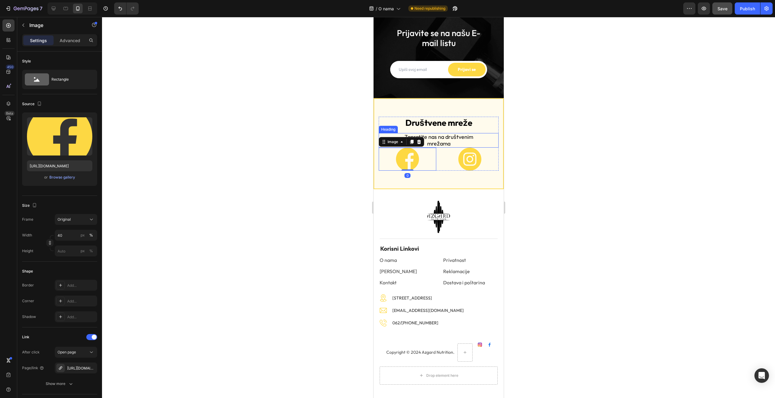
click at [443, 138] on h2 "Zapratite nas na društvenim mrežama" at bounding box center [439, 140] width 84 height 14
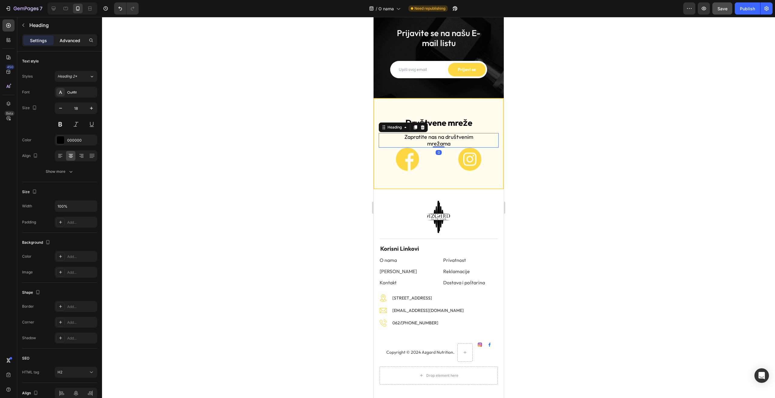
click at [67, 42] on p "Advanced" at bounding box center [70, 40] width 21 height 6
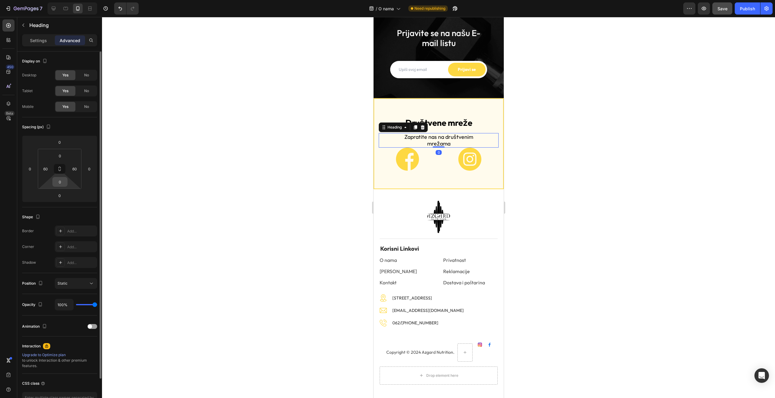
click at [60, 184] on input "0" at bounding box center [60, 181] width 12 height 9
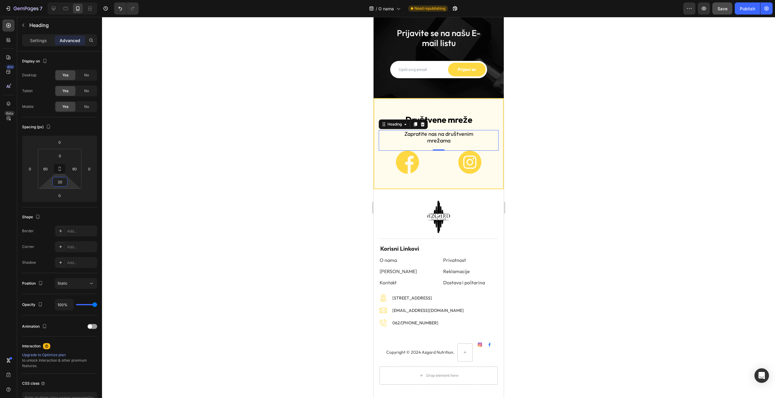
type input "20"
click at [592, 173] on div at bounding box center [438, 207] width 673 height 381
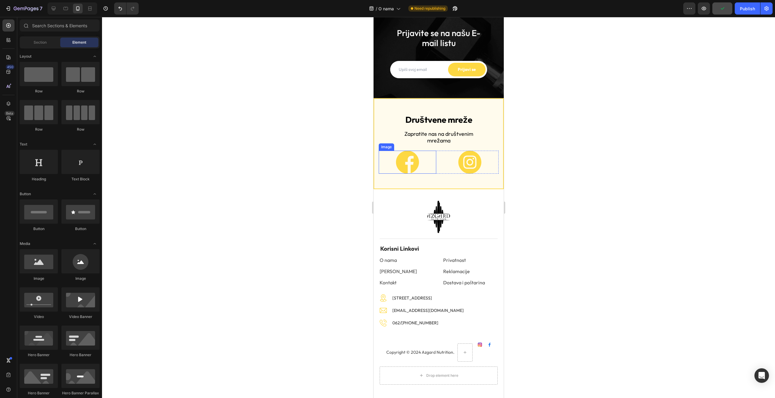
click at [385, 147] on div "Image" at bounding box center [386, 146] width 13 height 5
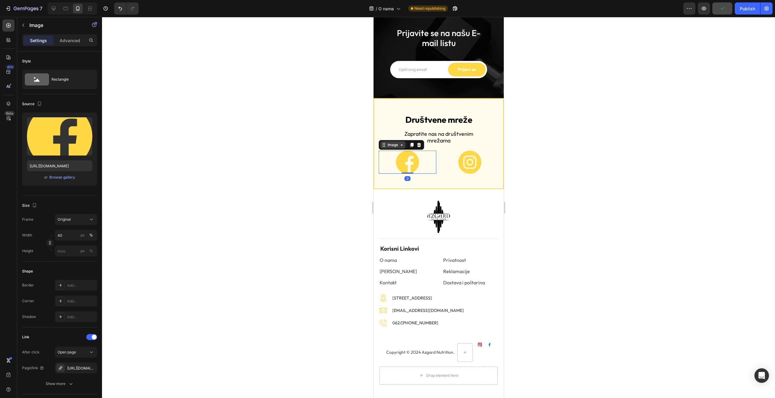
click at [395, 145] on div "Image" at bounding box center [392, 144] width 13 height 5
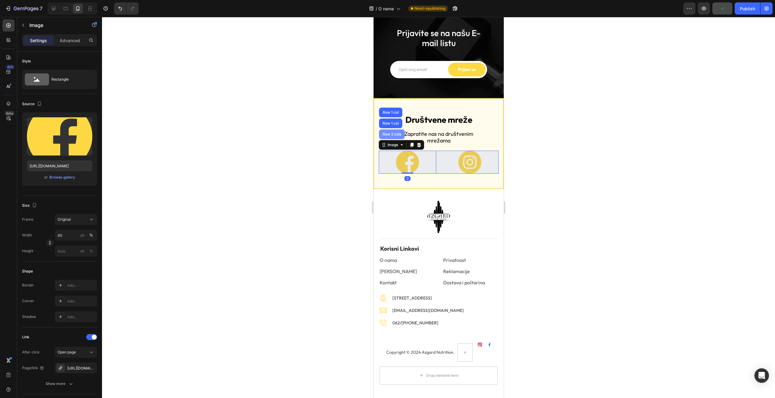
click at [395, 136] on div "Row 2 cols" at bounding box center [391, 134] width 21 height 4
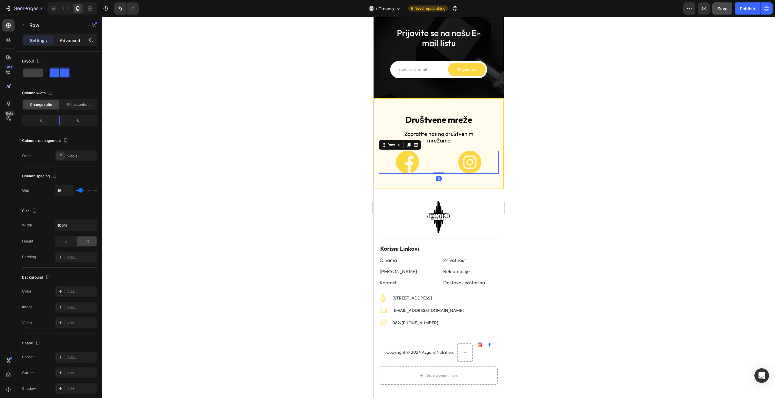
click at [73, 38] on p "Advanced" at bounding box center [70, 40] width 21 height 6
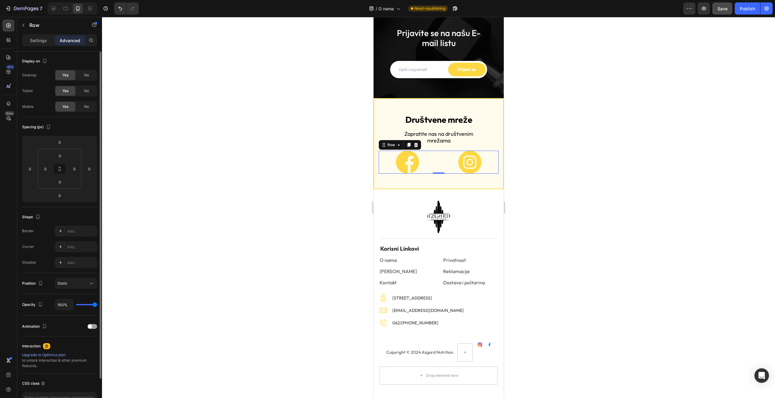
click at [80, 88] on div "No" at bounding box center [87, 91] width 20 height 10
click at [86, 76] on span "No" at bounding box center [86, 74] width 5 height 5
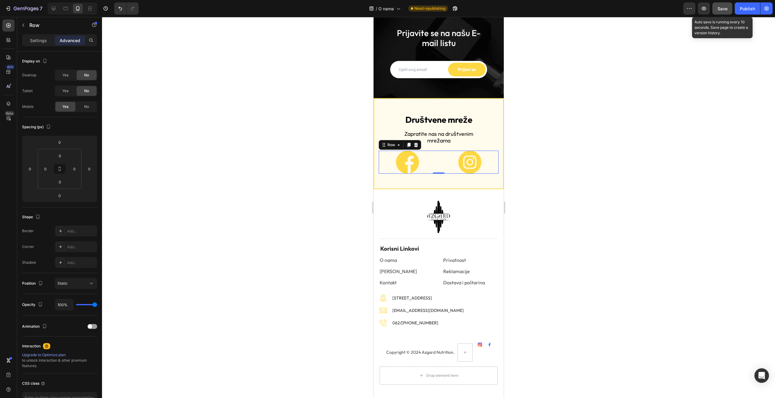
click at [719, 7] on span "Save" at bounding box center [723, 8] width 10 height 5
click at [745, 6] on div "Publish" at bounding box center [747, 8] width 15 height 6
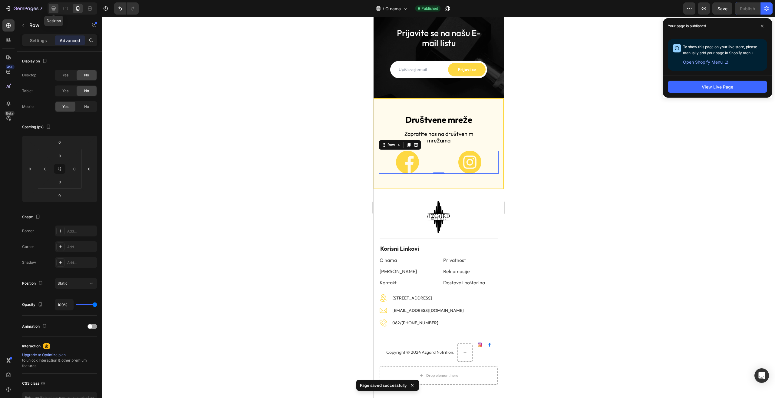
click at [55, 8] on icon at bounding box center [54, 8] width 6 height 6
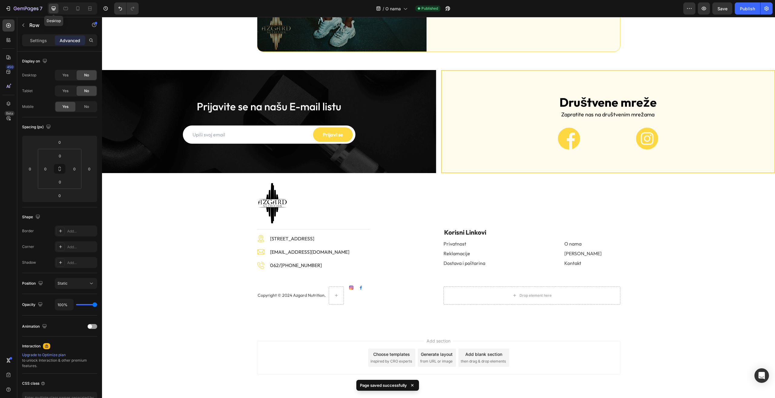
scroll to position [599, 0]
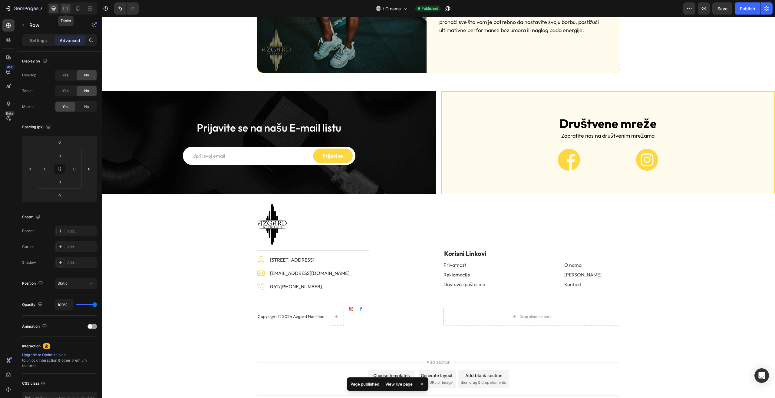
click at [69, 9] on div at bounding box center [66, 9] width 10 height 10
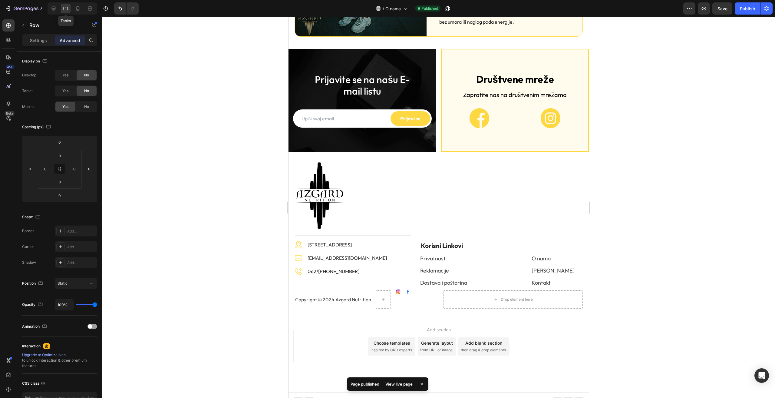
scroll to position [495, 0]
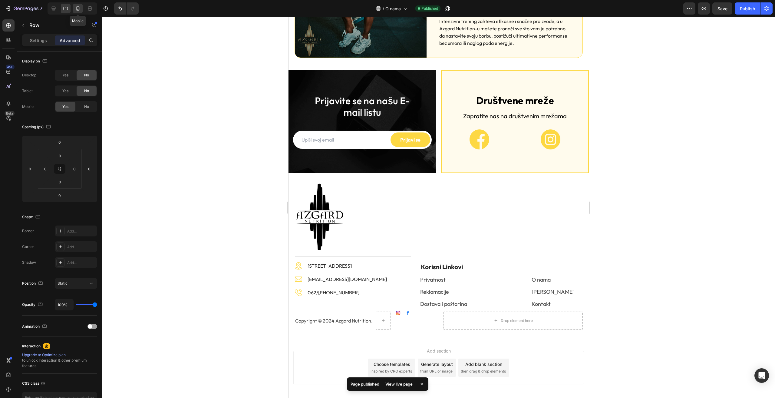
click at [77, 5] on icon at bounding box center [78, 8] width 6 height 6
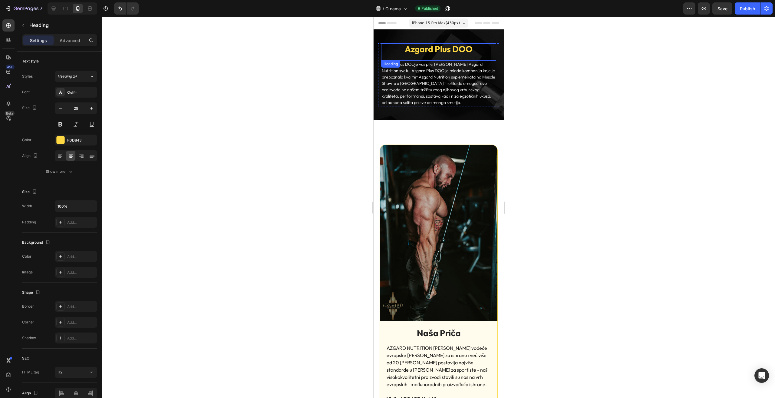
click at [434, 48] on strong "Azgard Plus DOO" at bounding box center [439, 49] width 68 height 11
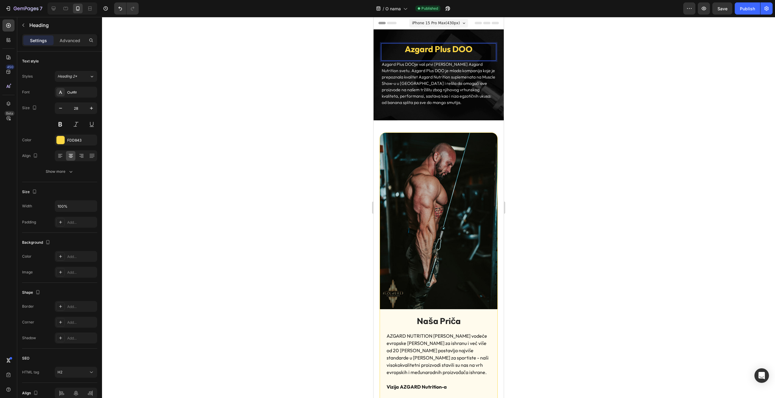
click at [428, 50] on strong "Azgard Plus DOO" at bounding box center [439, 49] width 68 height 11
drag, startPoint x: 431, startPoint y: 49, endPoint x: 485, endPoint y: 49, distance: 54.2
click at [485, 49] on p "Azgard Plus DOO" at bounding box center [439, 49] width 114 height 10
click at [539, 91] on div at bounding box center [438, 207] width 673 height 381
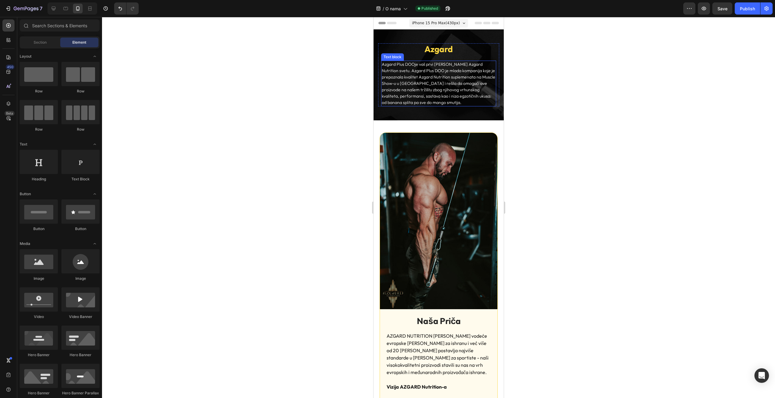
click at [416, 74] on p "Azgard Plus DOO je vaš prvi korak ka Azgard Nutrition svetu. Azgard Plus DOO je…" at bounding box center [439, 83] width 114 height 45
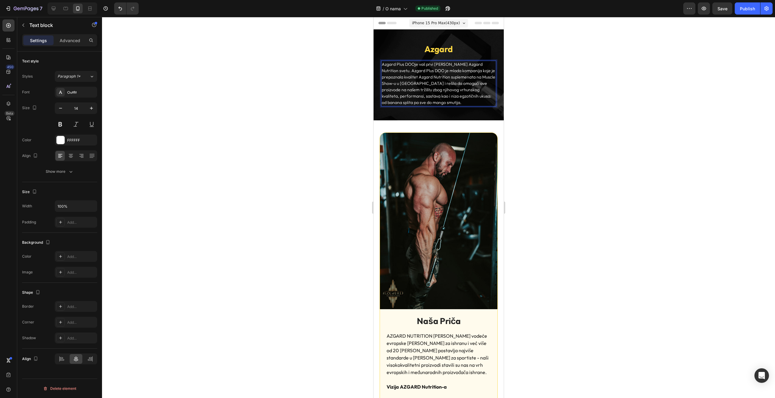
click at [414, 69] on p "Azgard Plus DOO je vaš prvi korak ka Azgard Nutrition svetu. Azgard Plus DOO je…" at bounding box center [439, 83] width 114 height 45
click at [420, 64] on button "Bold" at bounding box center [417, 58] width 11 height 11
click at [566, 91] on div at bounding box center [438, 207] width 673 height 381
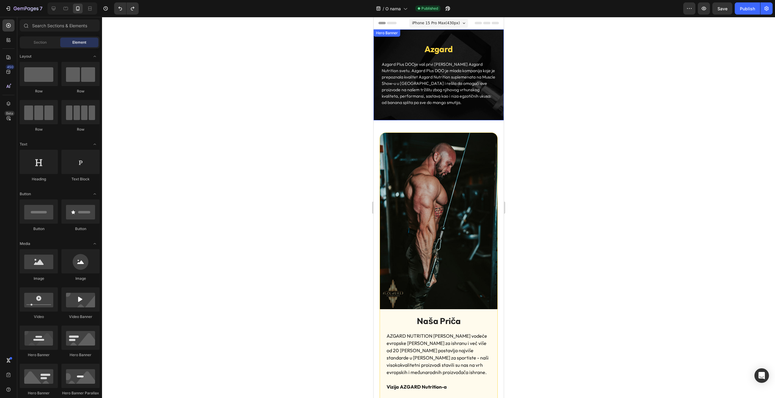
click at [416, 72] on p "Azgard Plus DOO je vaš prvi korak ka Azgard Nutrition svetu. Azgard Plus DOO je…" at bounding box center [439, 83] width 114 height 45
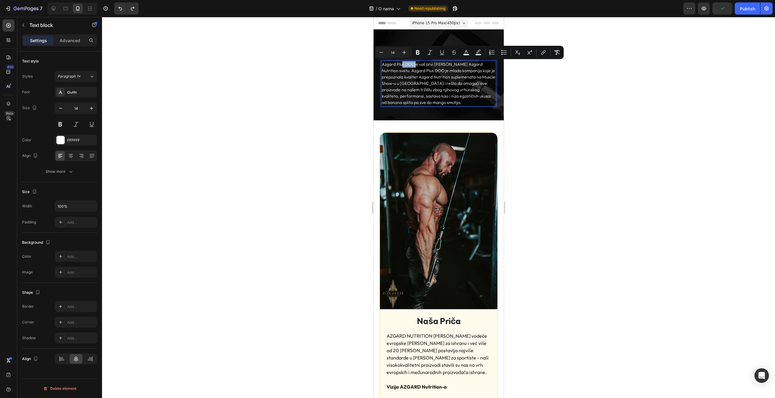
drag, startPoint x: 415, startPoint y: 65, endPoint x: 402, endPoint y: 65, distance: 13.0
click at [402, 65] on p "Azgard Plus DOO je vaš prvi korak ka Azgard Nutrition svetu. Azgard Plus DOO je…" at bounding box center [439, 83] width 114 height 45
drag, startPoint x: 393, startPoint y: 71, endPoint x: 377, endPoint y: 64, distance: 18.1
click at [377, 64] on div "⁠⁠⁠⁠⁠⁠⁠ Azgard Heading Azgard Plus DOO je vaš prvi korak ka Azgard Nutrition sv…" at bounding box center [438, 75] width 130 height 83
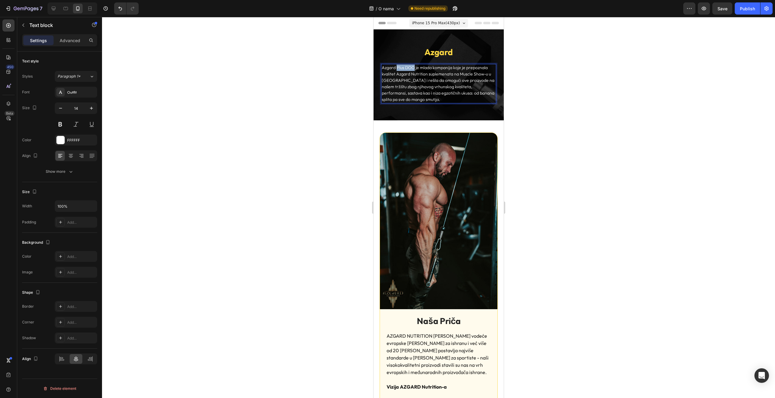
drag, startPoint x: 415, startPoint y: 65, endPoint x: 397, endPoint y: 67, distance: 18.0
click at [397, 67] on p "Azgard Plus DOO je mlada kompanija koje je prepoznala kvalitet Azgard Nutrition…" at bounding box center [439, 83] width 114 height 38
drag, startPoint x: 412, startPoint y: 67, endPoint x: 397, endPoint y: 68, distance: 15.1
click at [397, 68] on p "Azgard Nutrition je mlada kompanija koje je prepoznala kvalitet Azgard Nutritio…" at bounding box center [439, 83] width 114 height 38
click at [724, 8] on span "Save" at bounding box center [723, 8] width 10 height 5
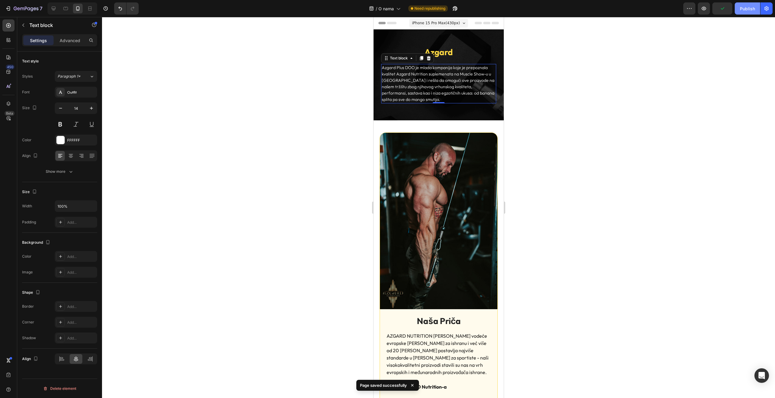
click at [752, 7] on div "Publish" at bounding box center [747, 8] width 15 height 6
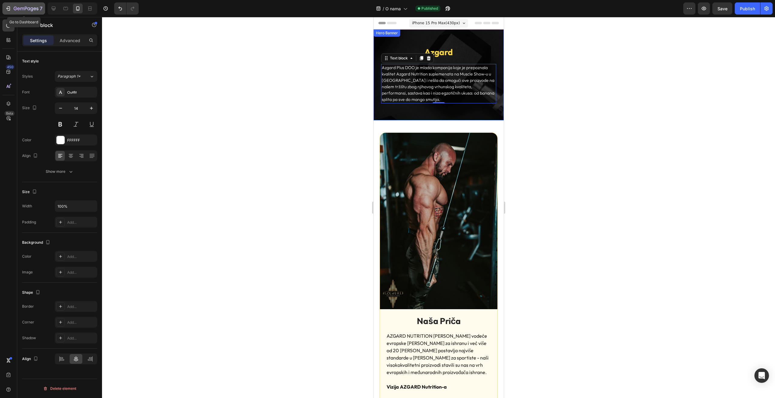
click at [15, 9] on icon "button" at bounding box center [26, 8] width 25 height 5
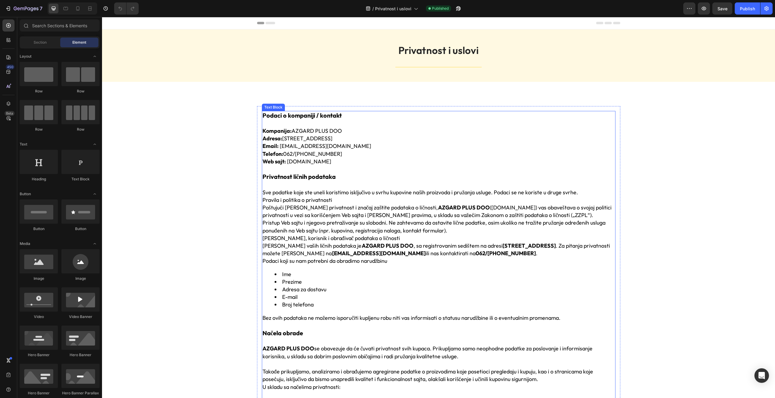
click at [512, 246] on strong "[STREET_ADDRESS]" at bounding box center [529, 245] width 53 height 7
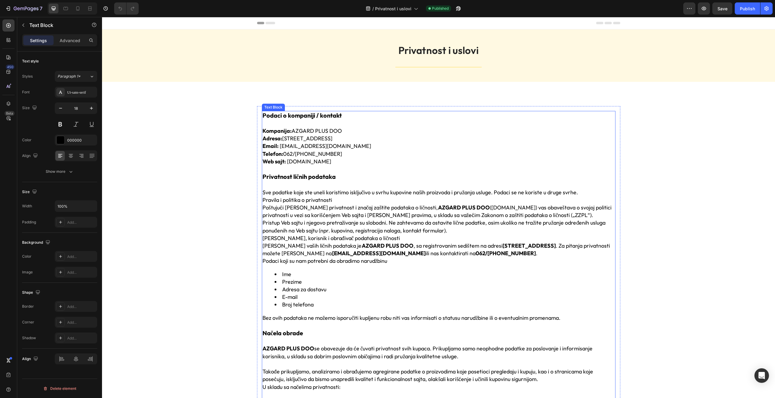
click at [512, 246] on strong "[STREET_ADDRESS]" at bounding box center [529, 245] width 53 height 7
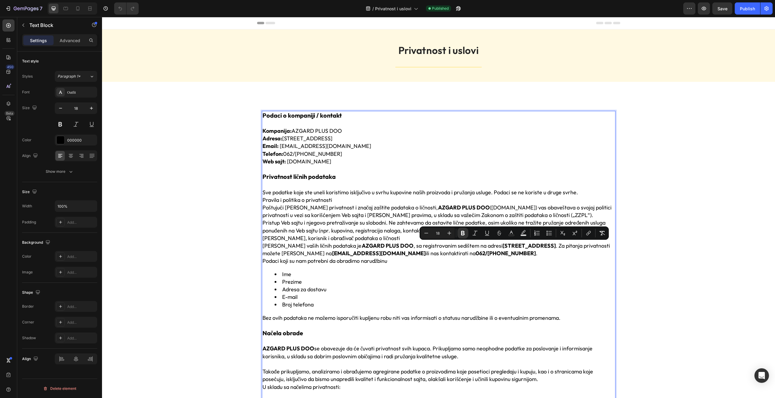
click at [524, 244] on strong "[STREET_ADDRESS]" at bounding box center [529, 245] width 53 height 7
drag, startPoint x: 526, startPoint y: 244, endPoint x: 484, endPoint y: 248, distance: 42.5
click at [503, 248] on strong "[STREET_ADDRESS]" at bounding box center [529, 245] width 53 height 7
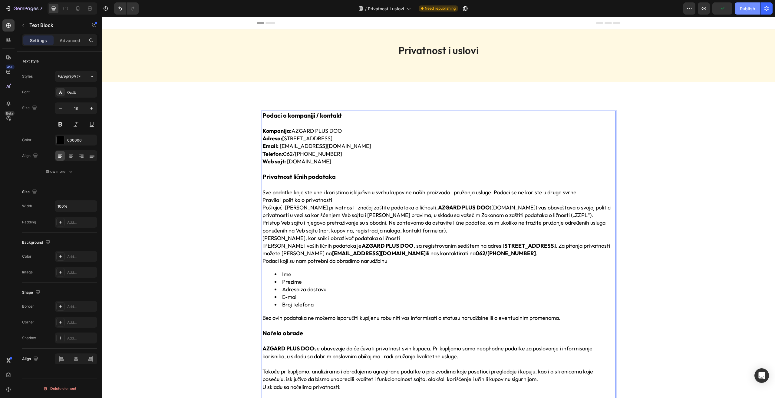
click at [740, 9] on div "Publish" at bounding box center [747, 8] width 15 height 6
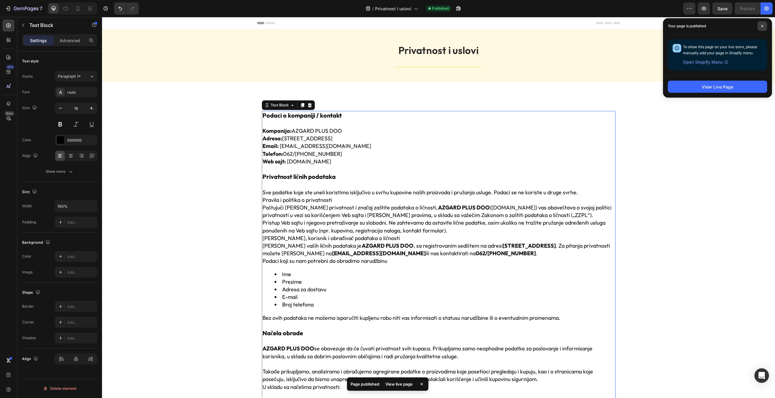
click at [761, 25] on icon at bounding box center [762, 26] width 3 height 3
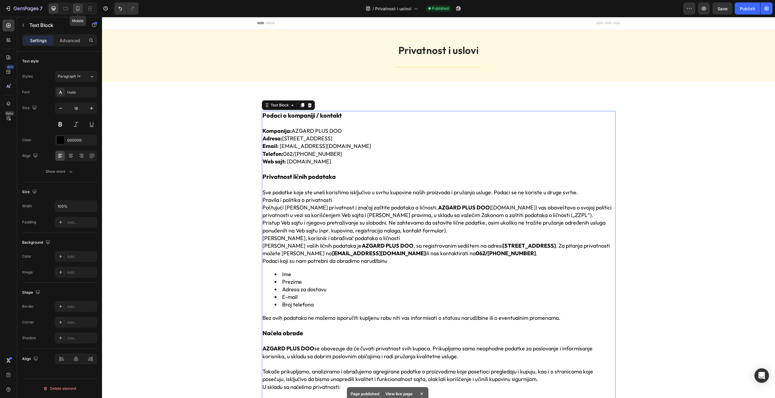
click at [78, 6] on icon at bounding box center [77, 8] width 3 height 4
type input "15"
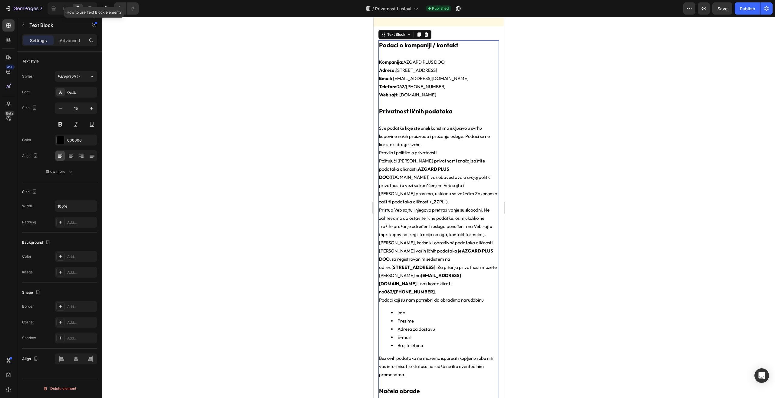
scroll to position [56, 0]
